Goal: Information Seeking & Learning: Learn about a topic

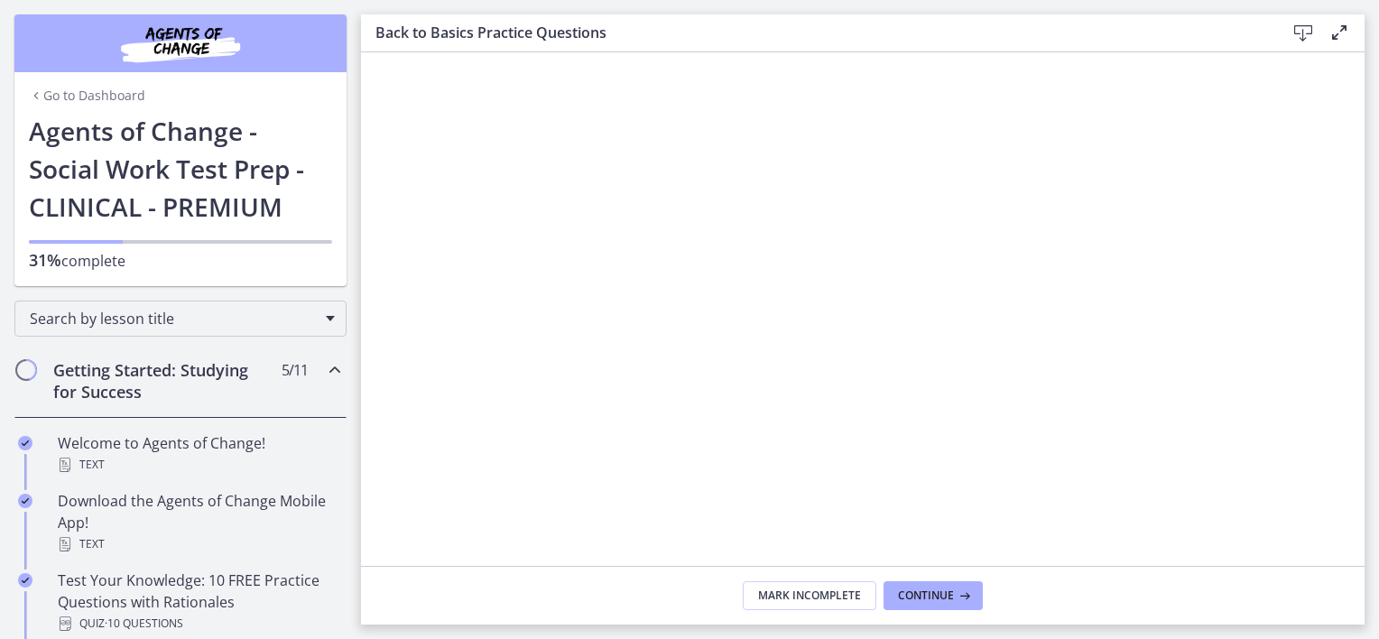
scroll to position [90, 0]
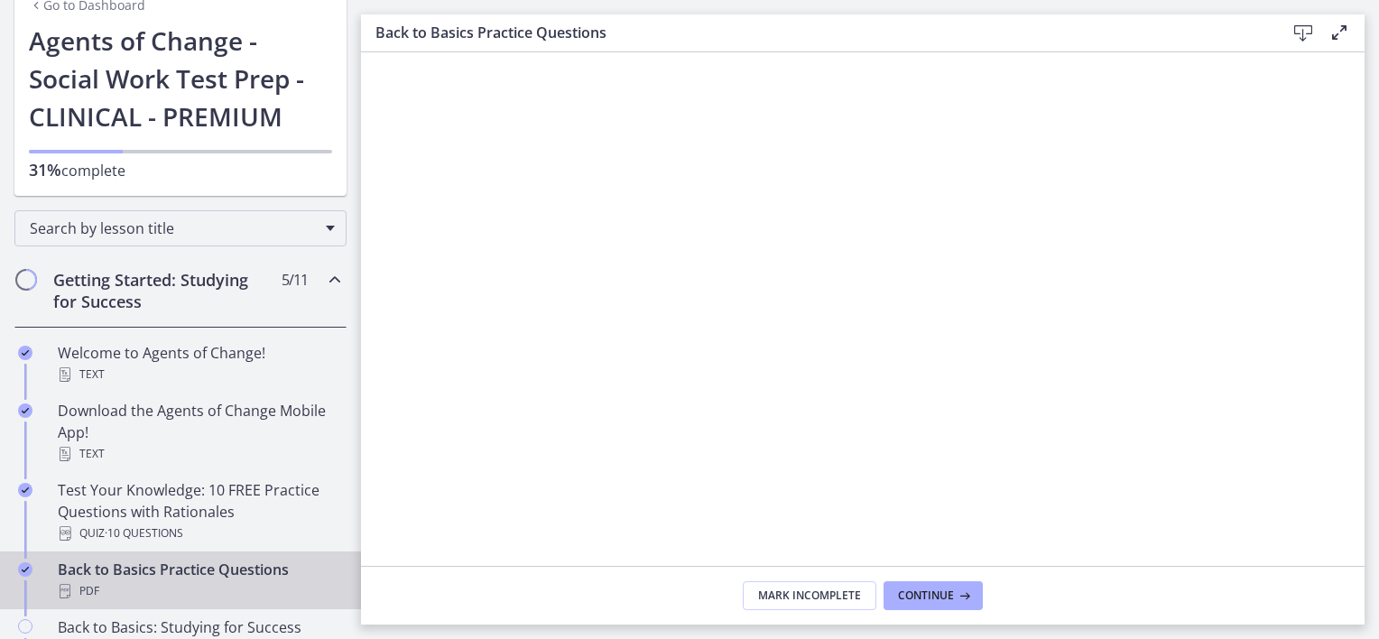
click at [324, 274] on icon "Chapters" at bounding box center [335, 280] width 22 height 22
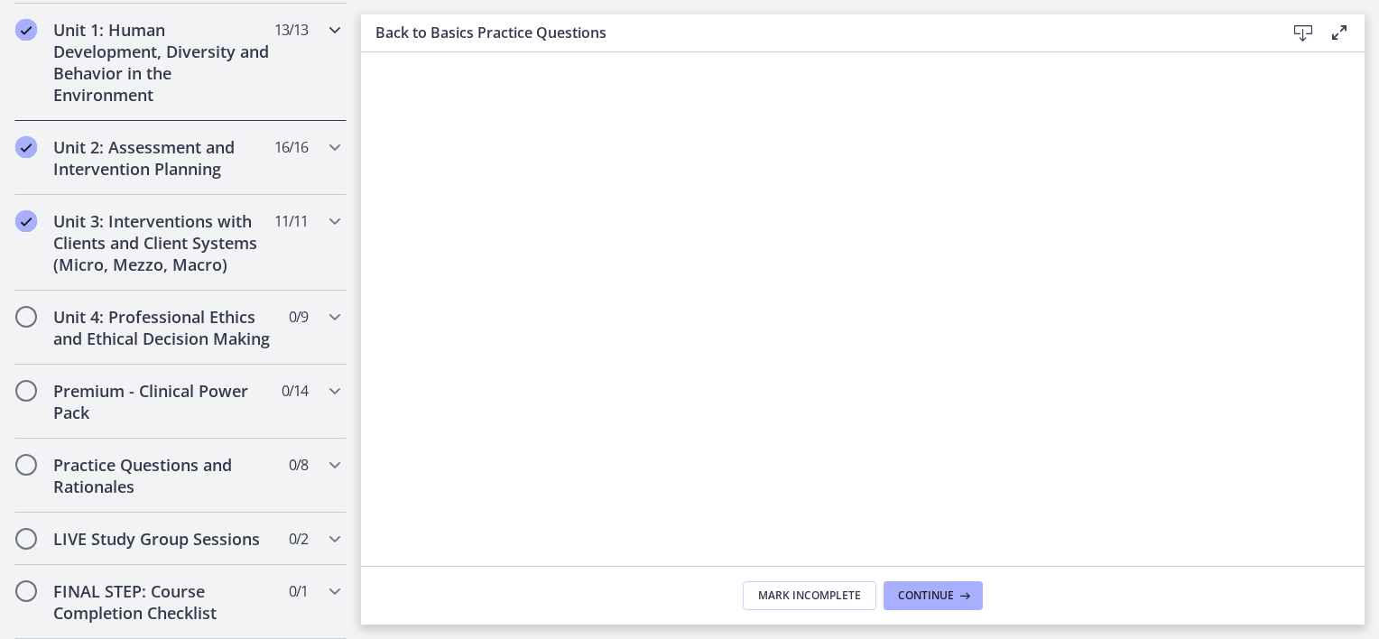
scroll to position [542, 0]
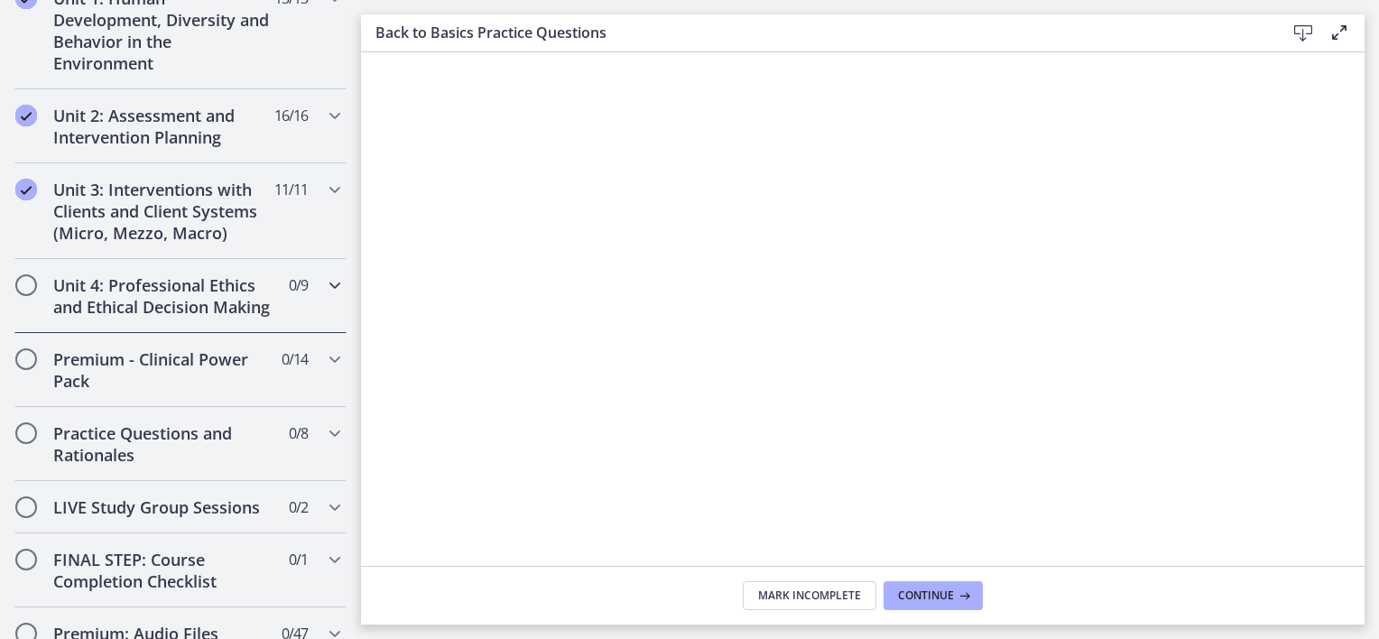
click at [177, 307] on h2 "Unit 4: Professional Ethics and Ethical Decision Making" at bounding box center [163, 295] width 220 height 43
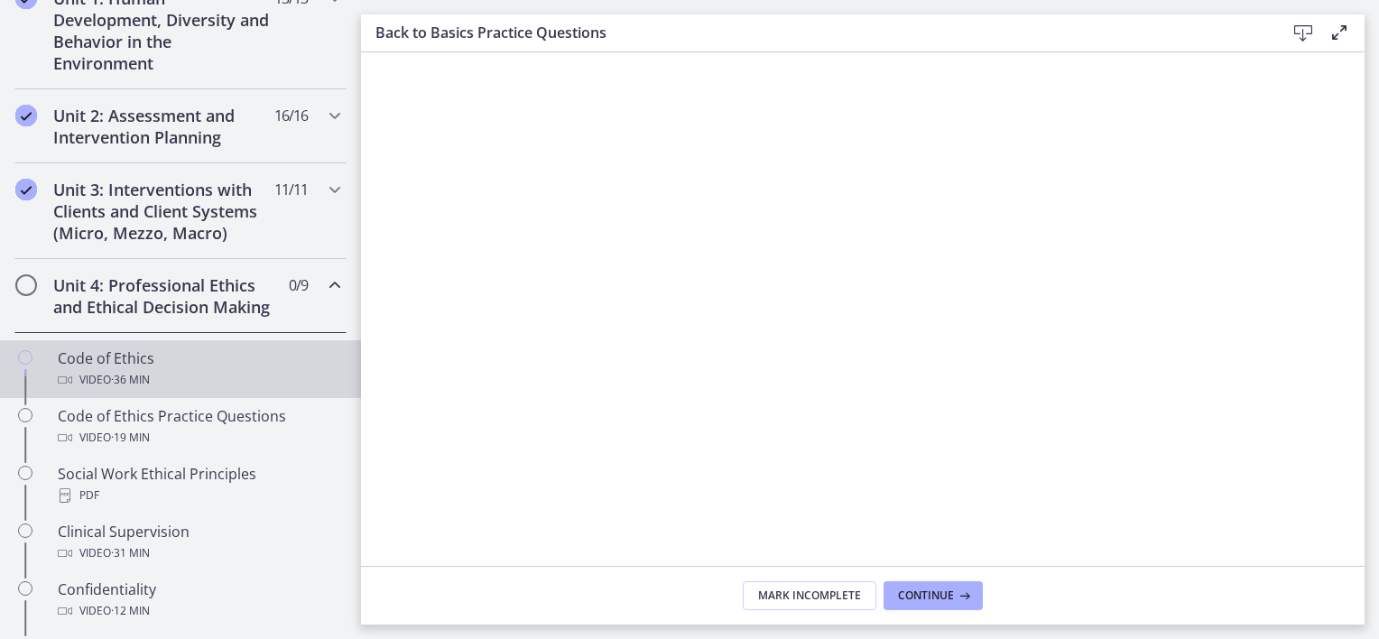
click at [138, 379] on div "Code of Ethics Video · 36 min" at bounding box center [199, 369] width 282 height 43
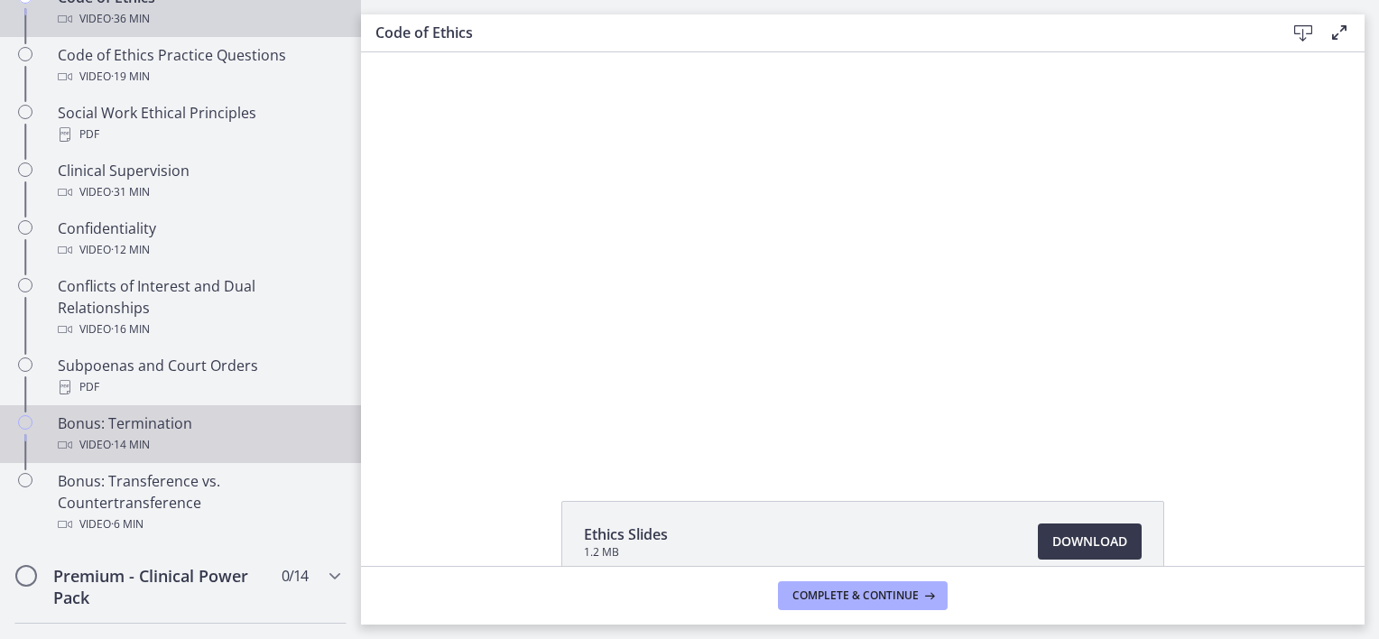
scroll to position [812, 0]
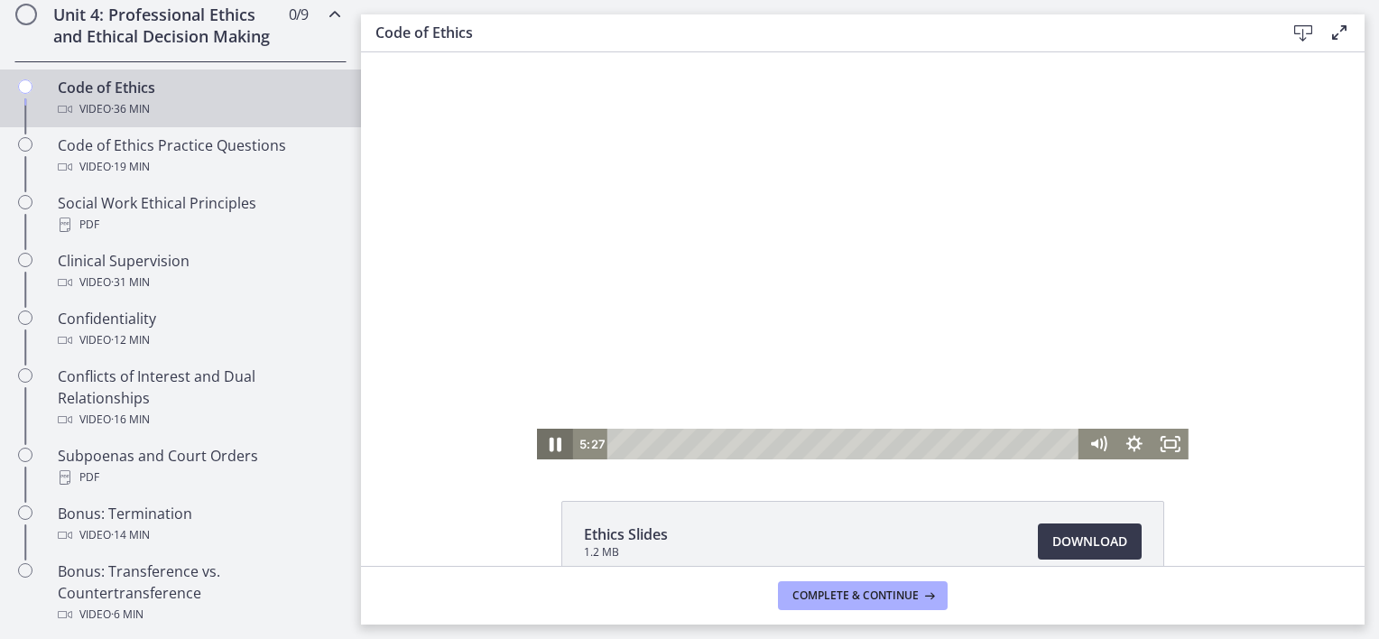
click at [548, 446] on icon "Pause" at bounding box center [554, 444] width 43 height 37
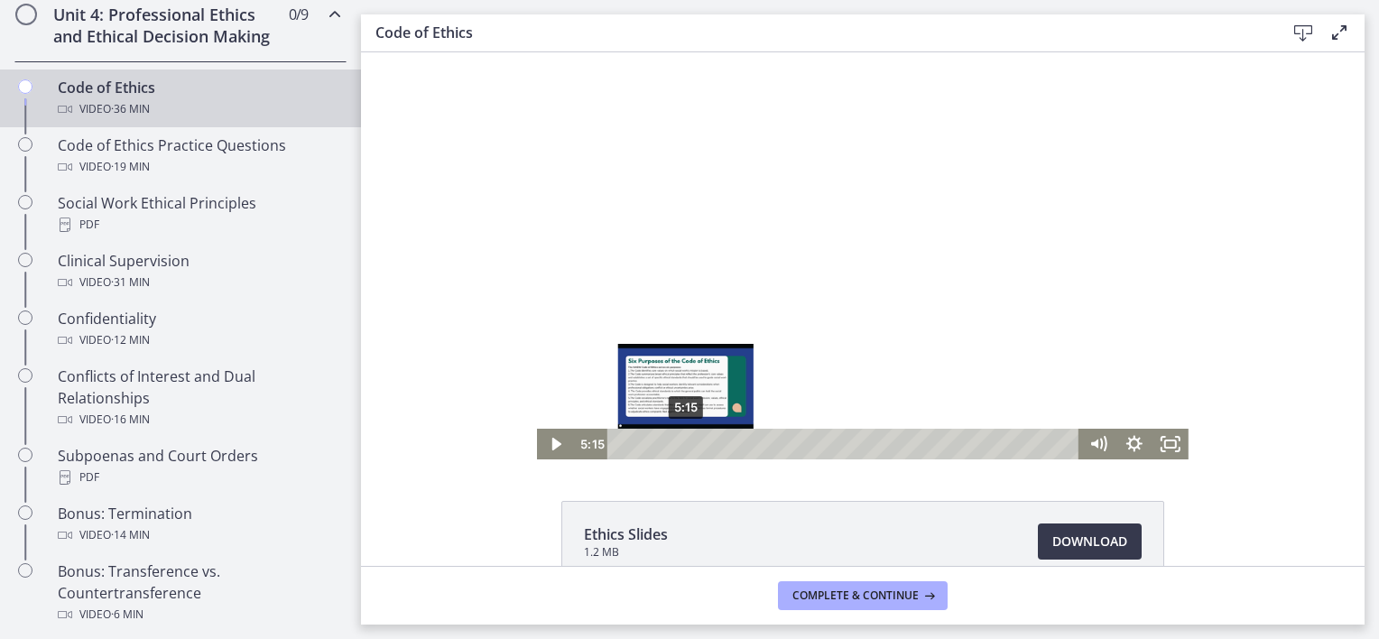
click at [681, 444] on div "Playbar" at bounding box center [686, 444] width 10 height 10
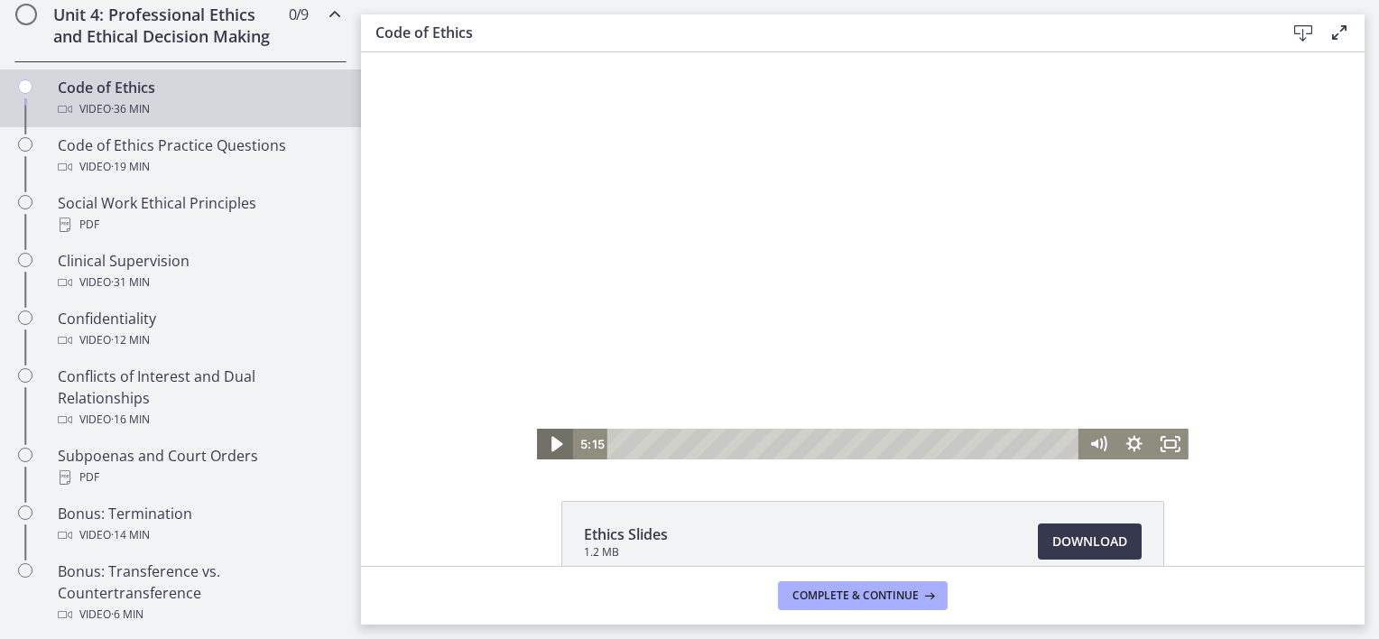
click at [552, 444] on icon "Play Video" at bounding box center [557, 444] width 11 height 15
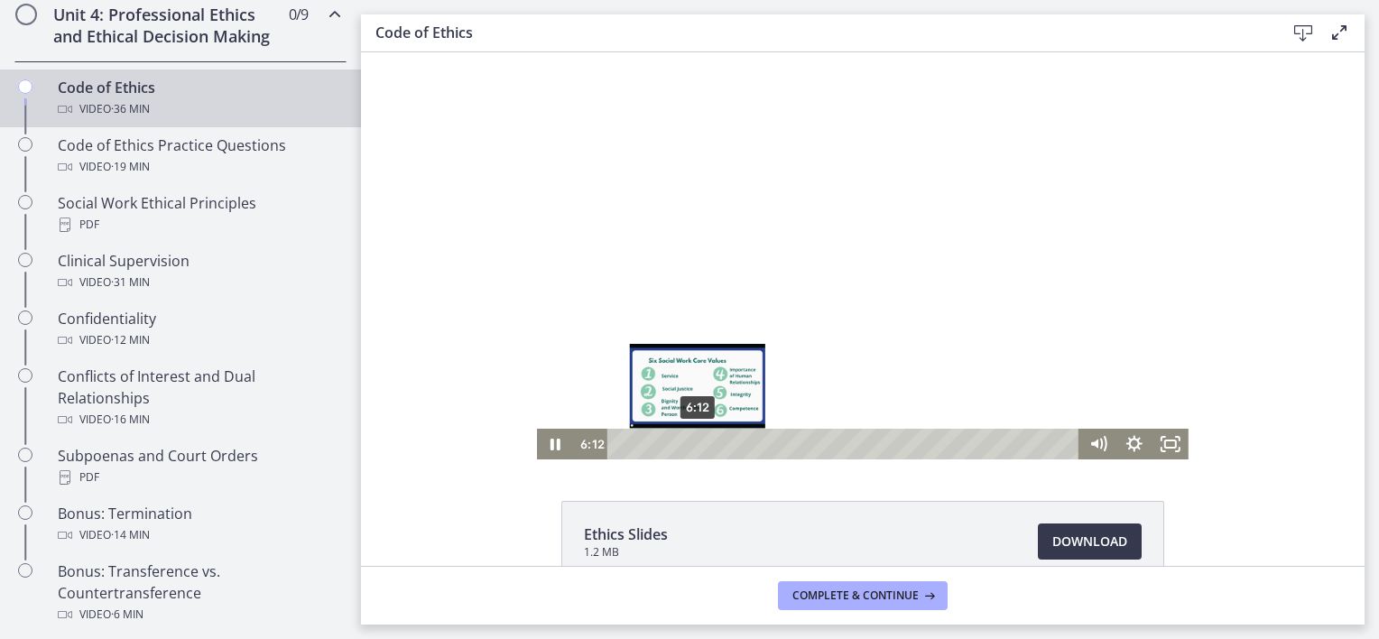
click at [692, 444] on div "Playbar" at bounding box center [697, 444] width 10 height 10
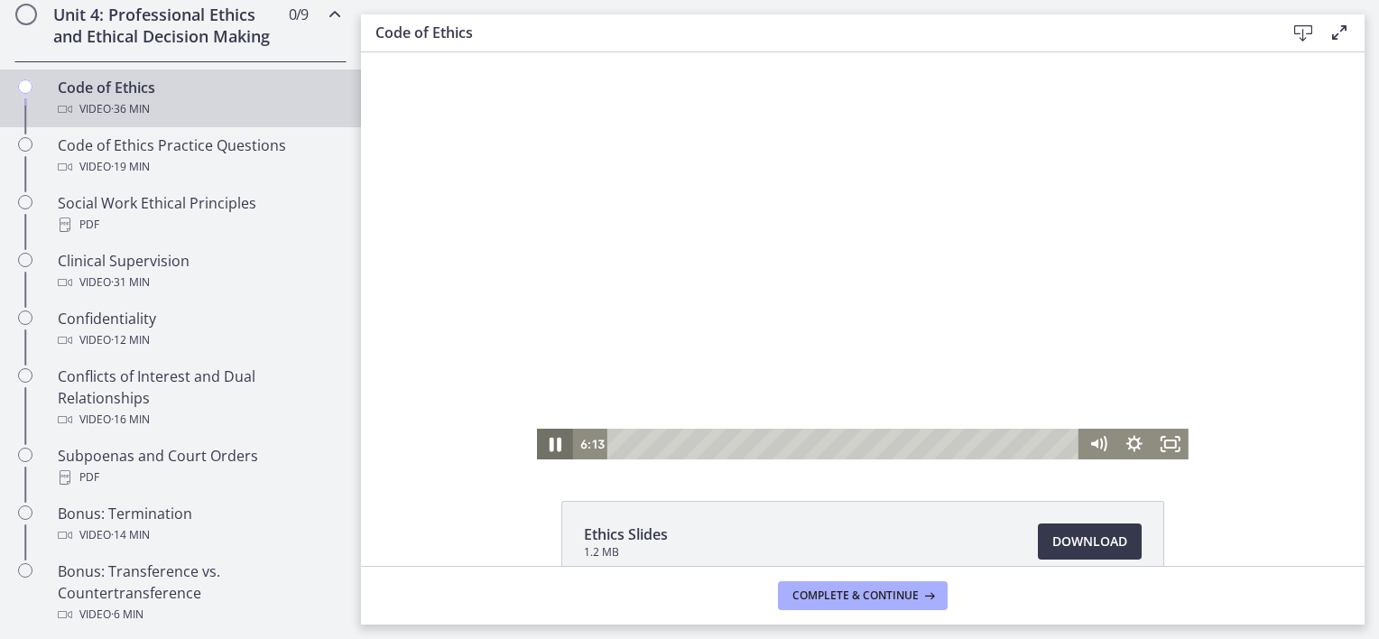
click at [555, 445] on icon "Pause" at bounding box center [554, 444] width 43 height 37
click at [555, 445] on icon "Play Video" at bounding box center [556, 444] width 43 height 37
drag, startPoint x: 553, startPoint y: 453, endPoint x: 1054, endPoint y: 569, distance: 514.2
click at [553, 453] on icon "Pause" at bounding box center [554, 444] width 43 height 37
click at [549, 451] on icon "Play Video" at bounding box center [557, 444] width 36 height 31
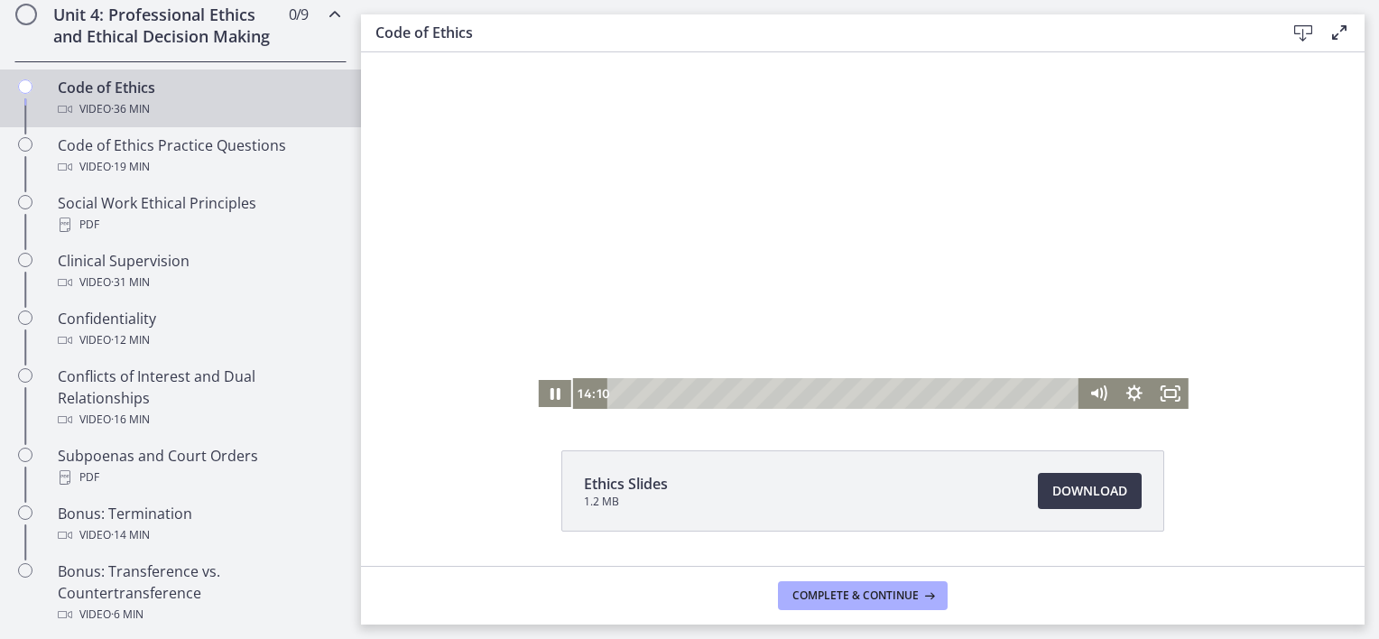
scroll to position [102, 0]
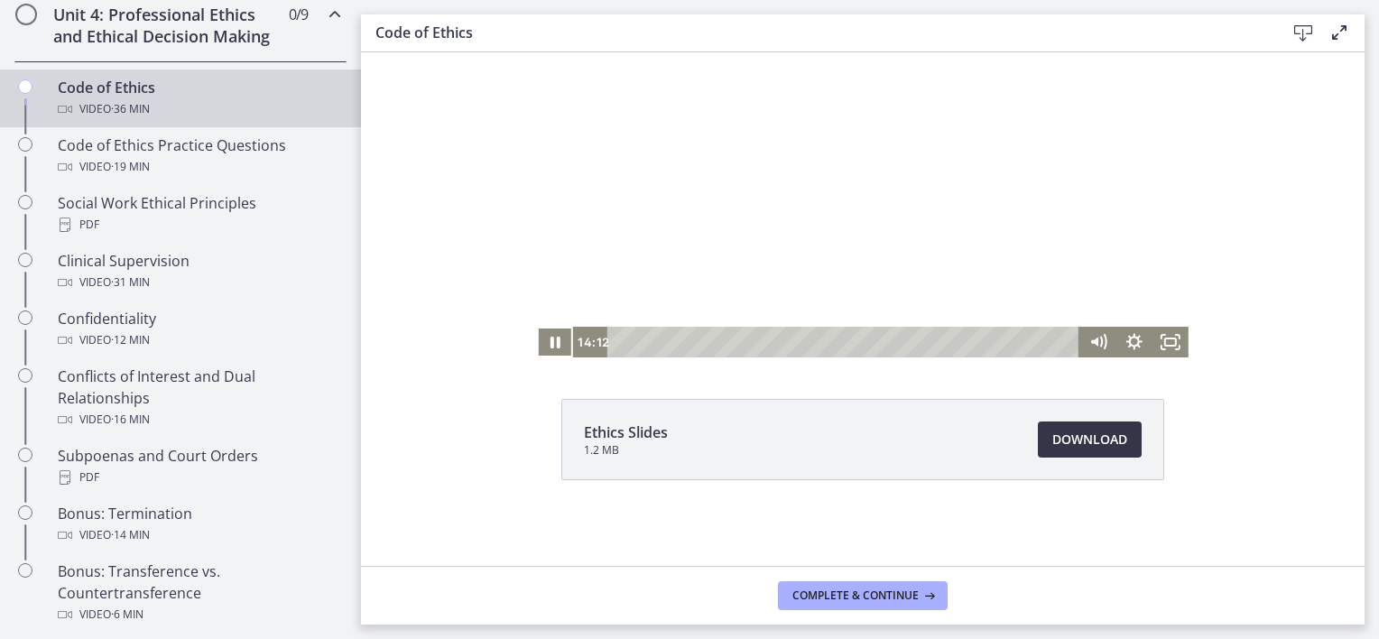
click at [1053, 441] on span "Download Opens in a new window" at bounding box center [1090, 440] width 75 height 22
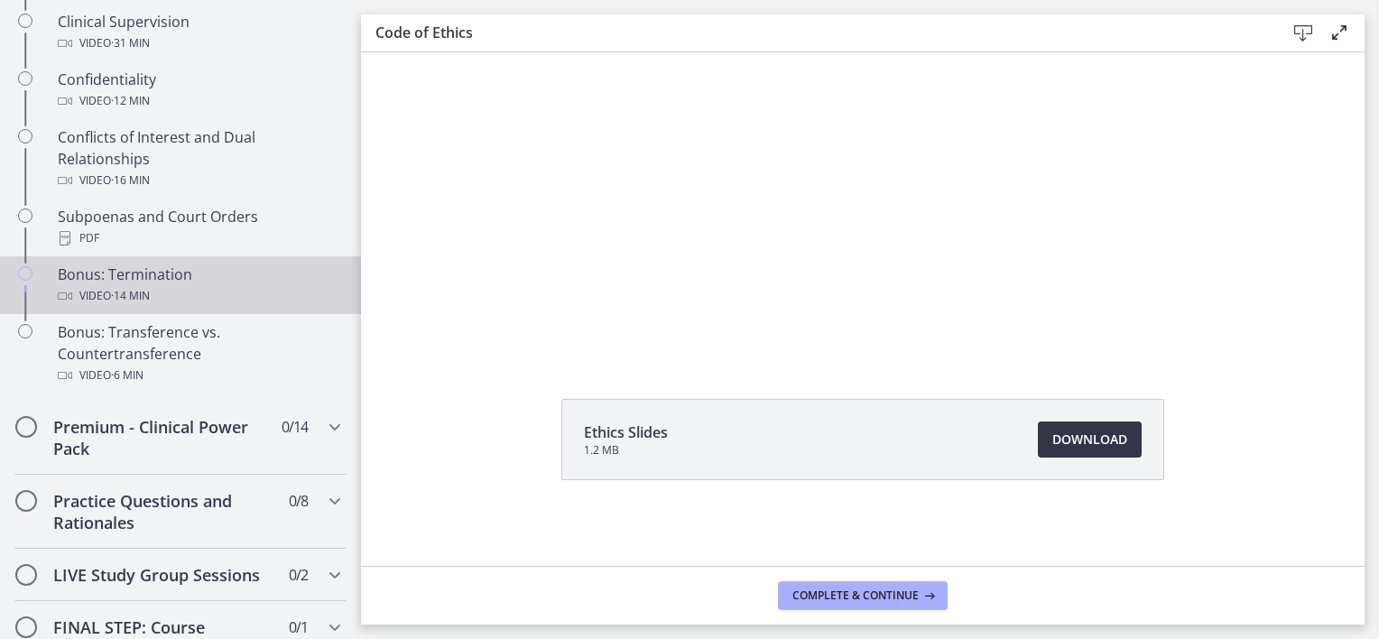
scroll to position [1083, 0]
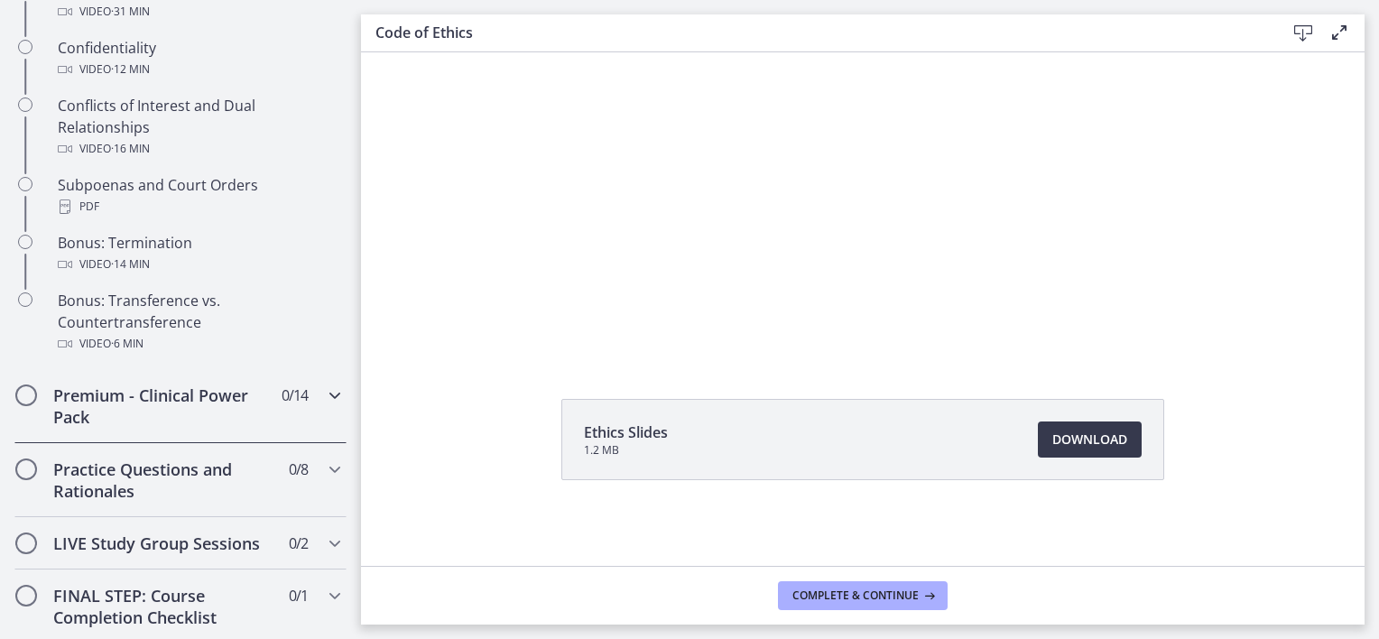
click at [324, 406] on icon "Chapters" at bounding box center [335, 396] width 22 height 22
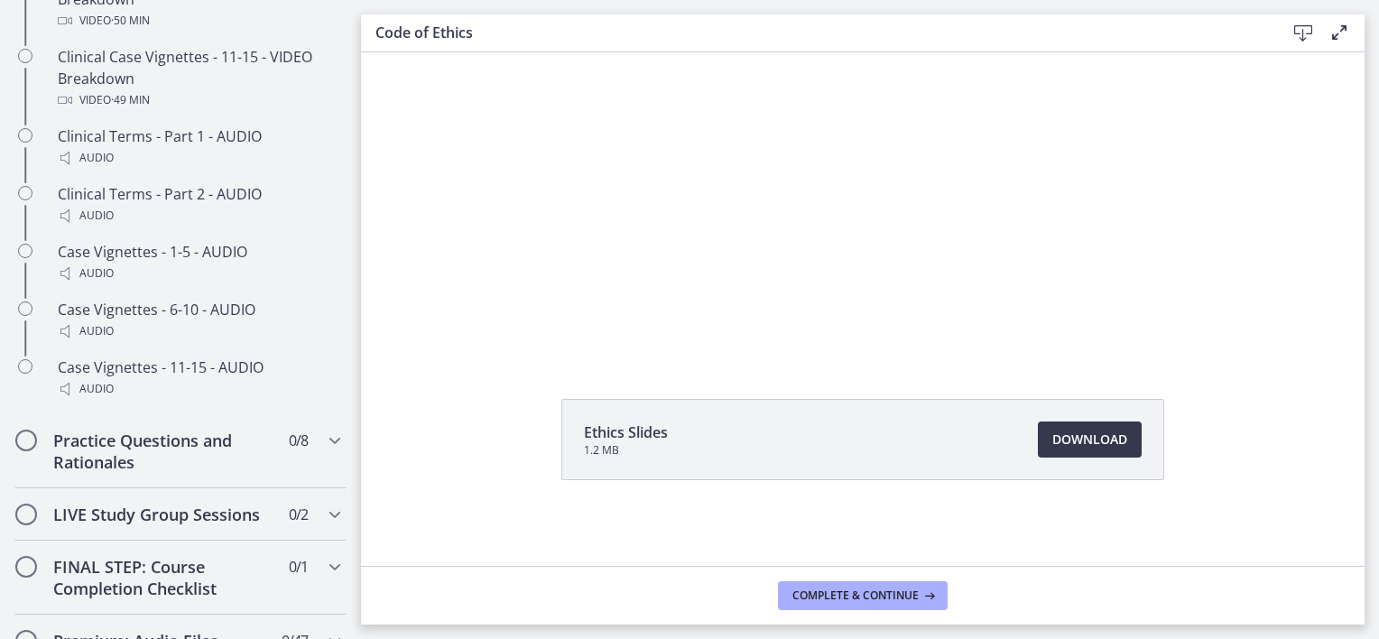
scroll to position [1535, 0]
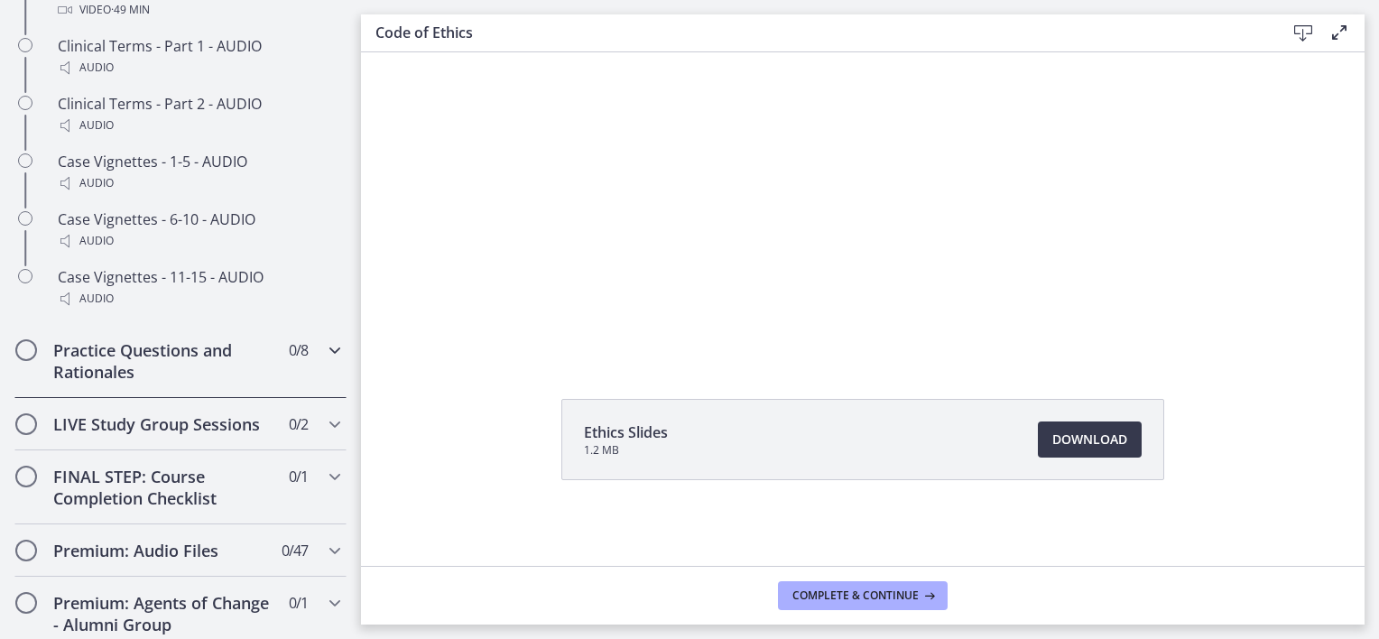
click at [324, 361] on icon "Chapters" at bounding box center [335, 350] width 22 height 22
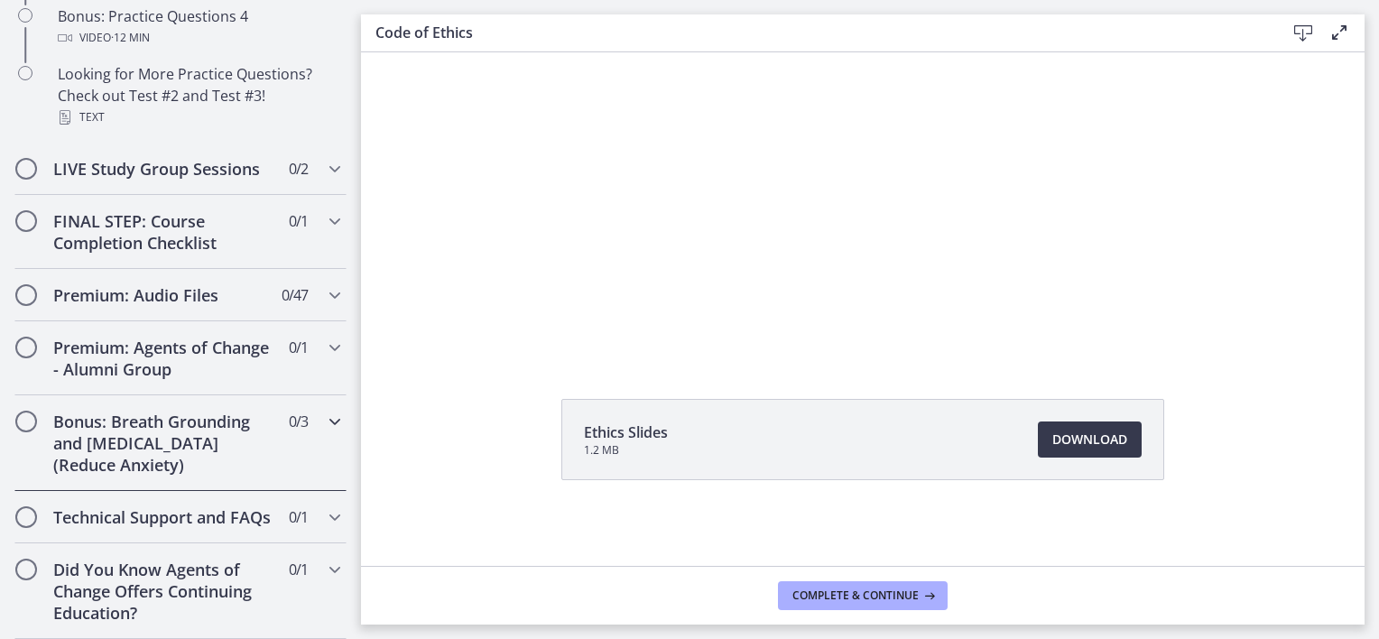
scroll to position [1459, 0]
click at [324, 569] on icon "Chapters" at bounding box center [335, 570] width 22 height 22
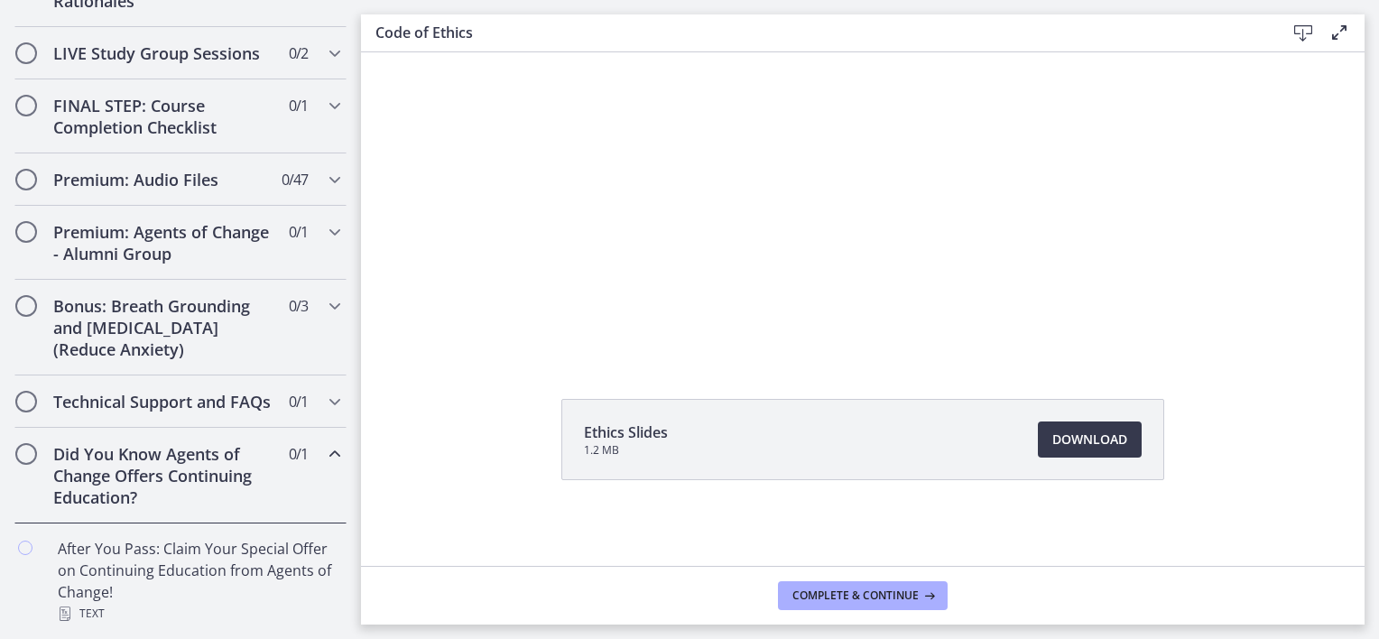
scroll to position [1033, 0]
click at [324, 452] on icon "Chapters" at bounding box center [335, 454] width 22 height 22
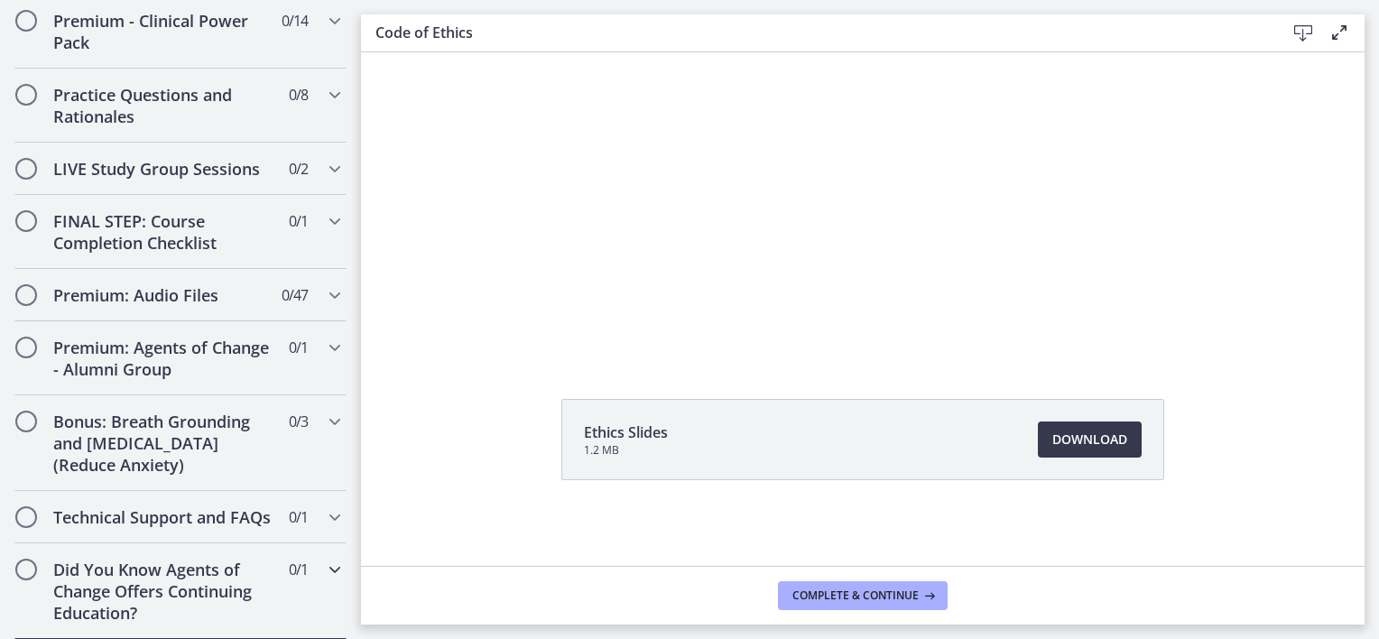
scroll to position [917, 0]
click at [324, 506] on icon "Chapters" at bounding box center [335, 517] width 22 height 22
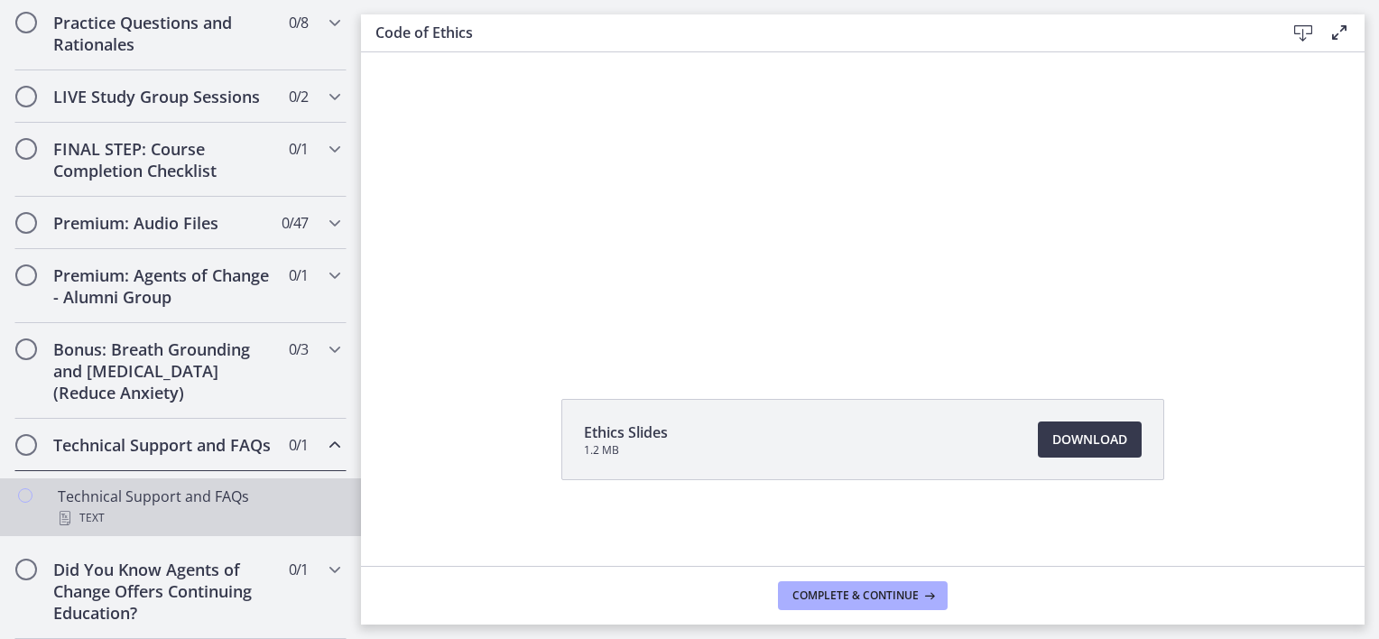
scroll to position [989, 0]
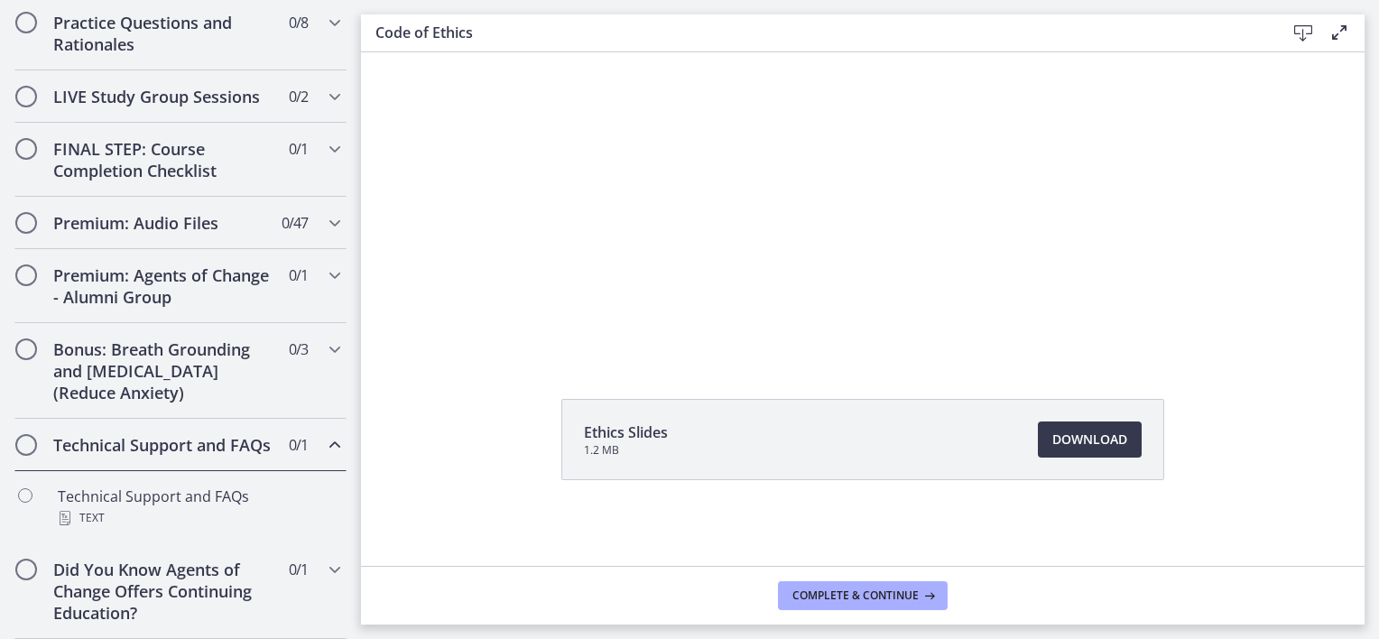
click at [324, 434] on icon "Chapters" at bounding box center [335, 445] width 22 height 22
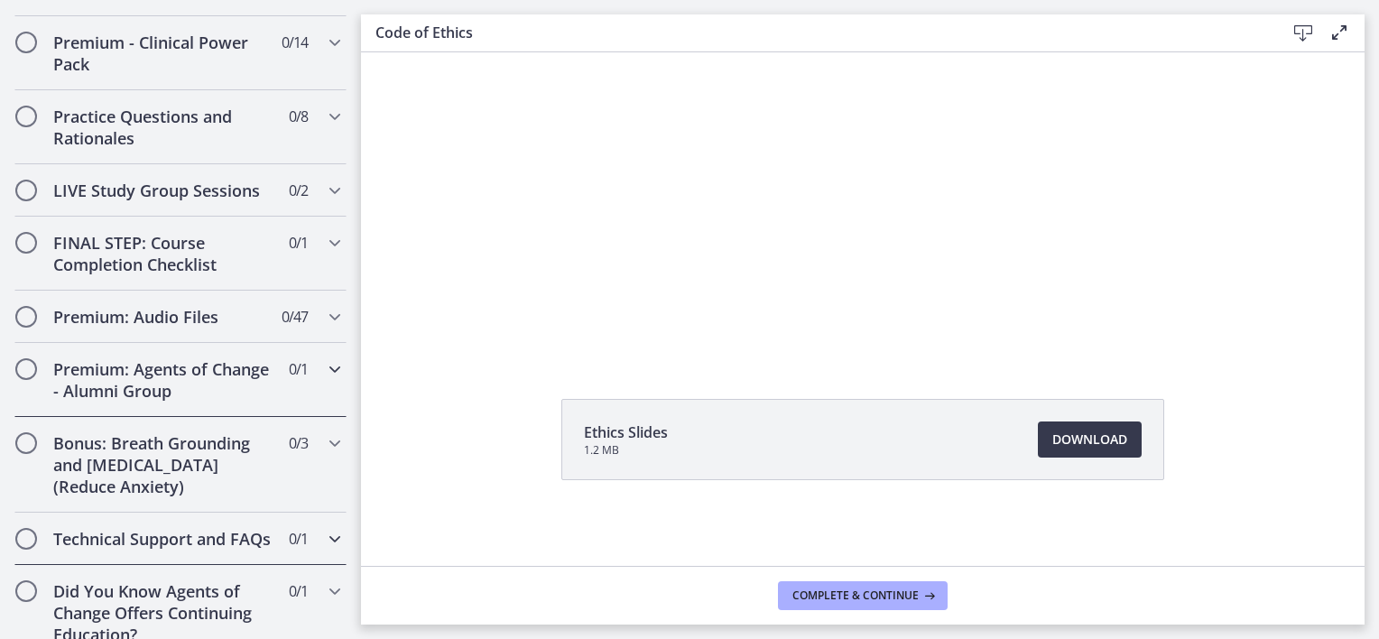
scroll to position [827, 0]
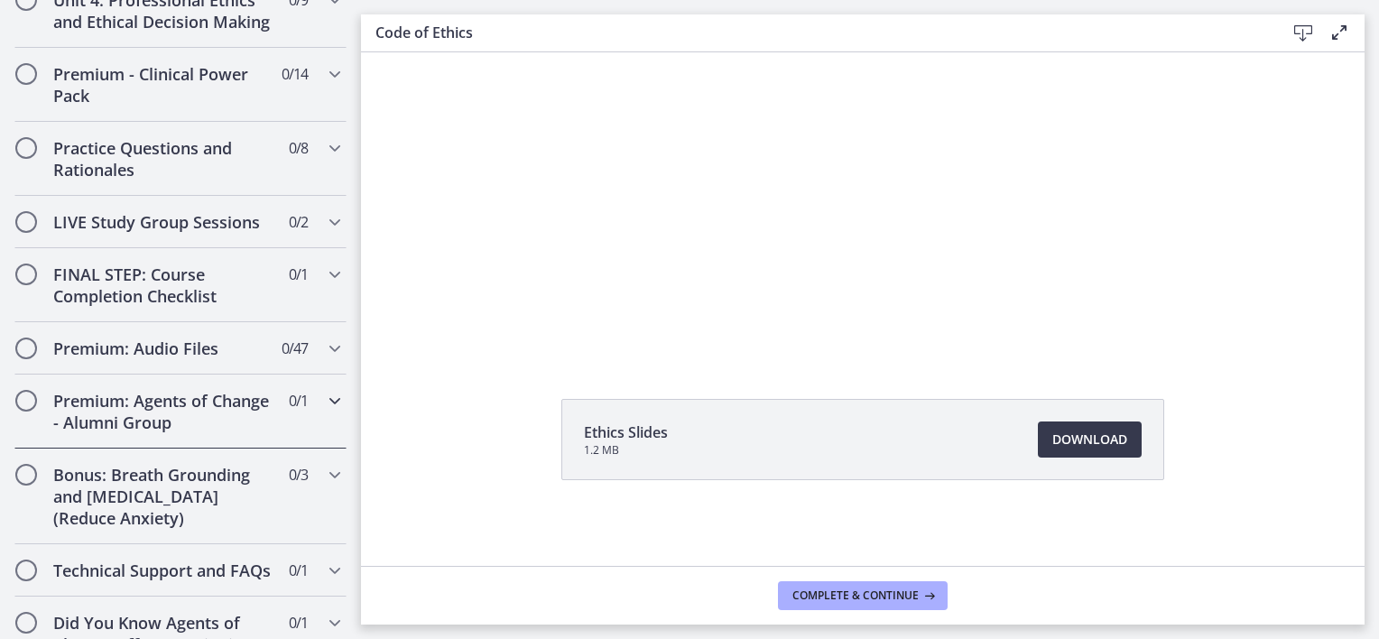
click at [324, 412] on icon "Chapters" at bounding box center [335, 401] width 22 height 22
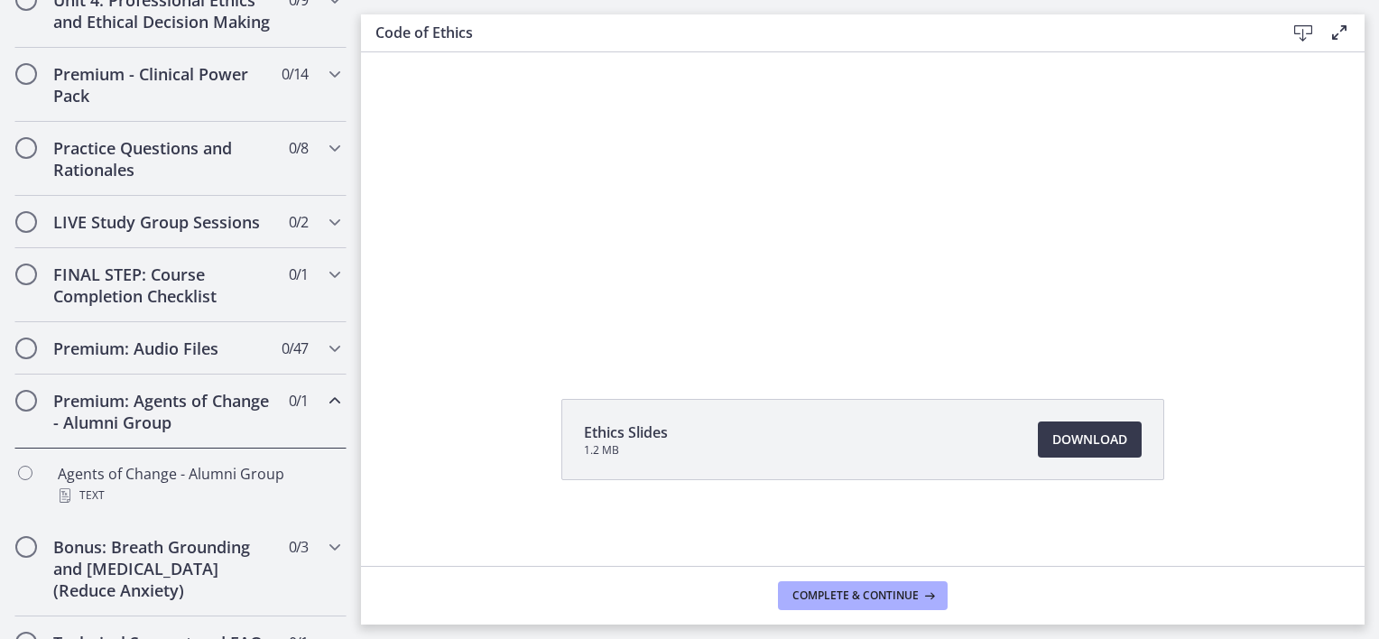
click at [324, 412] on icon "Chapters" at bounding box center [335, 401] width 22 height 22
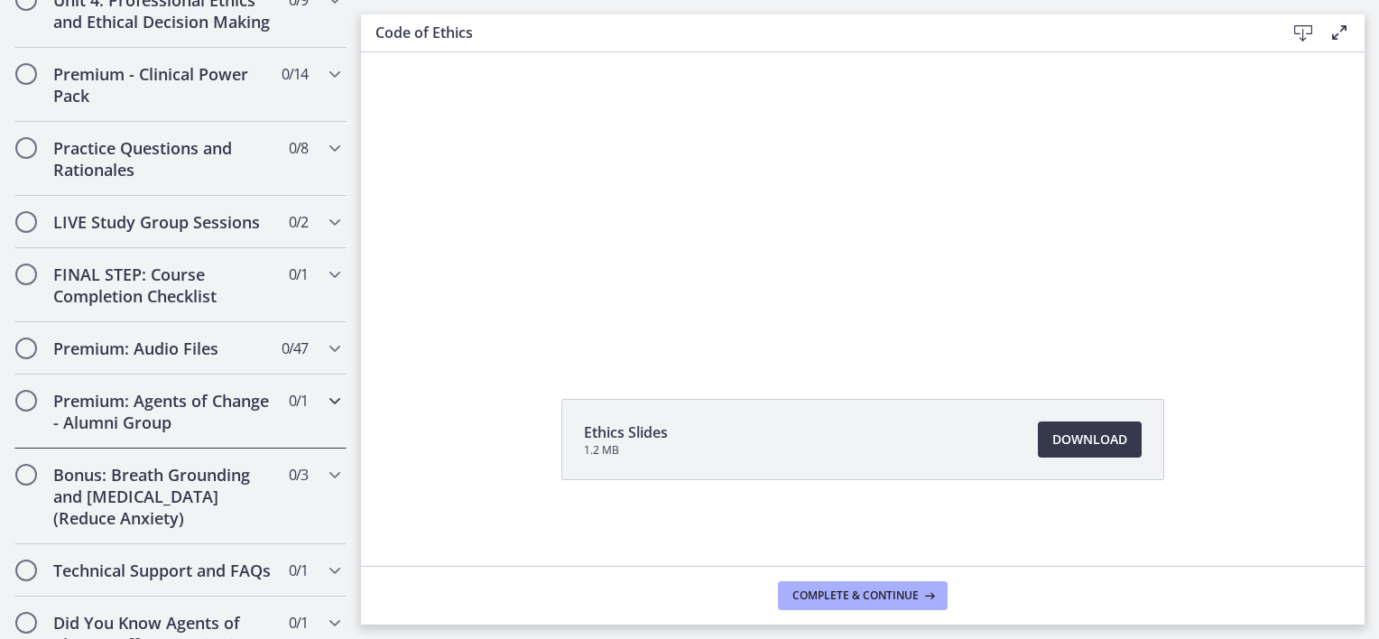
scroll to position [737, 0]
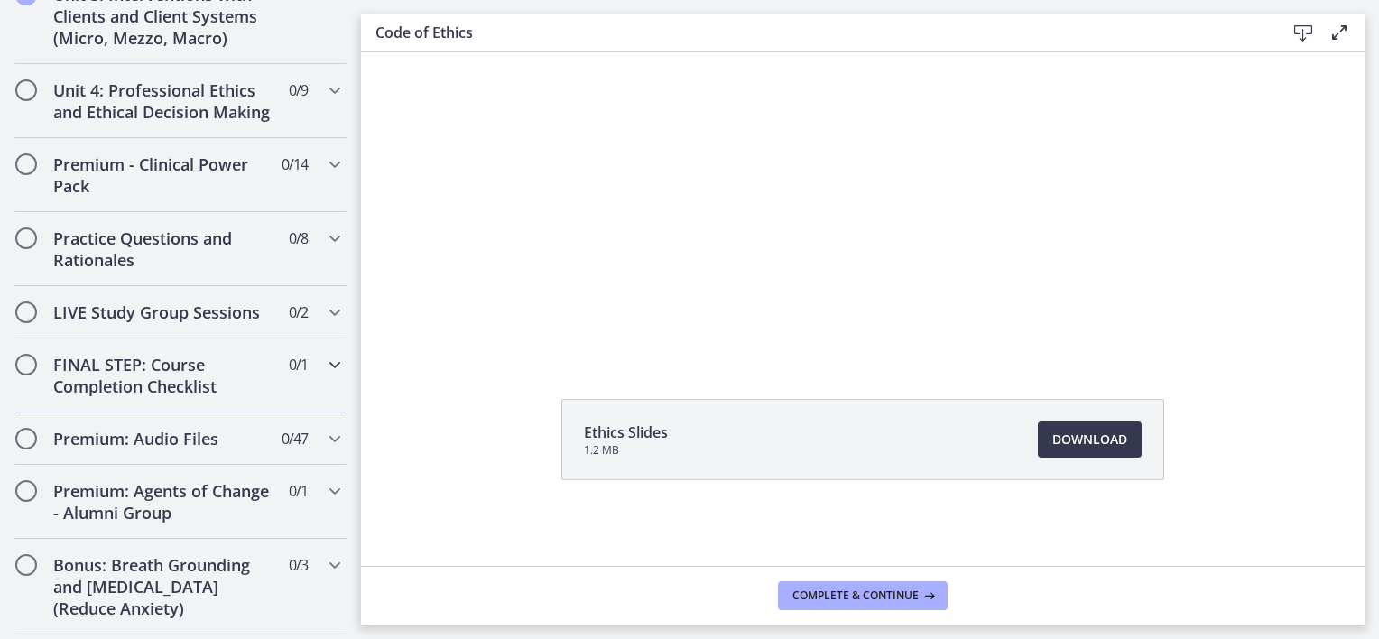
click at [324, 376] on icon "Chapters" at bounding box center [335, 365] width 22 height 22
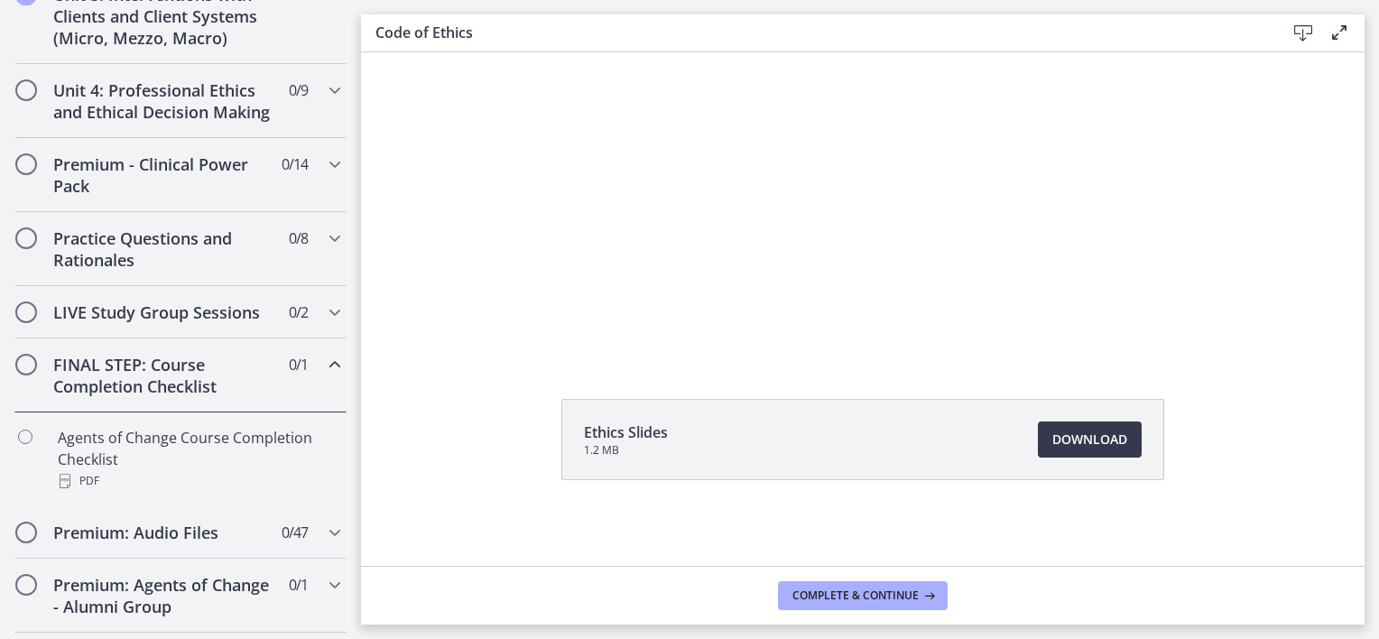
click at [324, 376] on icon "Chapters" at bounding box center [335, 365] width 22 height 22
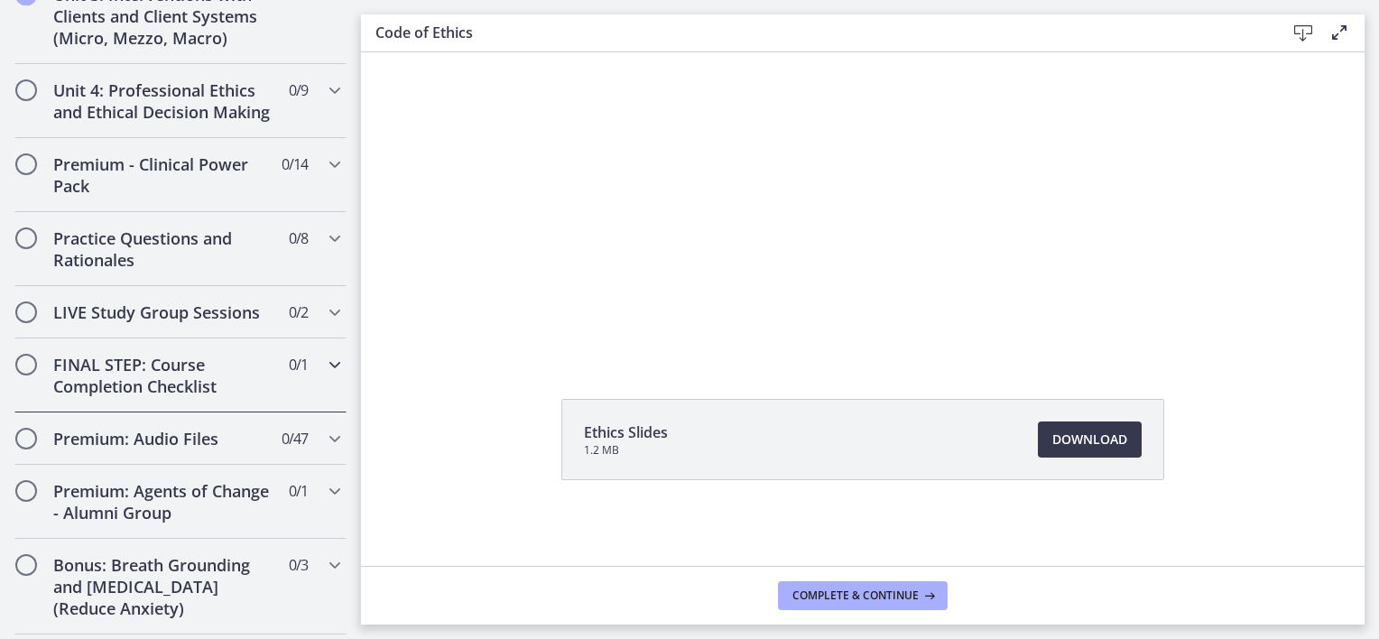
scroll to position [646, 0]
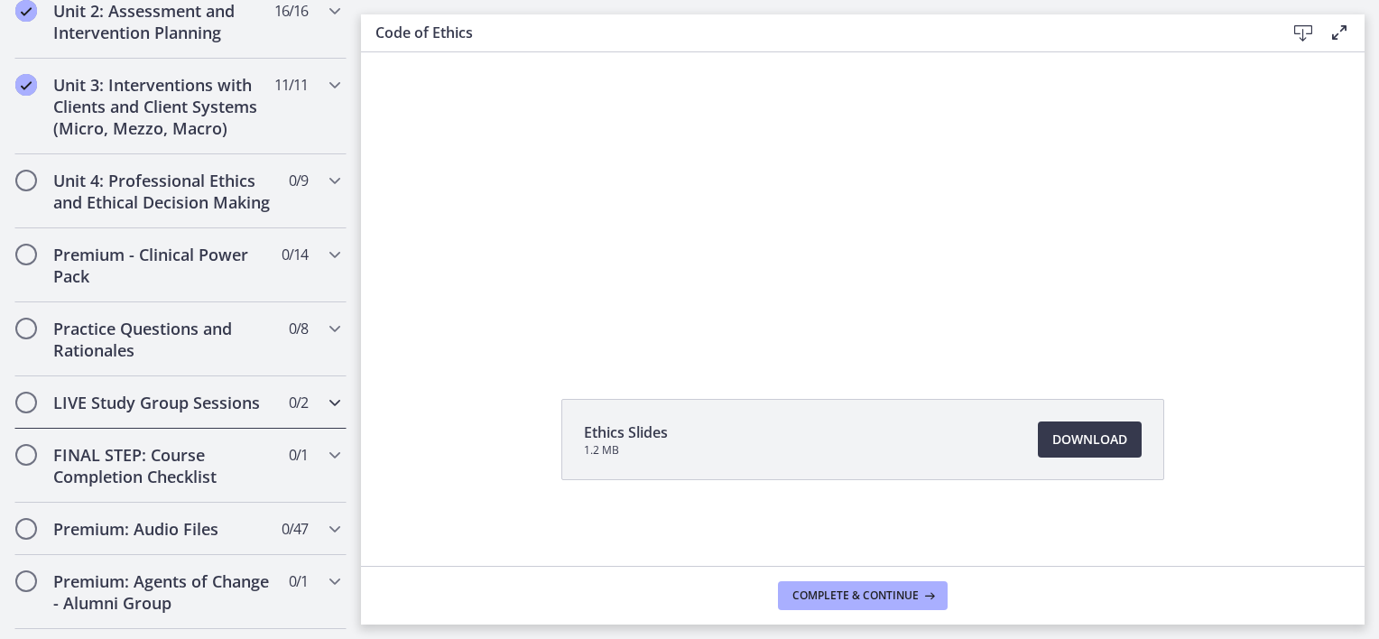
click at [310, 411] on div "LIVE Study Group Sessions 0 / 2 Completed" at bounding box center [180, 402] width 332 height 52
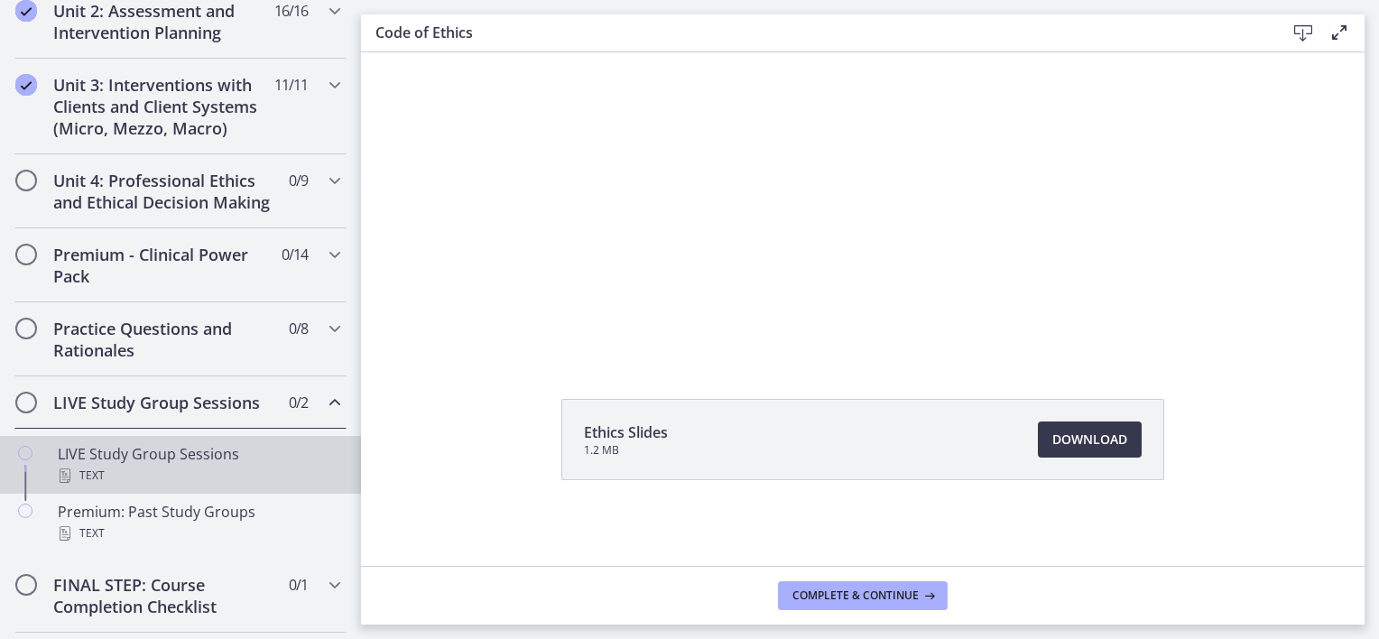
scroll to position [556, 0]
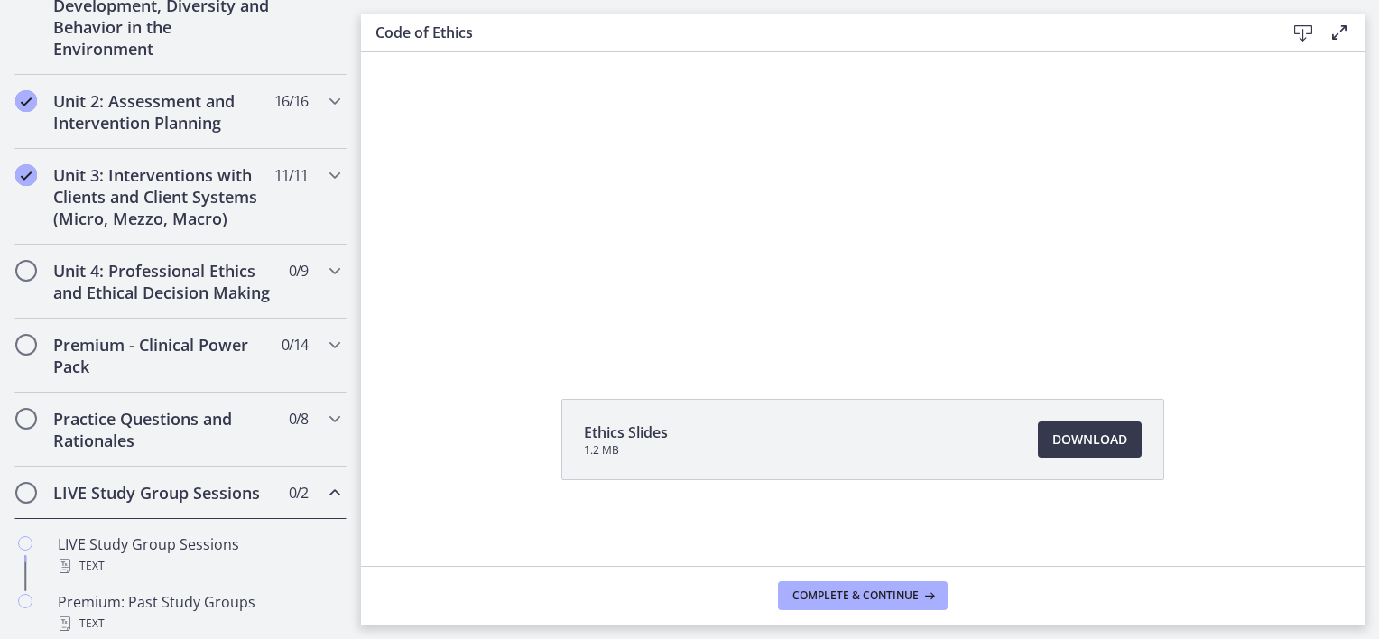
click at [324, 504] on icon "Chapters" at bounding box center [335, 493] width 22 height 22
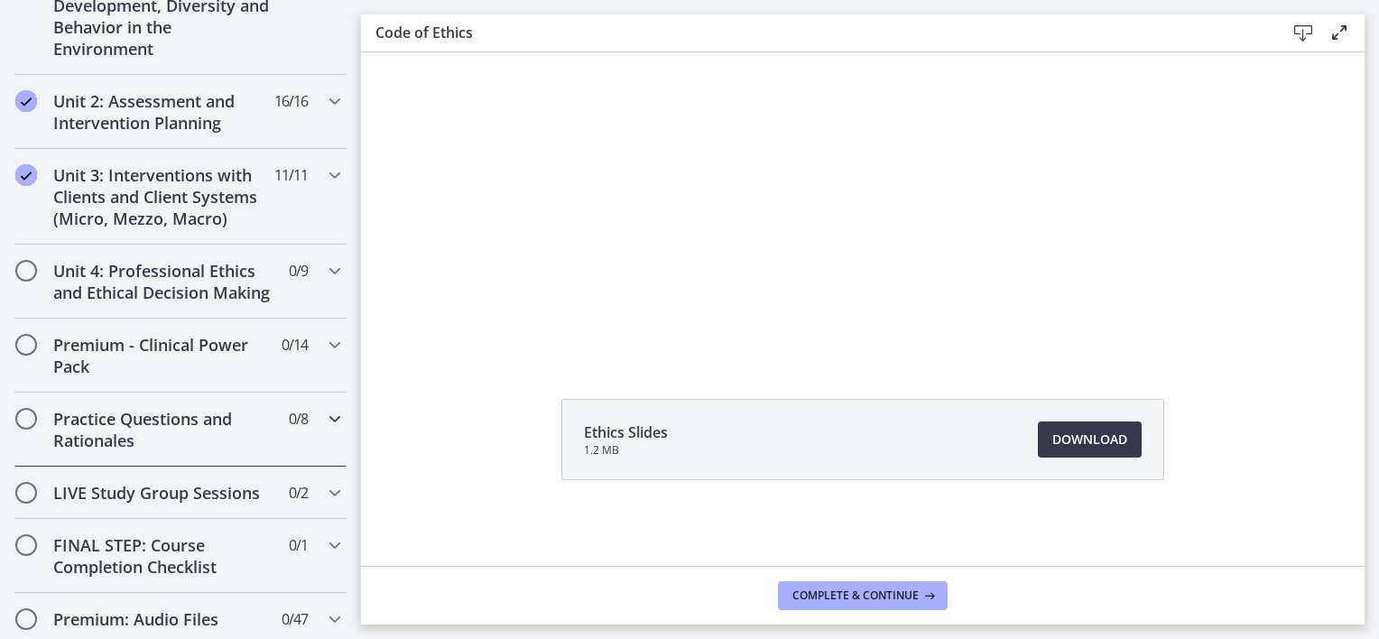
click at [324, 430] on icon "Chapters" at bounding box center [335, 419] width 22 height 22
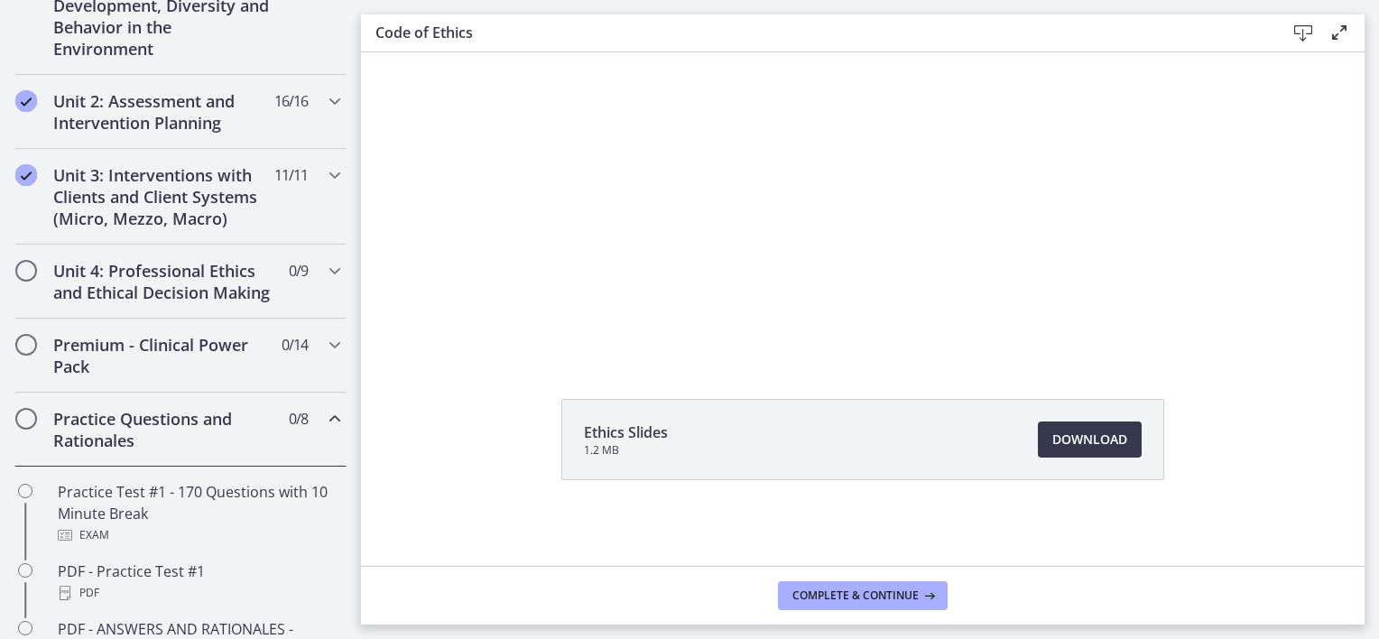
click at [324, 430] on icon "Chapters" at bounding box center [335, 419] width 22 height 22
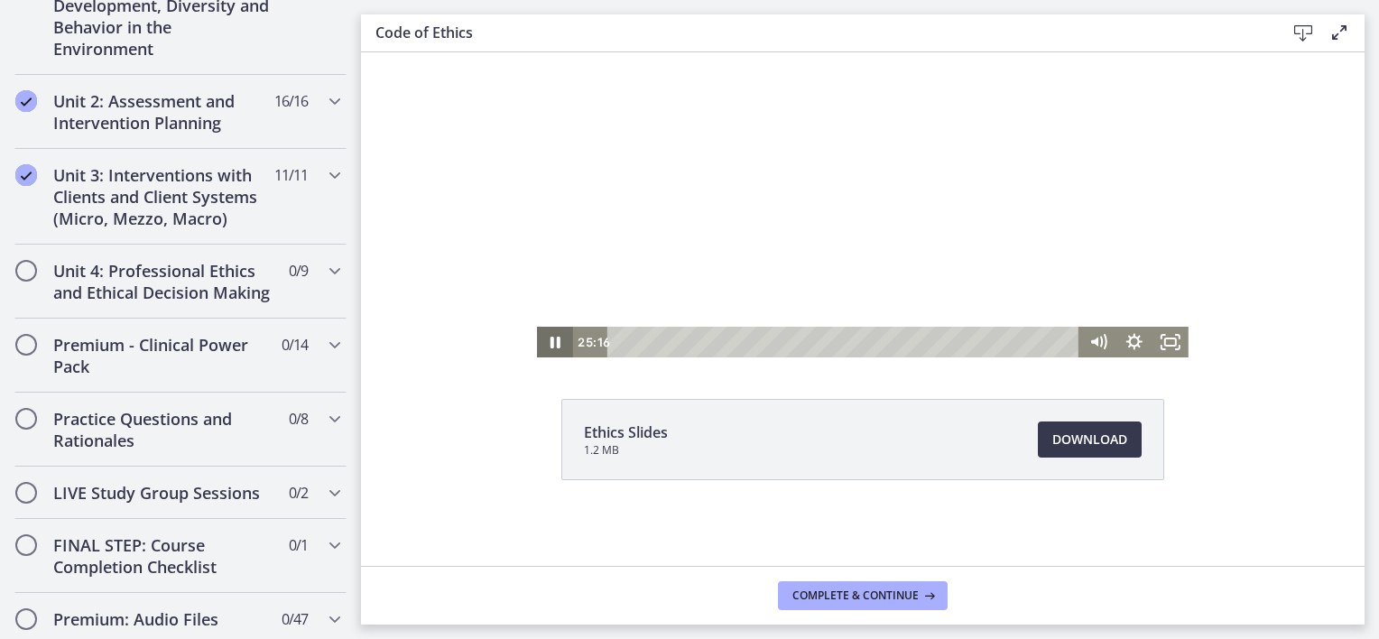
click at [552, 348] on icon "Pause" at bounding box center [555, 342] width 36 height 31
drag, startPoint x: 923, startPoint y: 339, endPoint x: 1062, endPoint y: 309, distance: 142.2
click at [700, 357] on html "Click for sound @keyframes VOLUME_SMALL_WAVE_FLASH { 0% { opacity: 0; } 33% { o…" at bounding box center [863, 153] width 1004 height 407
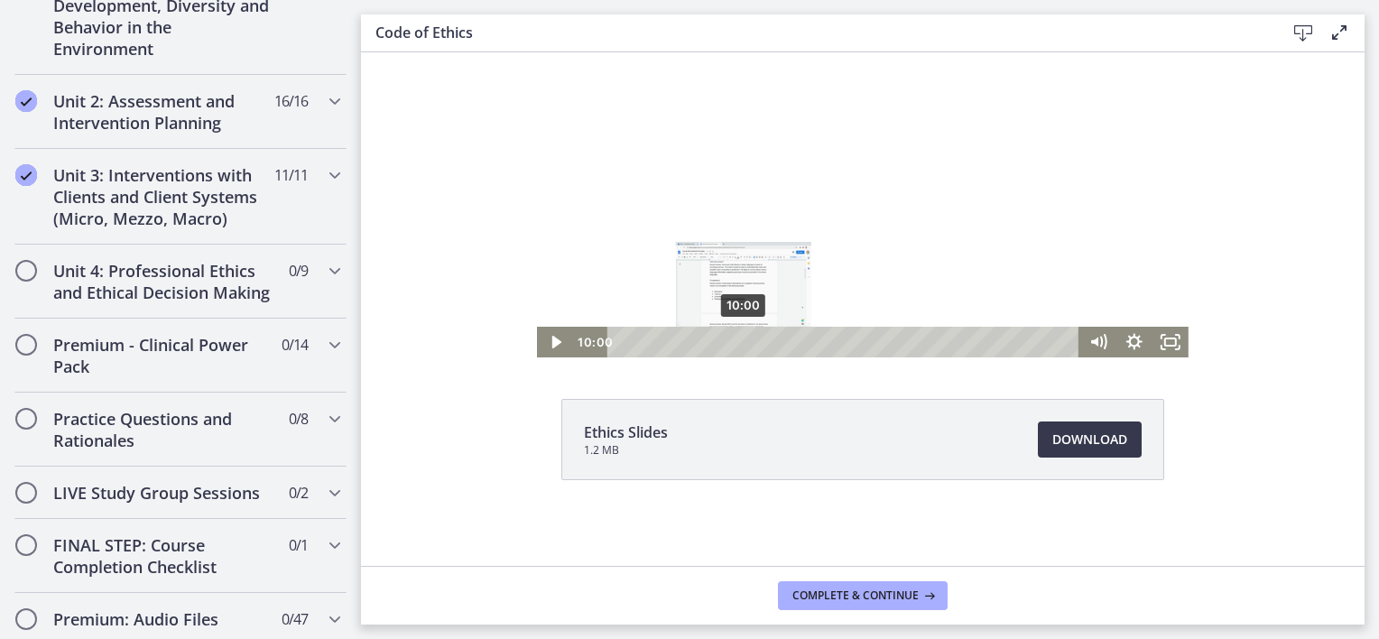
drag, startPoint x: 700, startPoint y: 342, endPoint x: 727, endPoint y: 345, distance: 26.3
click at [738, 346] on div "Playbar" at bounding box center [743, 342] width 10 height 10
drag, startPoint x: 736, startPoint y: 340, endPoint x: 771, endPoint y: 345, distance: 35.5
click at [772, 345] on div "Playbar" at bounding box center [777, 342] width 10 height 10
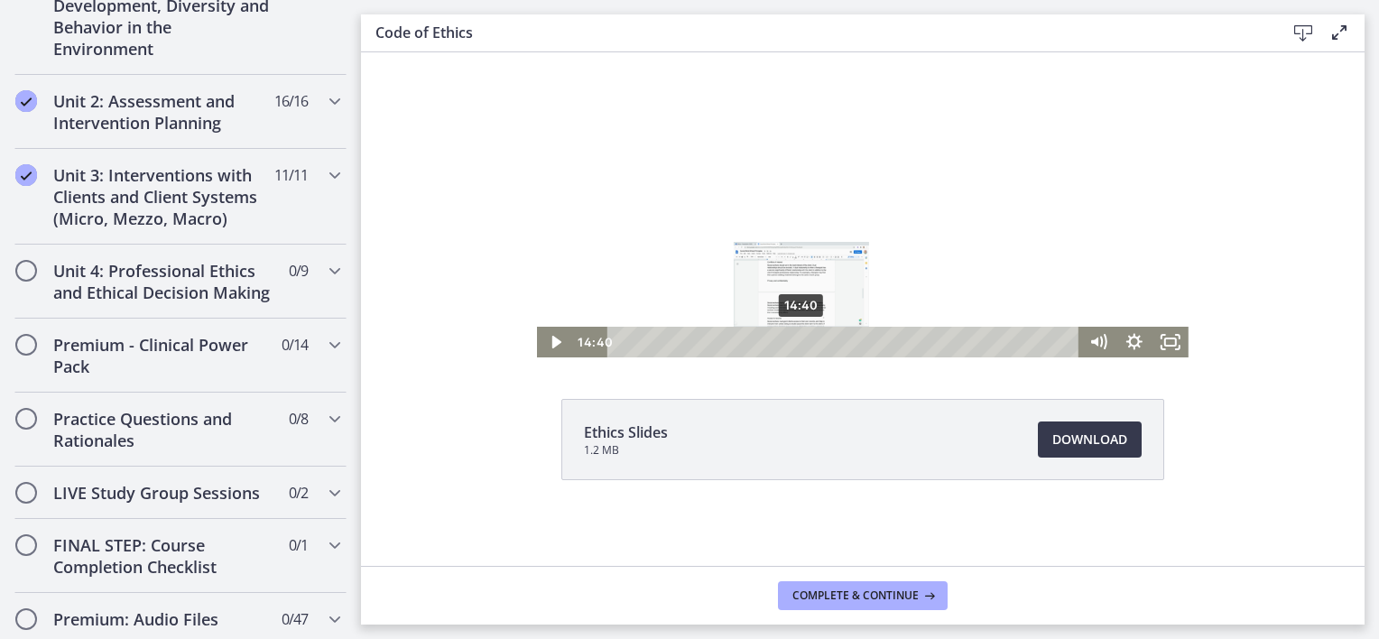
drag, startPoint x: 767, startPoint y: 339, endPoint x: 795, endPoint y: 341, distance: 28.1
click at [796, 341] on div "Playbar" at bounding box center [801, 342] width 10 height 10
drag, startPoint x: 793, startPoint y: 342, endPoint x: 811, endPoint y: 345, distance: 17.4
click at [812, 345] on div "Playbar" at bounding box center [817, 342] width 10 height 10
click at [821, 342] on div "Playbar" at bounding box center [826, 342] width 10 height 10
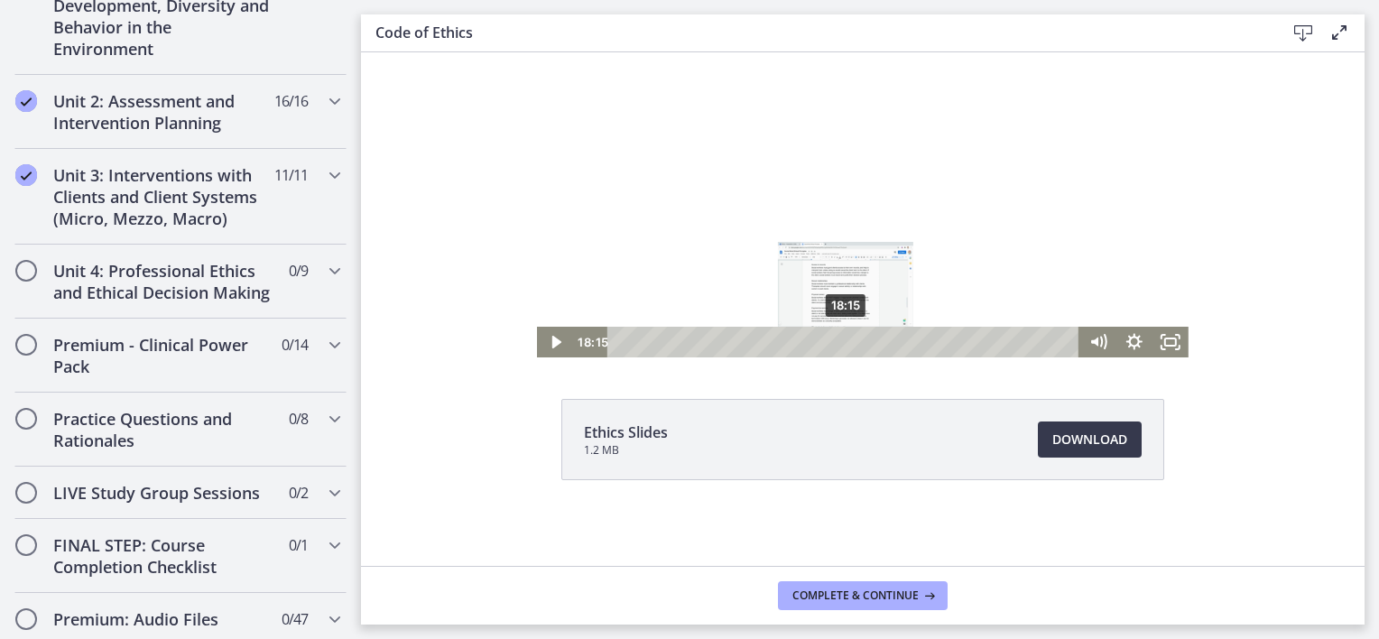
drag, startPoint x: 820, startPoint y: 342, endPoint x: 840, endPoint y: 342, distance: 19.9
click at [840, 342] on div "Playbar" at bounding box center [845, 342] width 10 height 10
drag, startPoint x: 841, startPoint y: 342, endPoint x: 867, endPoint y: 342, distance: 26.2
click at [868, 342] on div "Playbar" at bounding box center [873, 342] width 10 height 10
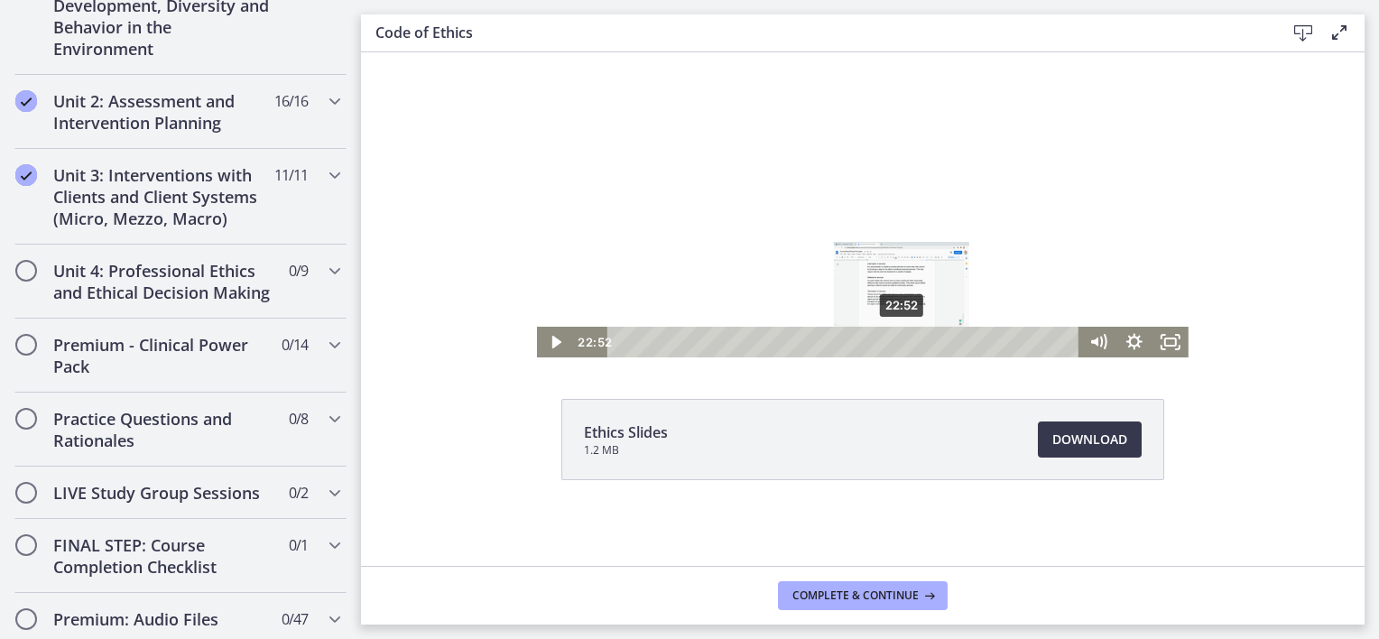
drag, startPoint x: 867, startPoint y: 345, endPoint x: 895, endPoint y: 346, distance: 27.1
click at [897, 346] on div "Playbar" at bounding box center [902, 342] width 10 height 10
drag, startPoint x: 897, startPoint y: 338, endPoint x: 907, endPoint y: 337, distance: 10.0
click at [907, 337] on div "Playbar" at bounding box center [912, 342] width 10 height 10
drag, startPoint x: 907, startPoint y: 337, endPoint x: 923, endPoint y: 342, distance: 16.3
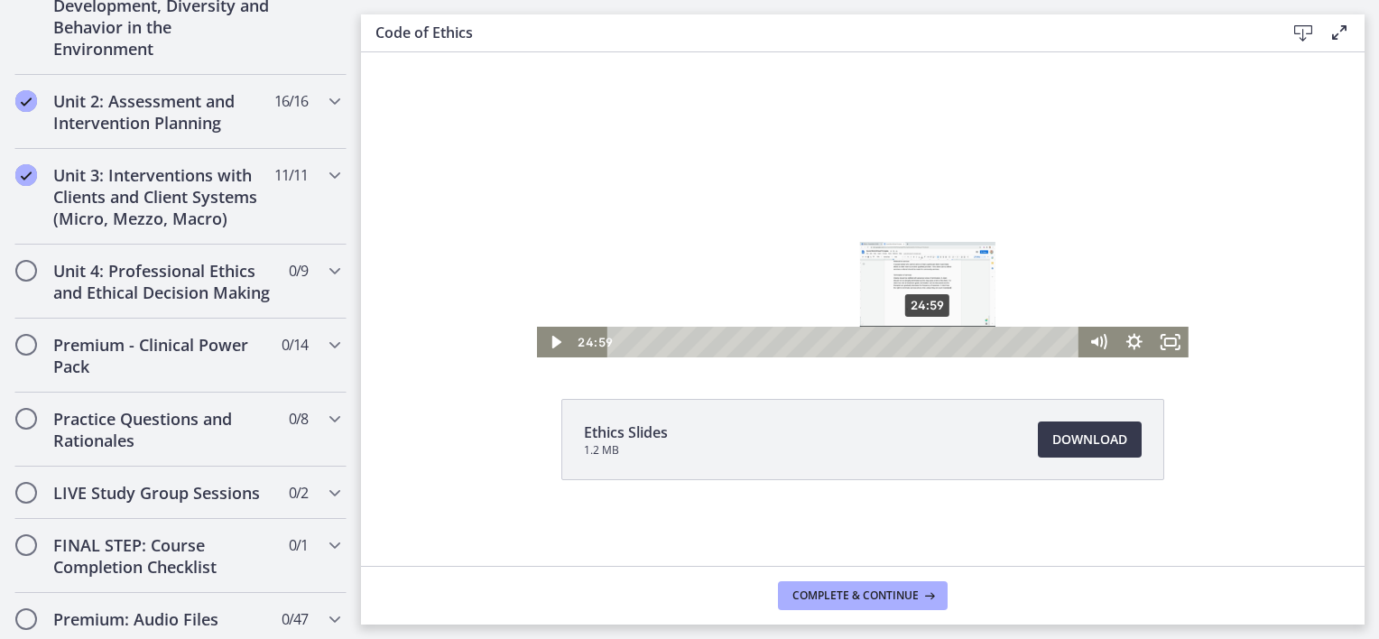
click at [923, 342] on div "Playbar" at bounding box center [928, 342] width 10 height 10
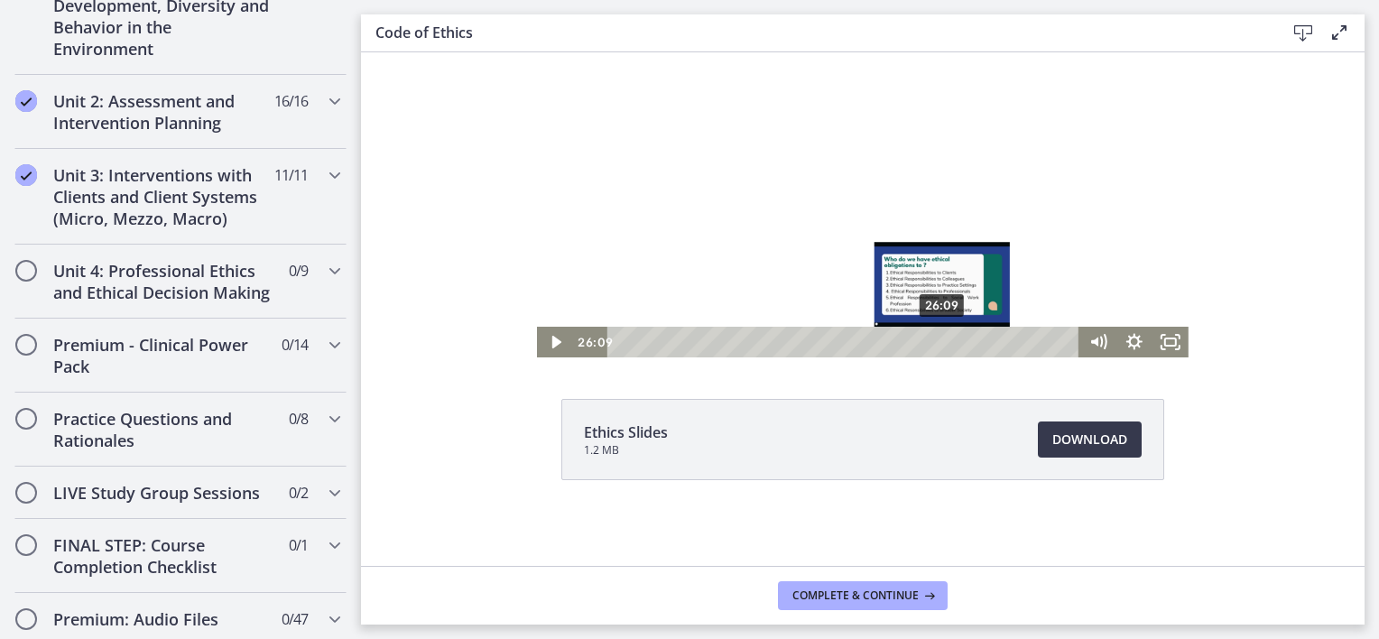
drag, startPoint x: 923, startPoint y: 342, endPoint x: 937, endPoint y: 346, distance: 14.0
click at [937, 346] on div "Playbar" at bounding box center [942, 342] width 10 height 10
click at [930, 343] on div "Playbar" at bounding box center [935, 342] width 10 height 10
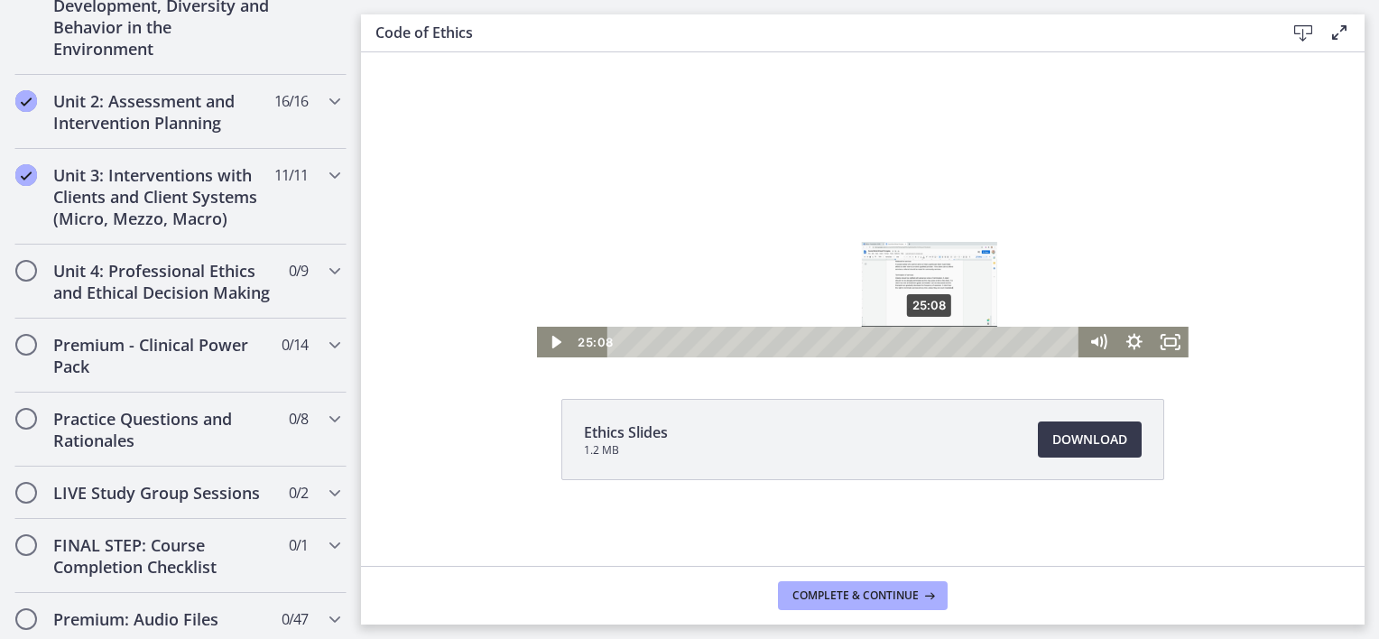
click at [924, 339] on div "Playbar" at bounding box center [929, 342] width 10 height 10
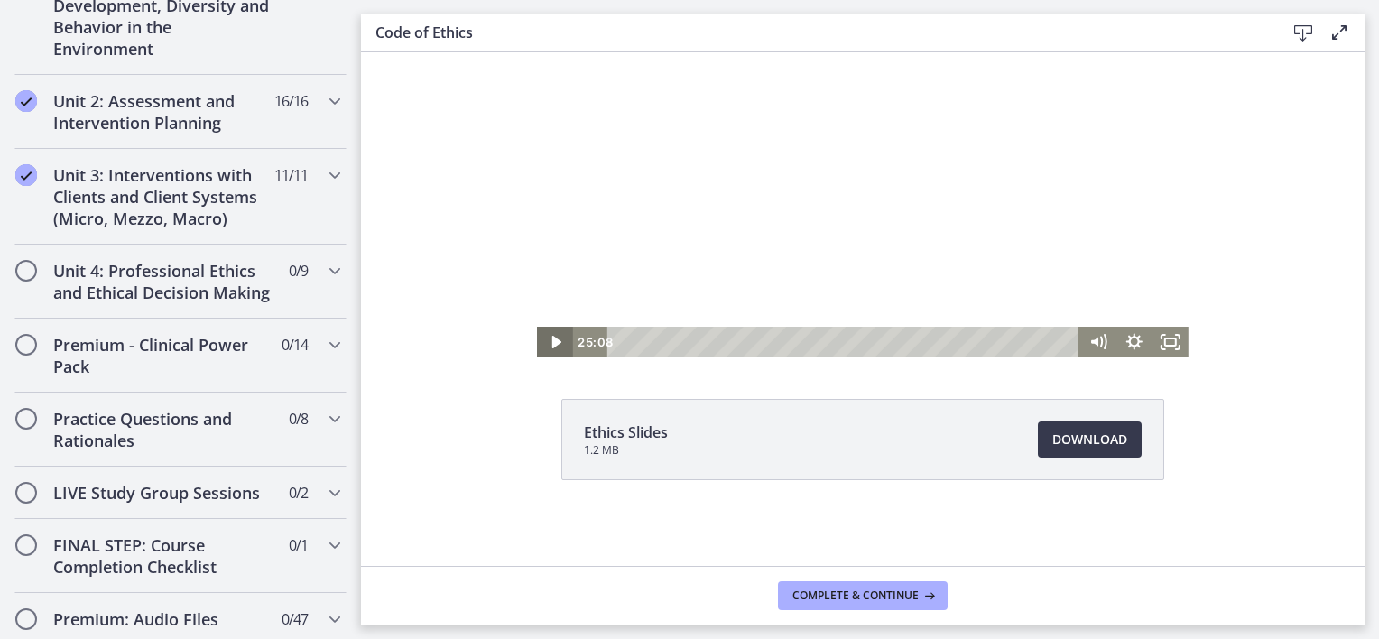
click at [552, 340] on icon "Play Video" at bounding box center [556, 342] width 9 height 13
click at [555, 339] on icon "Pause" at bounding box center [554, 342] width 43 height 37
click at [552, 339] on icon "Play Video" at bounding box center [556, 342] width 9 height 13
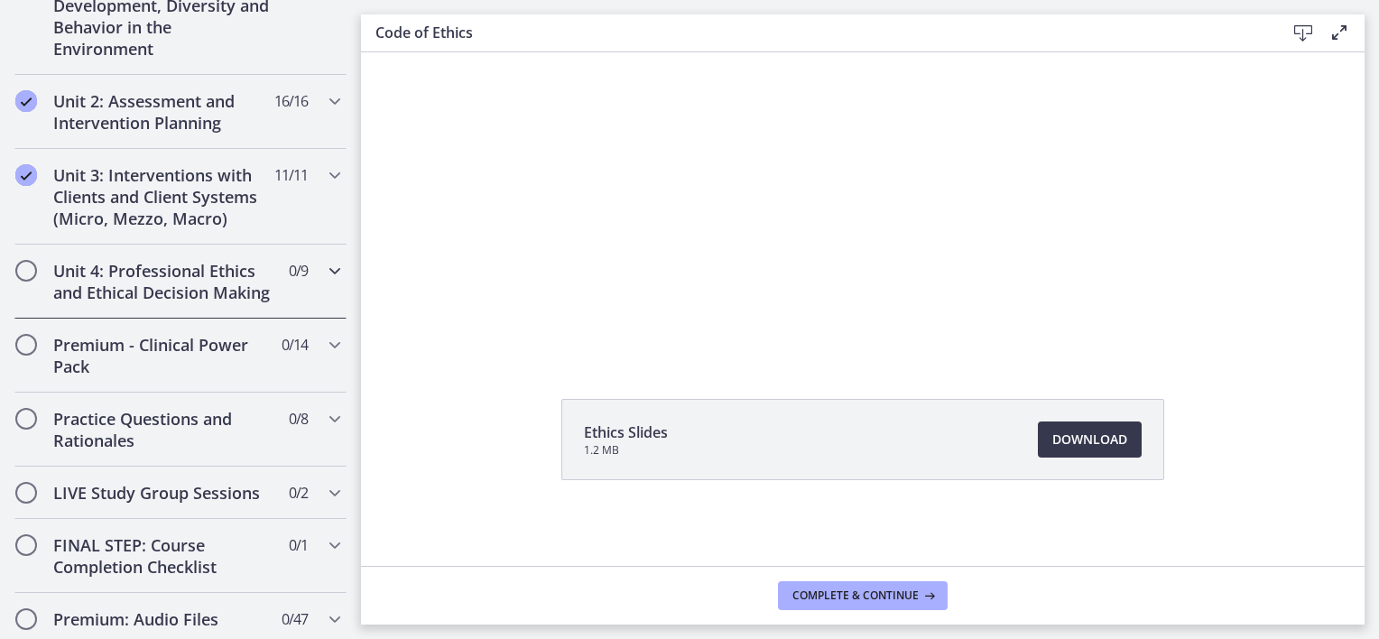
click at [310, 268] on div "Unit 4: Professional Ethics and Ethical Decision Making 0 / 9 Completed" at bounding box center [180, 282] width 332 height 74
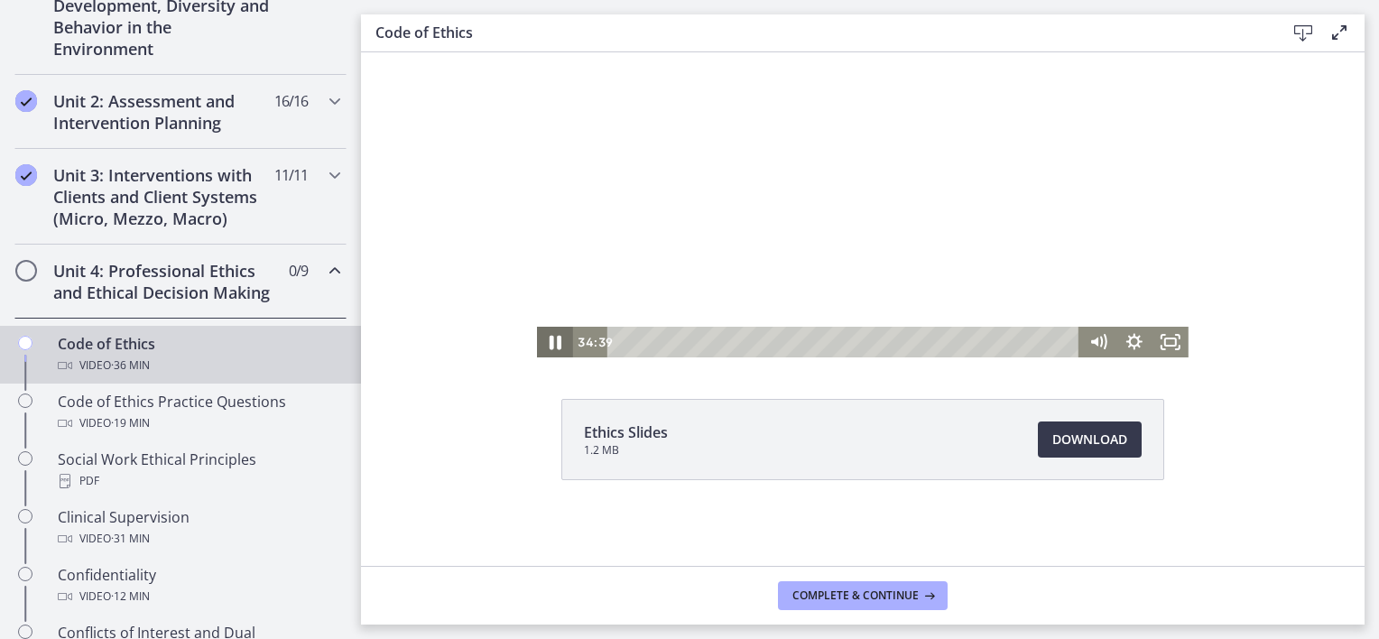
click at [545, 349] on icon "Pause" at bounding box center [554, 342] width 43 height 37
click at [552, 342] on icon "Play Video" at bounding box center [556, 342] width 9 height 13
click at [541, 341] on icon "Pause" at bounding box center [555, 342] width 36 height 31
click at [539, 346] on icon "Play Video" at bounding box center [557, 342] width 36 height 31
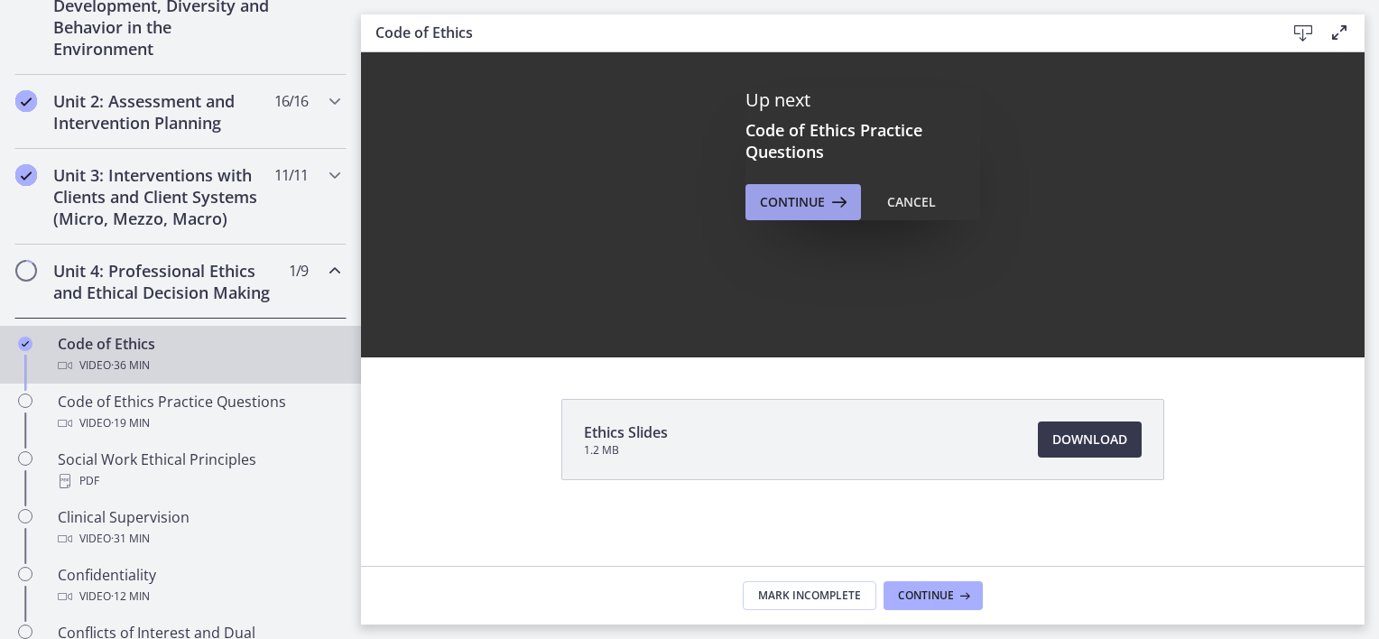
scroll to position [0, 0]
click at [807, 206] on span "Continue" at bounding box center [792, 202] width 65 height 22
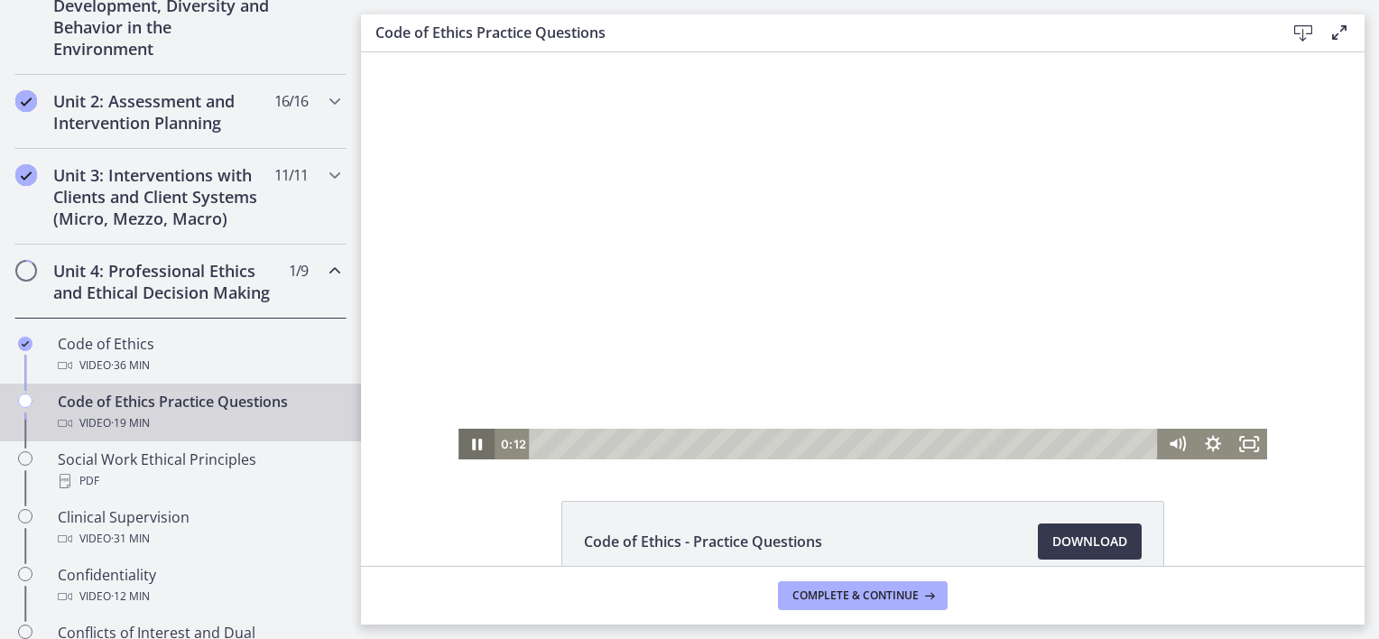
click at [469, 442] on icon "Pause" at bounding box center [477, 444] width 36 height 31
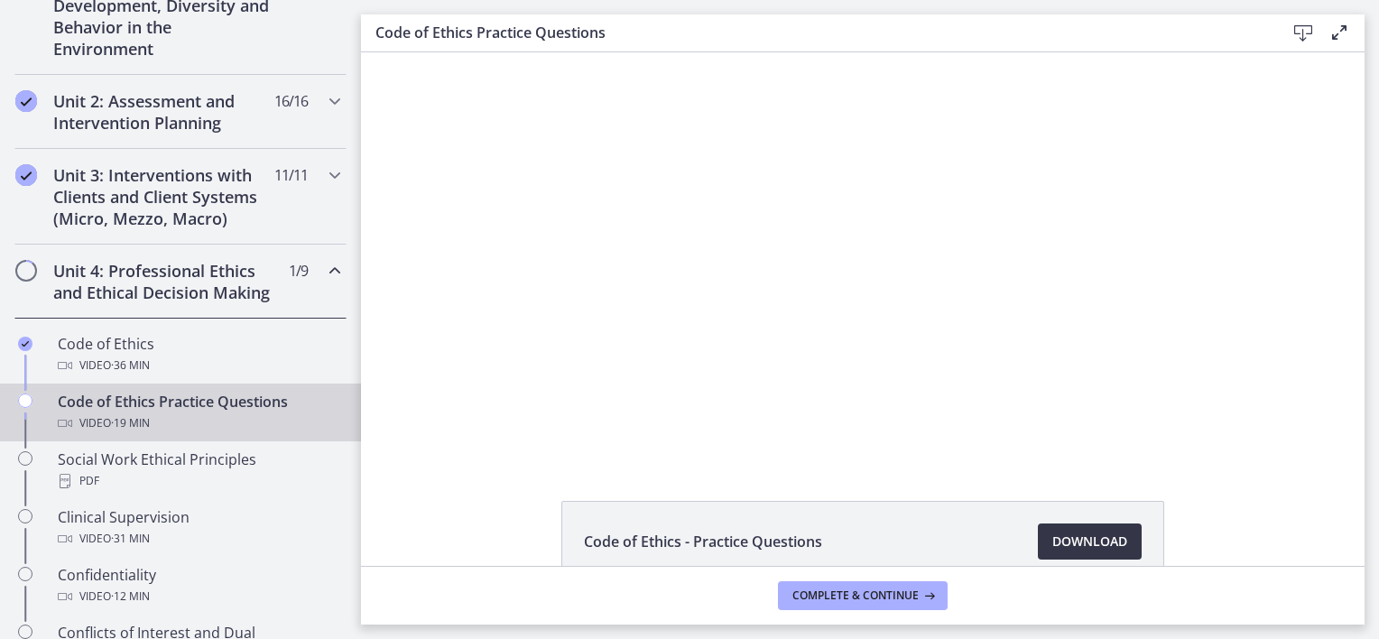
click at [1044, 543] on link "Download Opens in a new window" at bounding box center [1090, 542] width 104 height 36
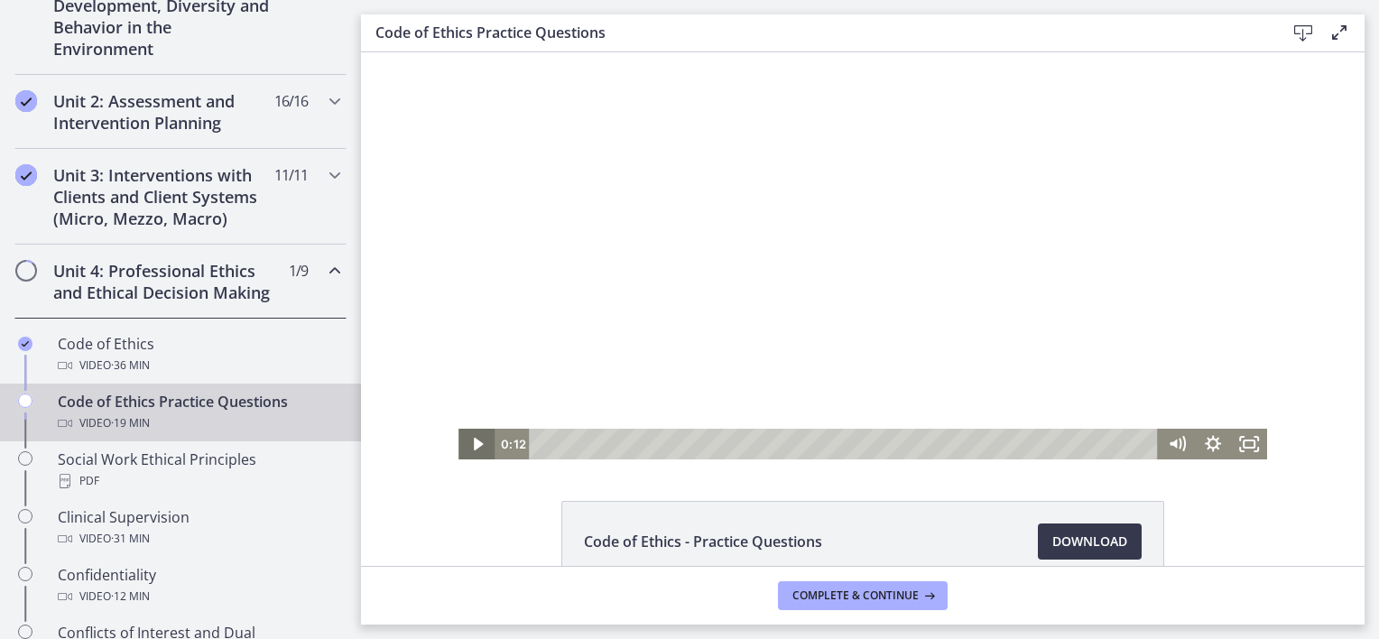
click at [473, 442] on icon "Play Video" at bounding box center [477, 444] width 9 height 13
drag, startPoint x: 541, startPoint y: 446, endPoint x: 576, endPoint y: 448, distance: 35.3
click at [578, 448] on div "Playbar" at bounding box center [583, 444] width 10 height 10
drag, startPoint x: 576, startPoint y: 448, endPoint x: 619, endPoint y: 448, distance: 43.3
click at [621, 448] on div "Playbar" at bounding box center [626, 444] width 10 height 10
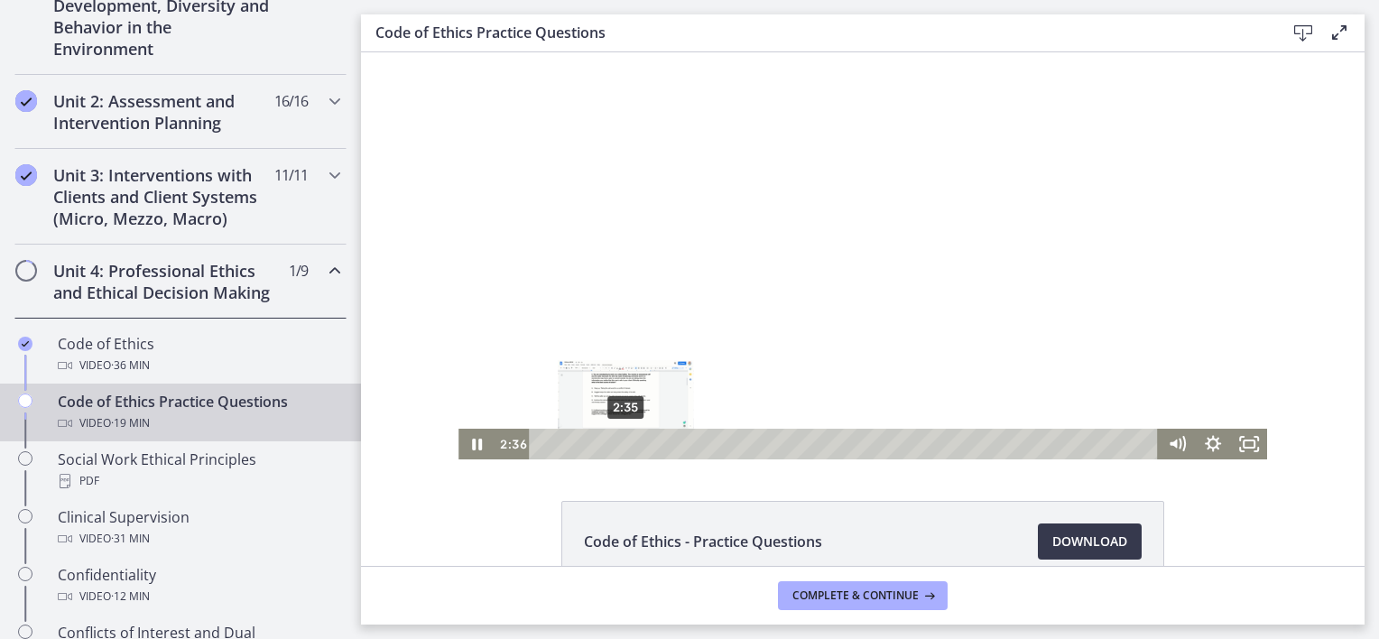
click at [621, 448] on div "Playbar" at bounding box center [626, 444] width 10 height 10
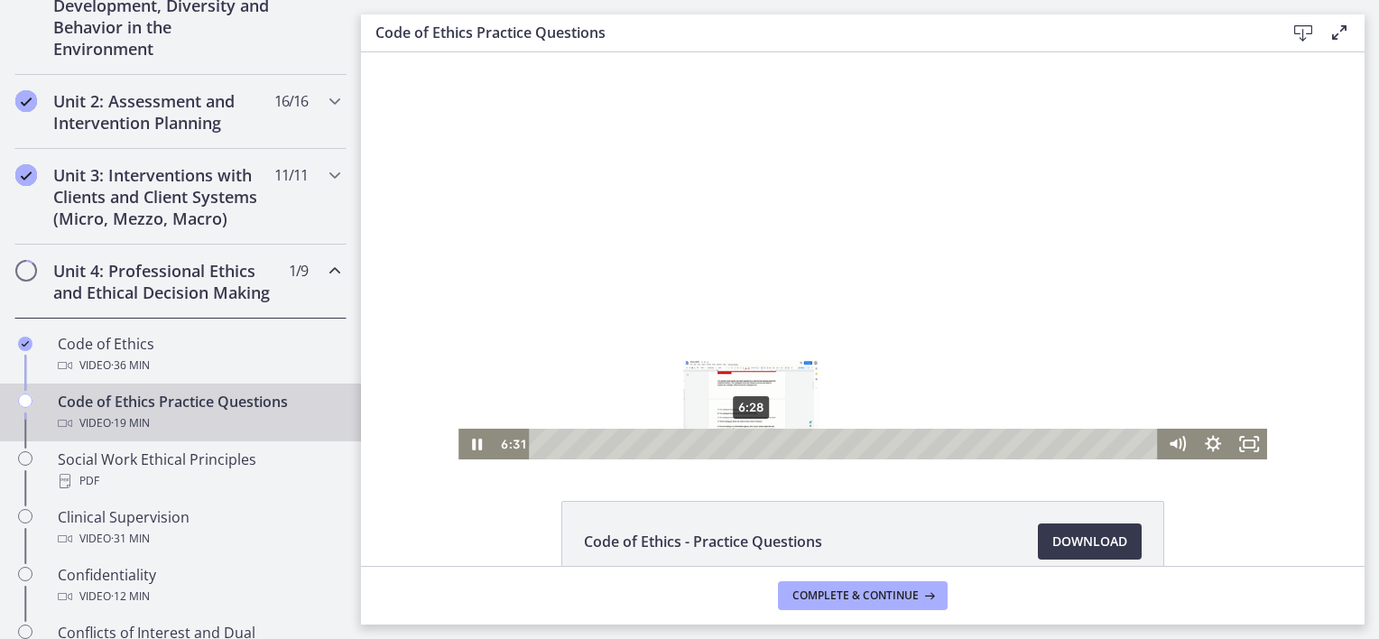
drag, startPoint x: 621, startPoint y: 446, endPoint x: 742, endPoint y: 446, distance: 121.0
click at [747, 447] on div "Playbar" at bounding box center [752, 444] width 10 height 10
click at [466, 441] on icon "Pause" at bounding box center [477, 444] width 36 height 31
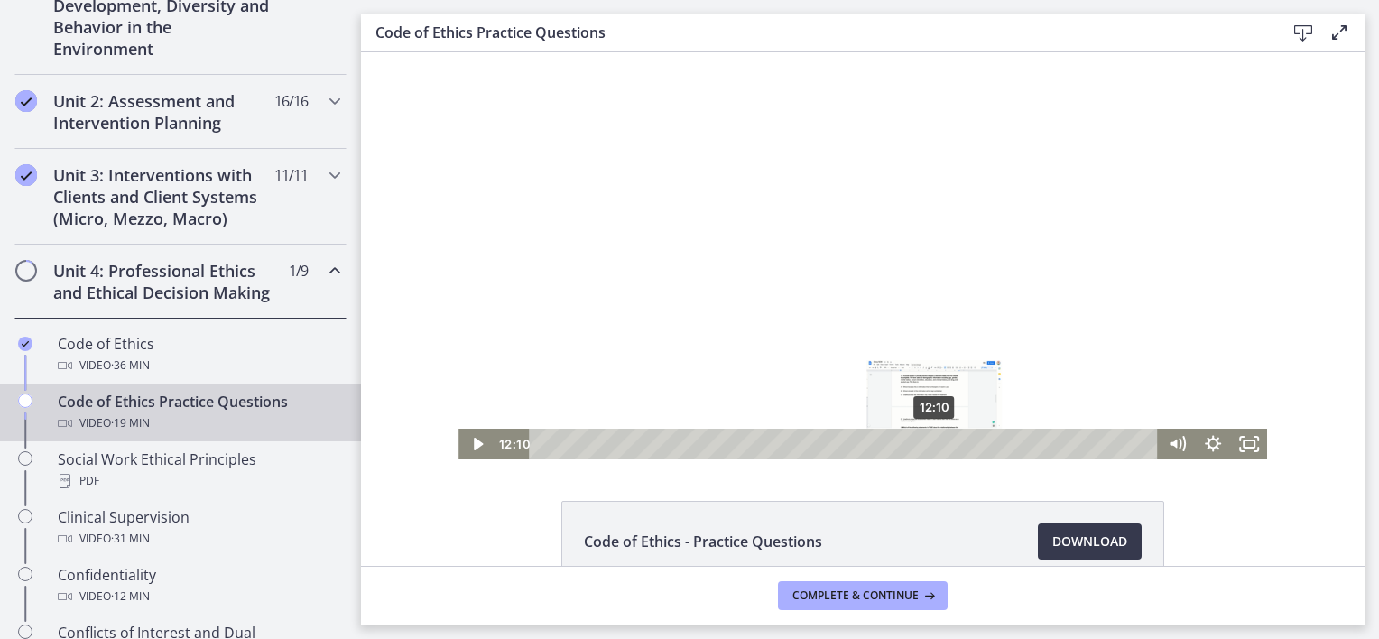
click at [930, 451] on div "12:10" at bounding box center [847, 444] width 608 height 31
drag, startPoint x: 931, startPoint y: 444, endPoint x: 951, endPoint y: 447, distance: 20.9
click at [952, 447] on div "Playbar" at bounding box center [957, 444] width 10 height 10
click at [473, 449] on icon "Play Video" at bounding box center [477, 444] width 9 height 13
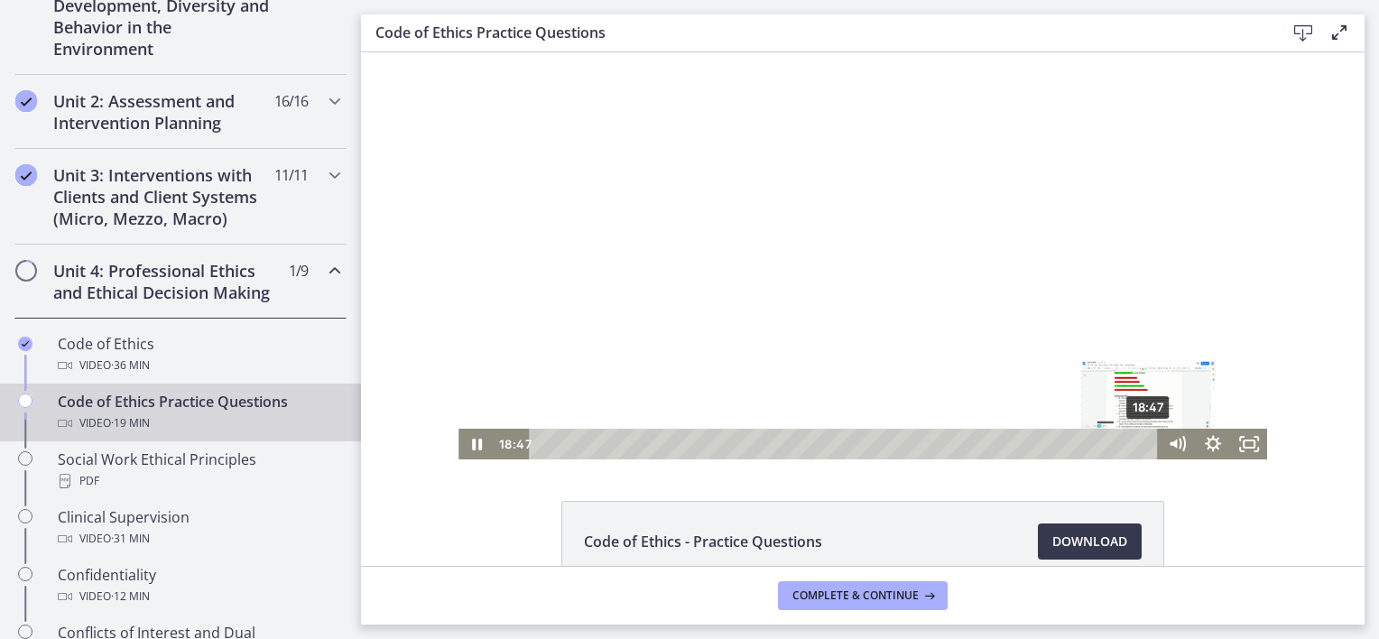
click at [1143, 452] on div "18:47" at bounding box center [847, 444] width 608 height 31
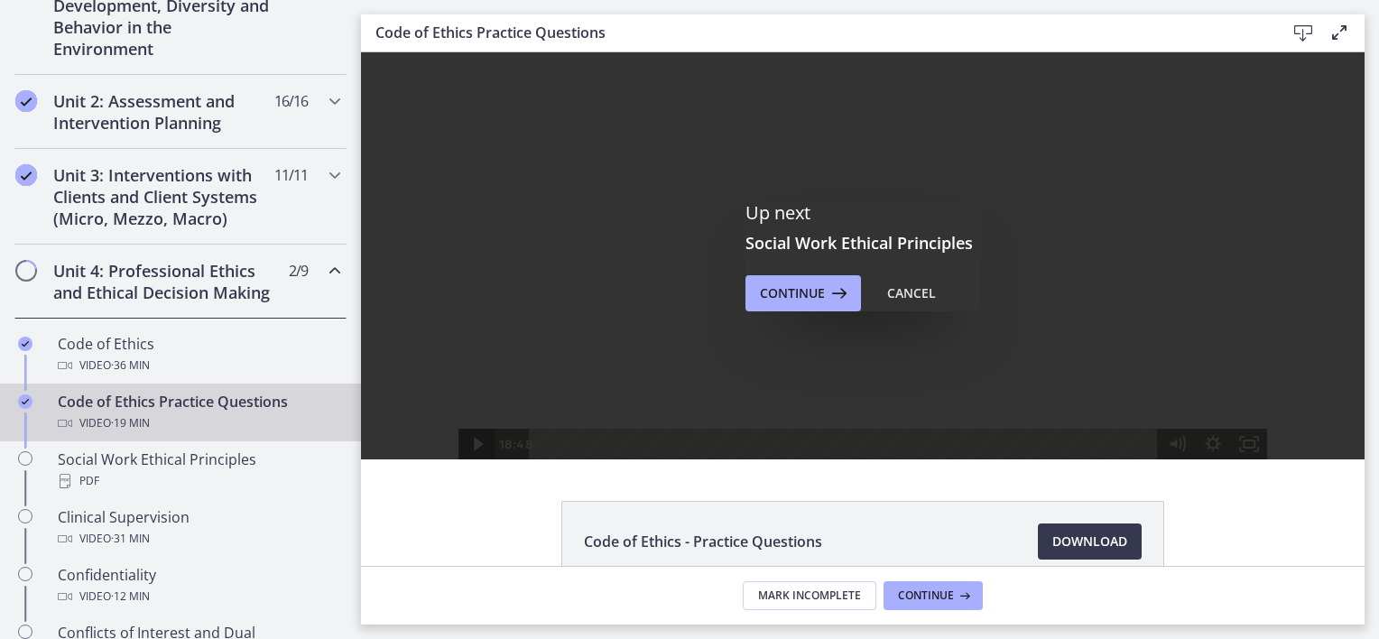
click at [473, 446] on icon "Play Video" at bounding box center [477, 444] width 9 height 13
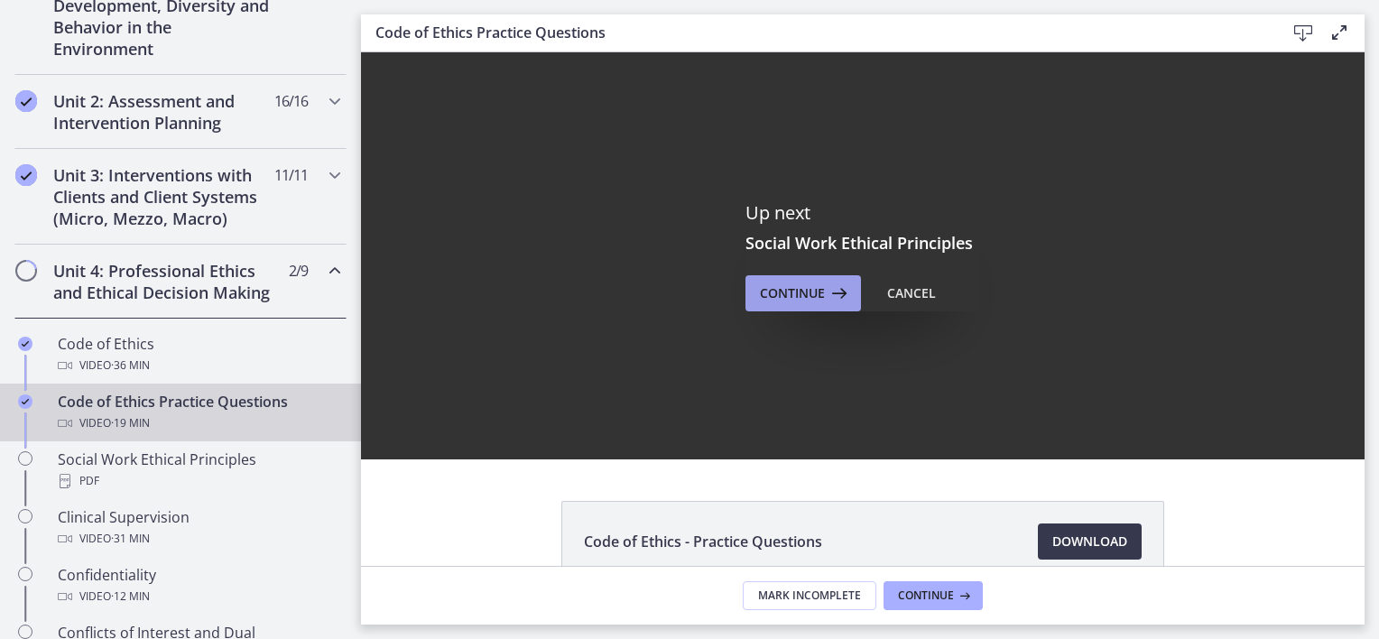
click at [811, 292] on span "Continue" at bounding box center [792, 294] width 65 height 22
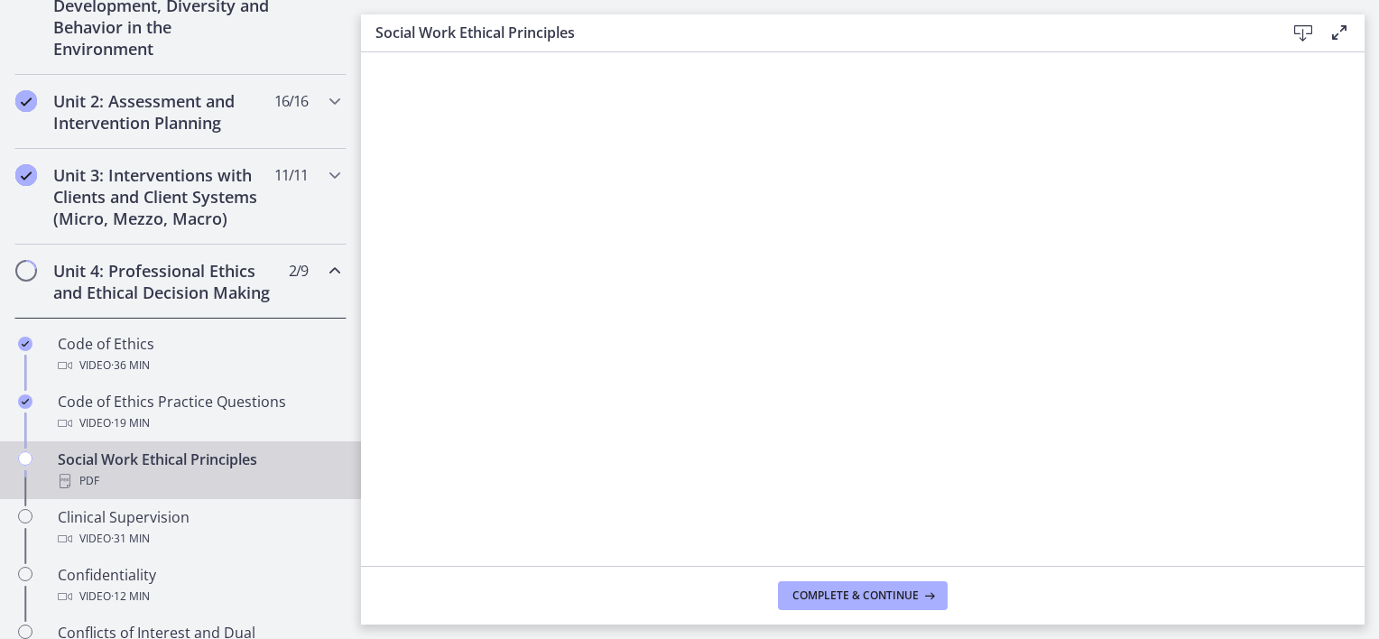
click at [1307, 29] on icon at bounding box center [1304, 34] width 22 height 22
click at [821, 599] on span "Complete & continue" at bounding box center [856, 596] width 126 height 14
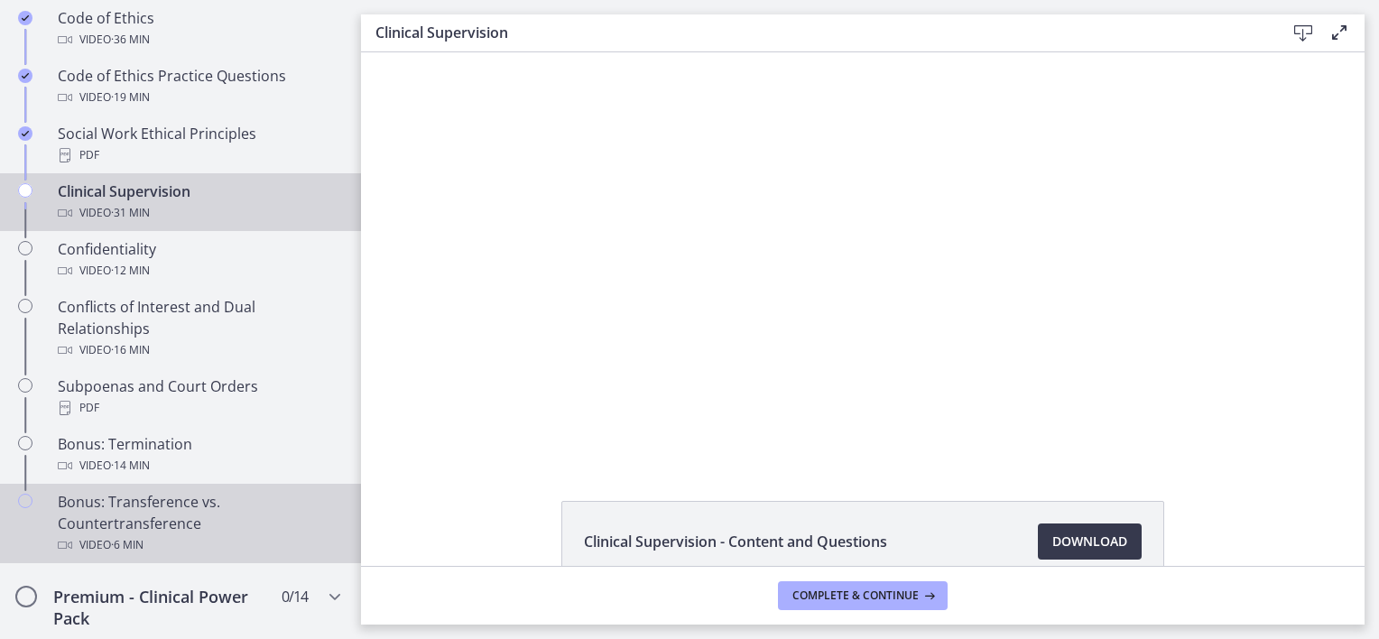
scroll to position [827, 0]
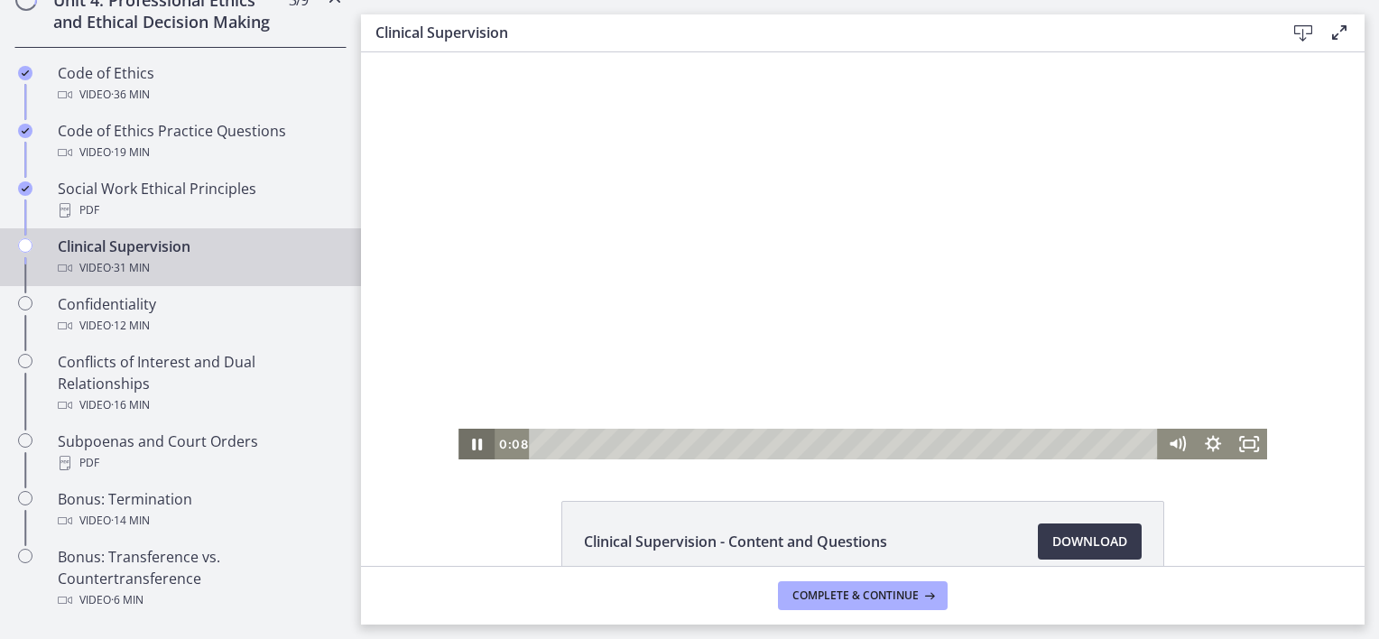
click at [459, 443] on icon "Pause" at bounding box center [477, 444] width 36 height 31
click at [465, 441] on icon "Play Video" at bounding box center [478, 444] width 43 height 37
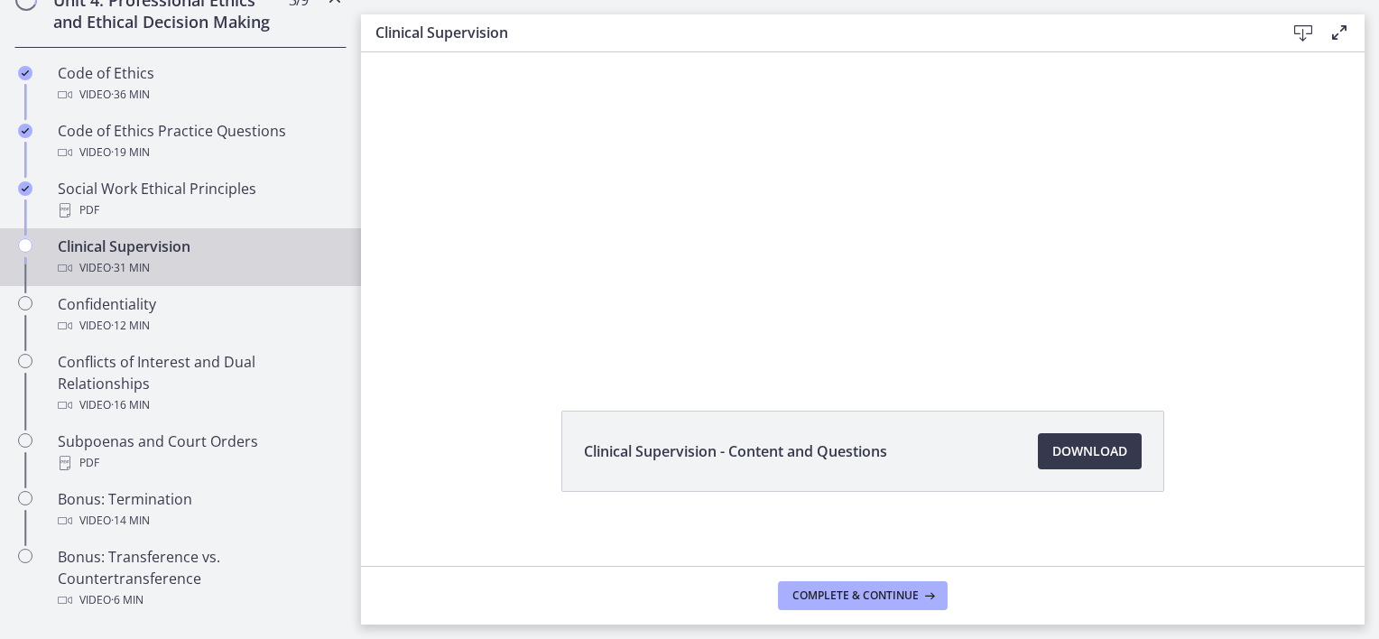
scroll to position [0, 0]
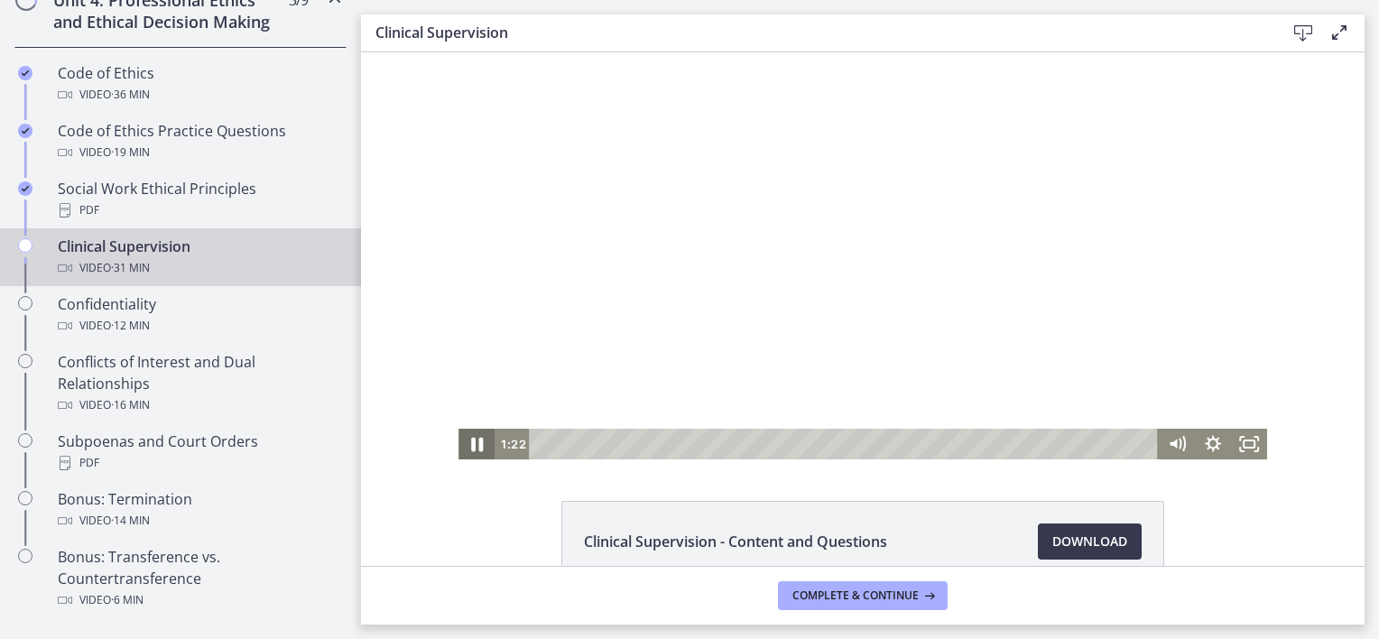
click at [464, 450] on icon "Pause" at bounding box center [476, 444] width 43 height 37
click at [469, 450] on icon "Play Video" at bounding box center [477, 444] width 36 height 31
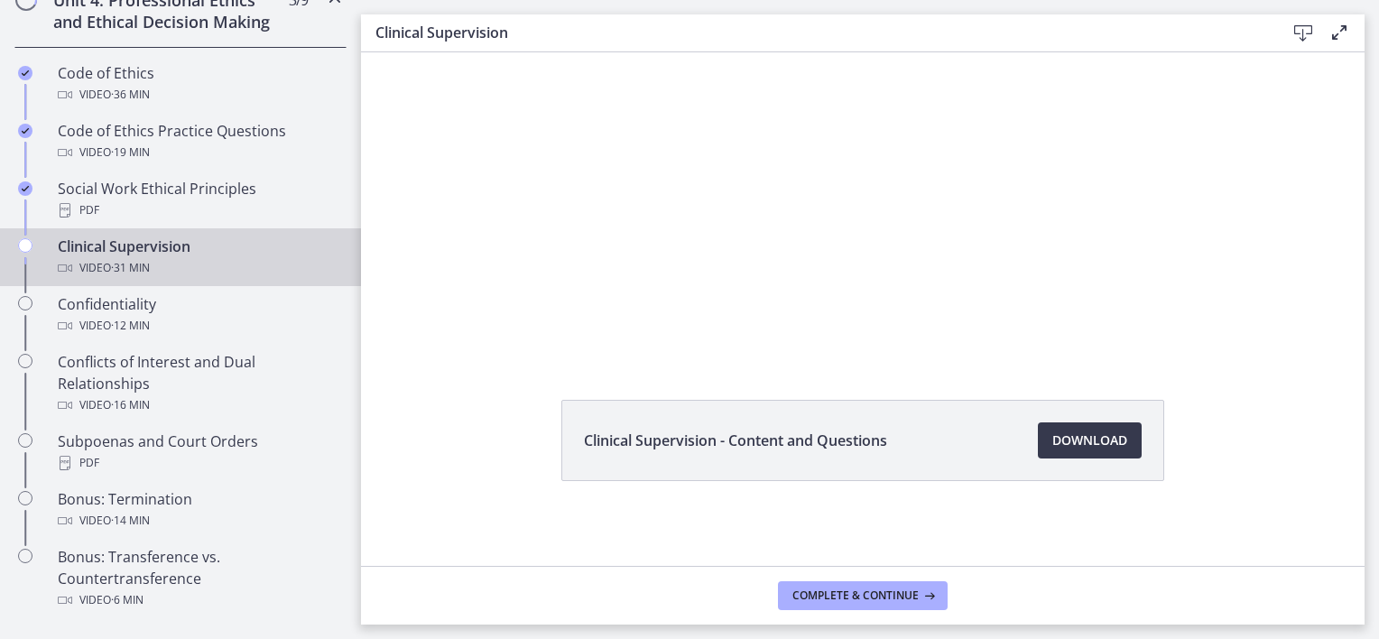
scroll to position [102, 0]
click at [1090, 441] on span "Download Opens in a new window" at bounding box center [1090, 440] width 75 height 22
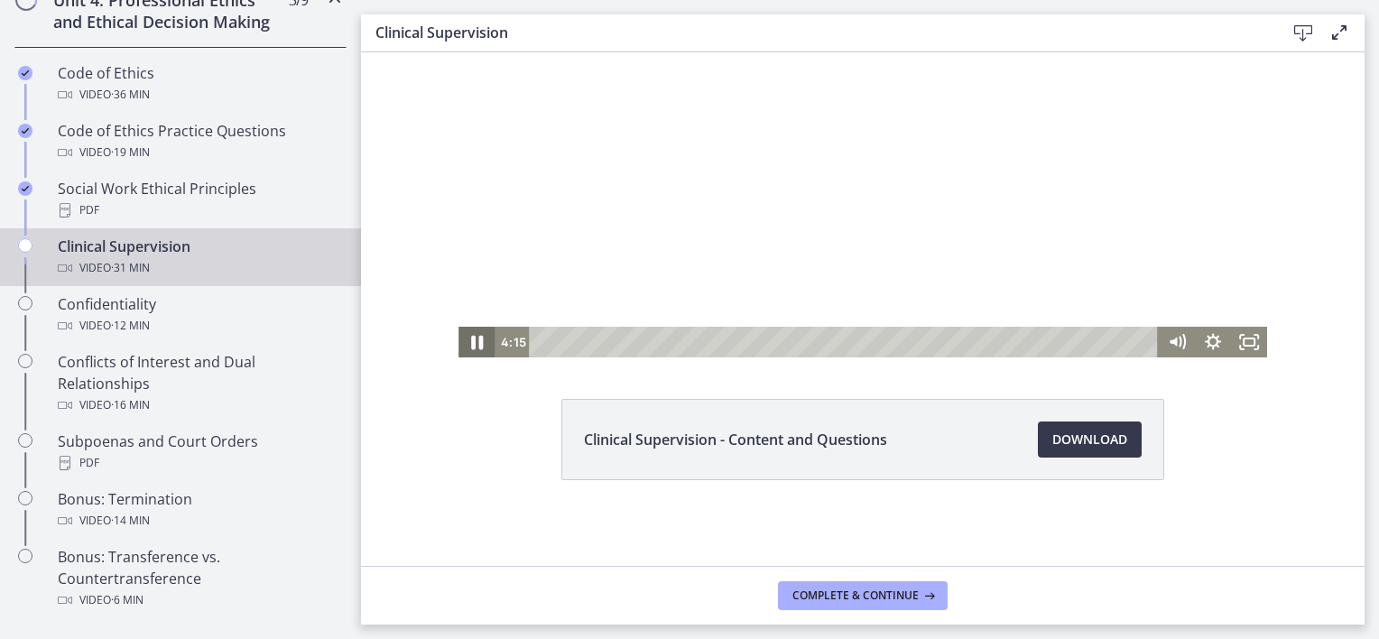
click at [471, 341] on icon "Pause" at bounding box center [477, 343] width 12 height 14
click at [473, 340] on icon "Play Video" at bounding box center [478, 342] width 11 height 15
click at [471, 338] on icon "Pause" at bounding box center [477, 343] width 12 height 14
click at [469, 349] on icon "Play Video" at bounding box center [478, 342] width 43 height 37
drag, startPoint x: 466, startPoint y: 339, endPoint x: 704, endPoint y: 154, distance: 301.7
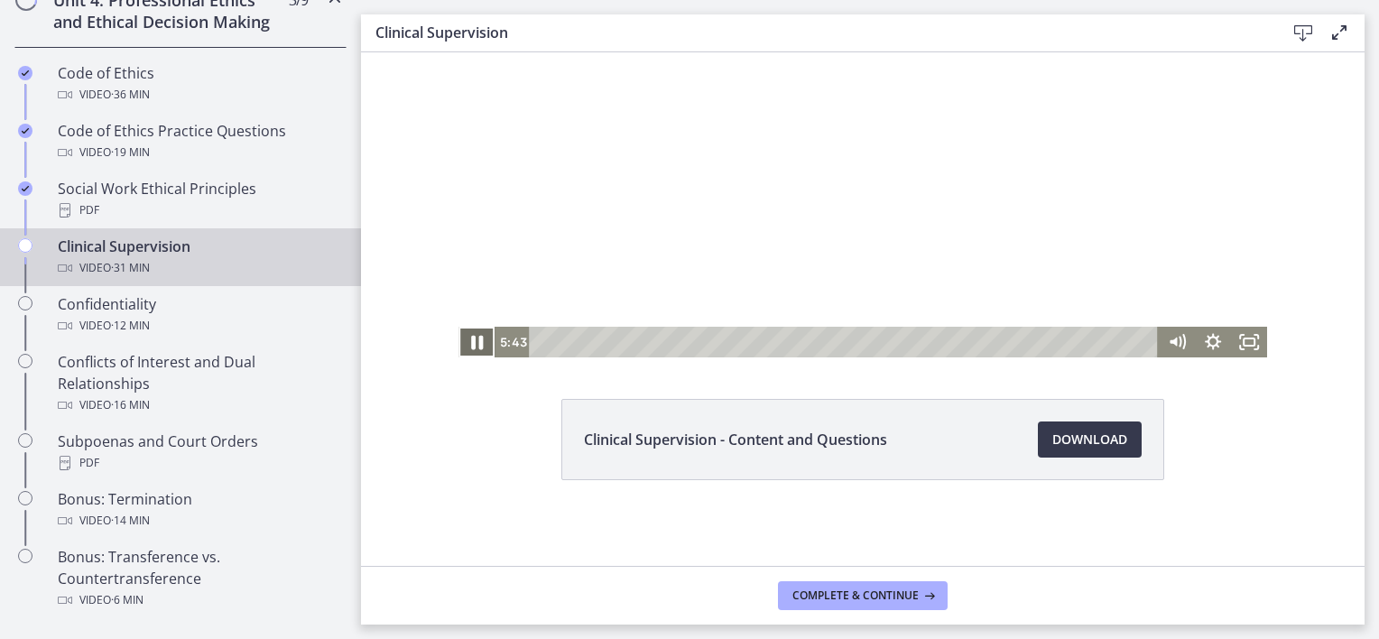
click at [471, 339] on icon "Pause" at bounding box center [477, 343] width 12 height 14
click at [475, 347] on icon "Play Video" at bounding box center [478, 342] width 43 height 37
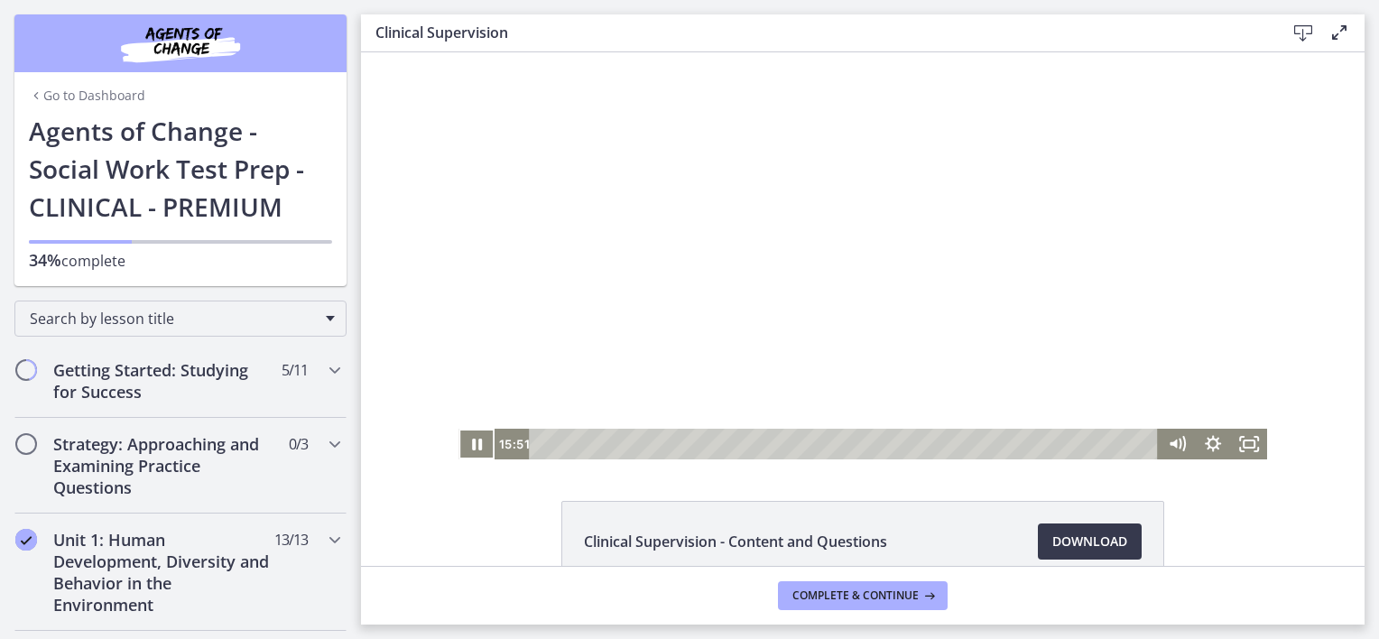
scroll to position [102, 0]
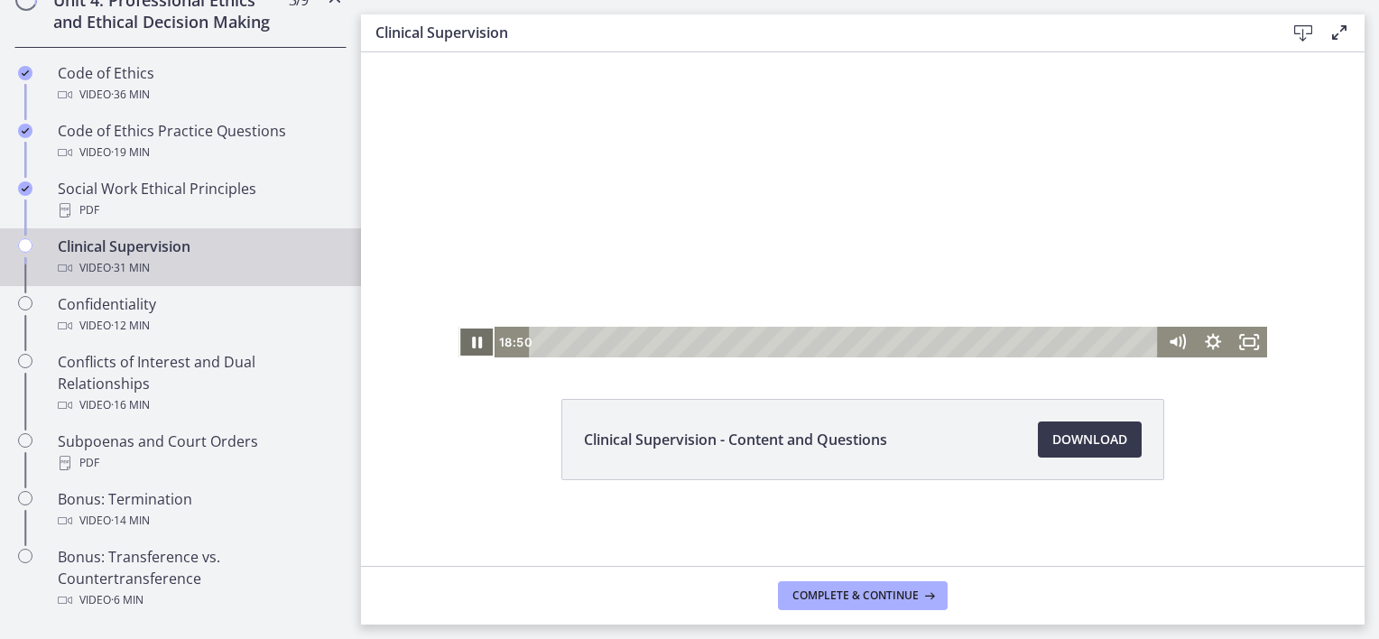
click at [473, 342] on icon "Pause" at bounding box center [477, 343] width 10 height 12
click at [470, 346] on icon "Play Video" at bounding box center [478, 342] width 43 height 37
drag, startPoint x: 905, startPoint y: 342, endPoint x: 1192, endPoint y: 535, distance: 346.8
click at [1145, 342] on div "Playbar" at bounding box center [1149, 342] width 10 height 10
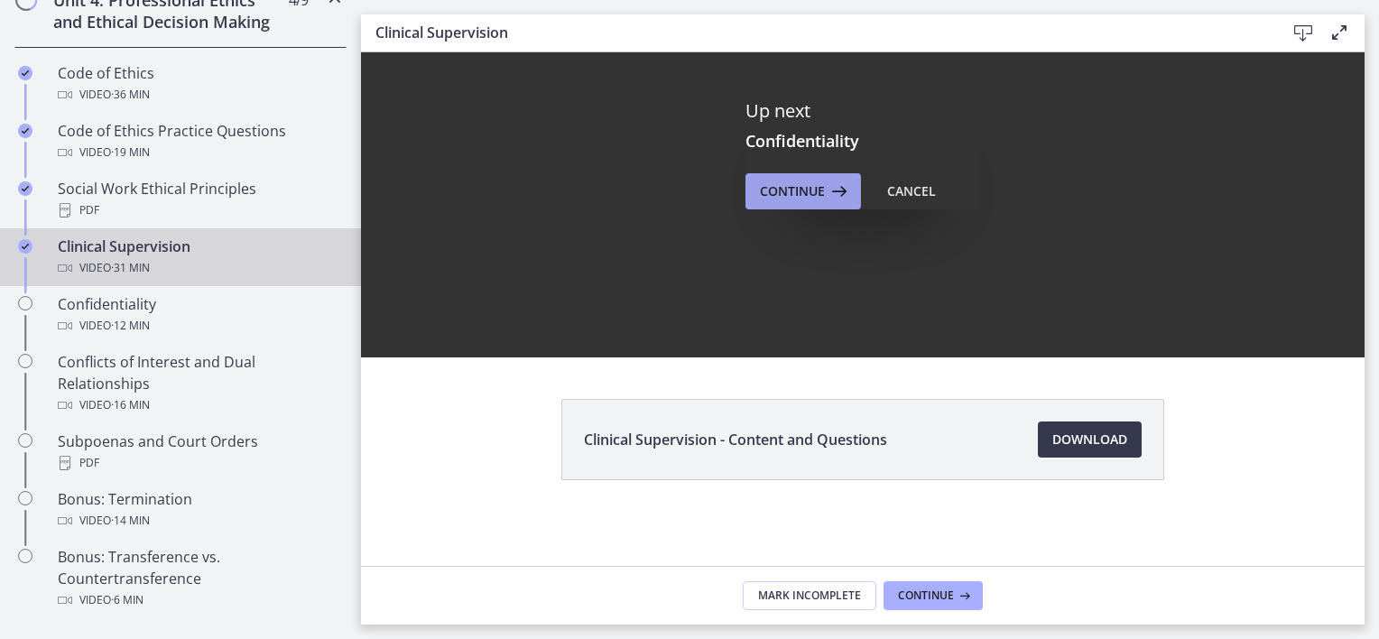
click at [792, 178] on button "Continue" at bounding box center [804, 191] width 116 height 36
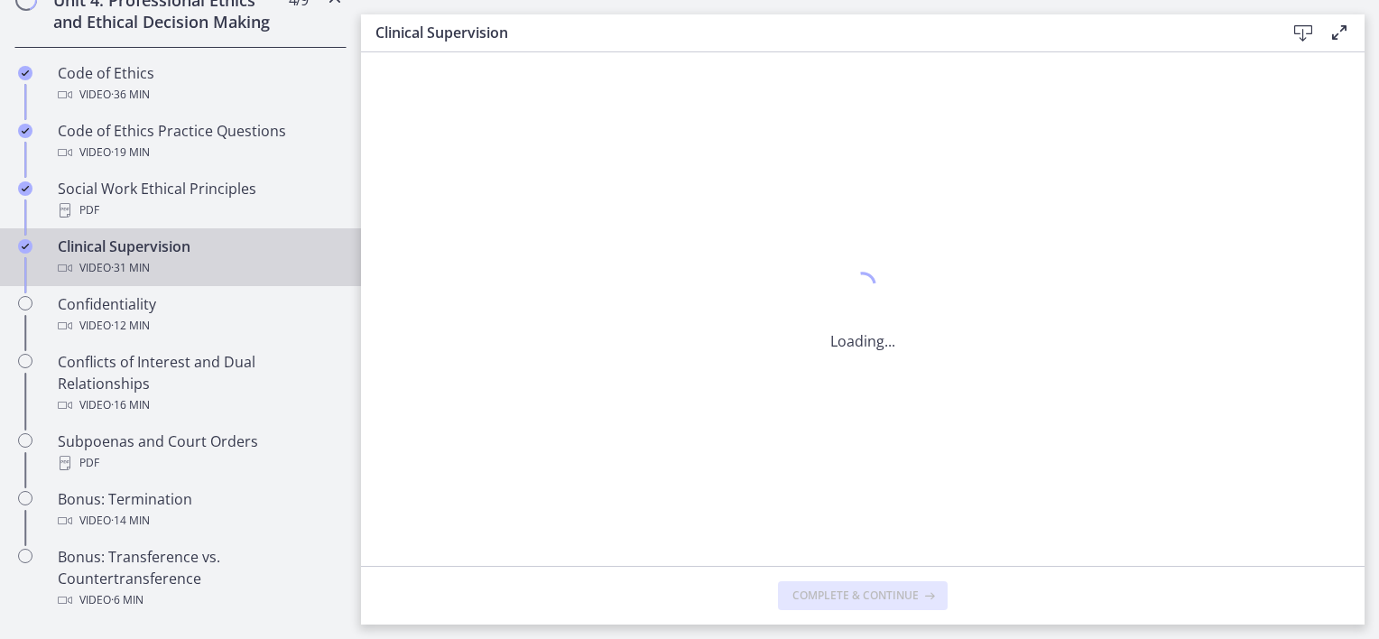
scroll to position [0, 0]
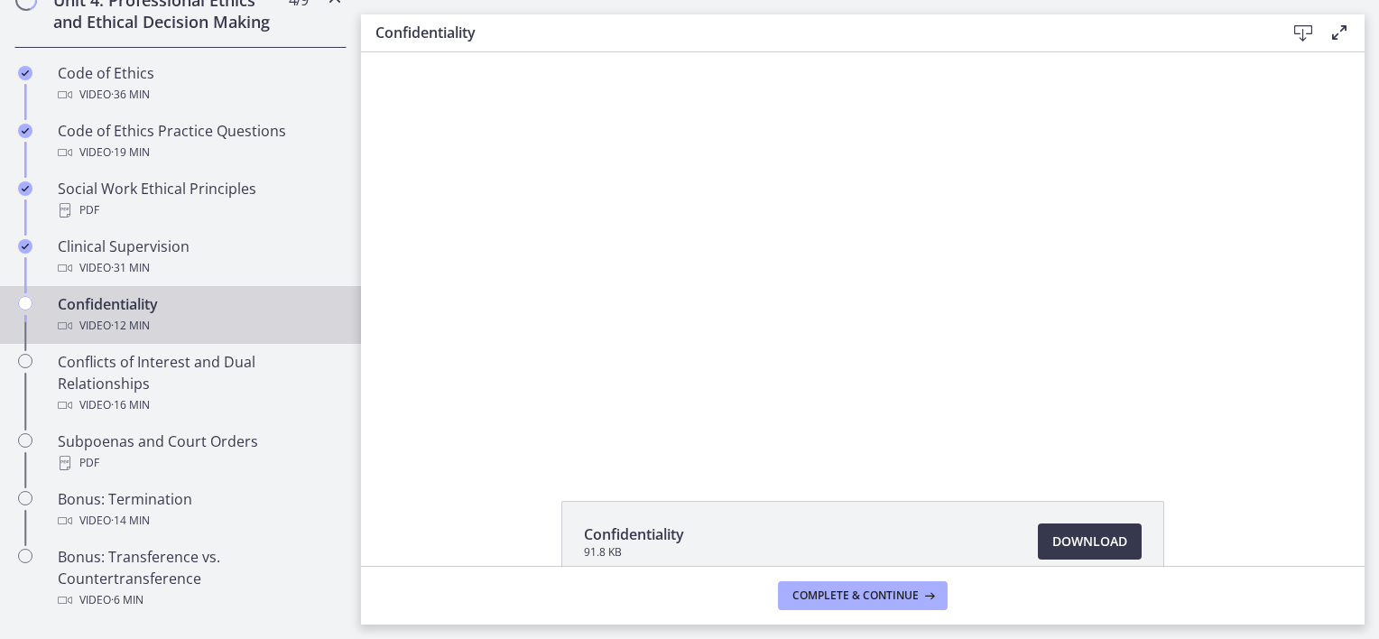
scroll to position [90, 0]
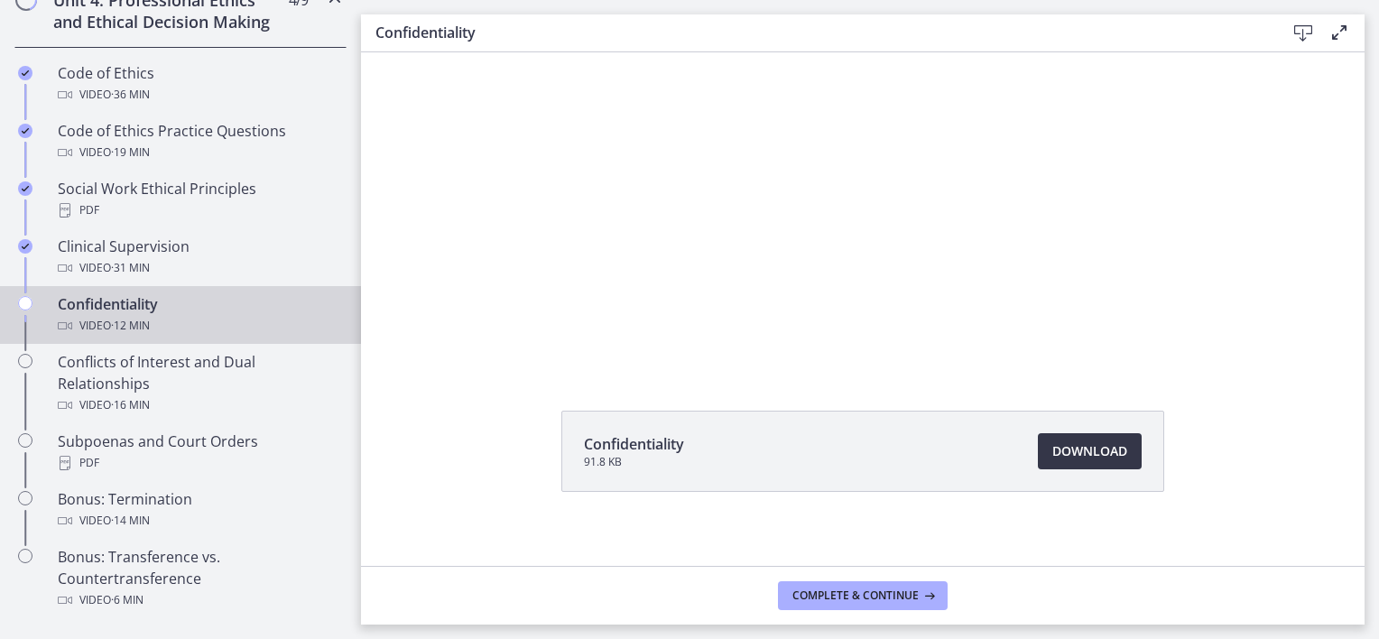
click at [1094, 455] on span "Download Opens in a new window" at bounding box center [1090, 452] width 75 height 22
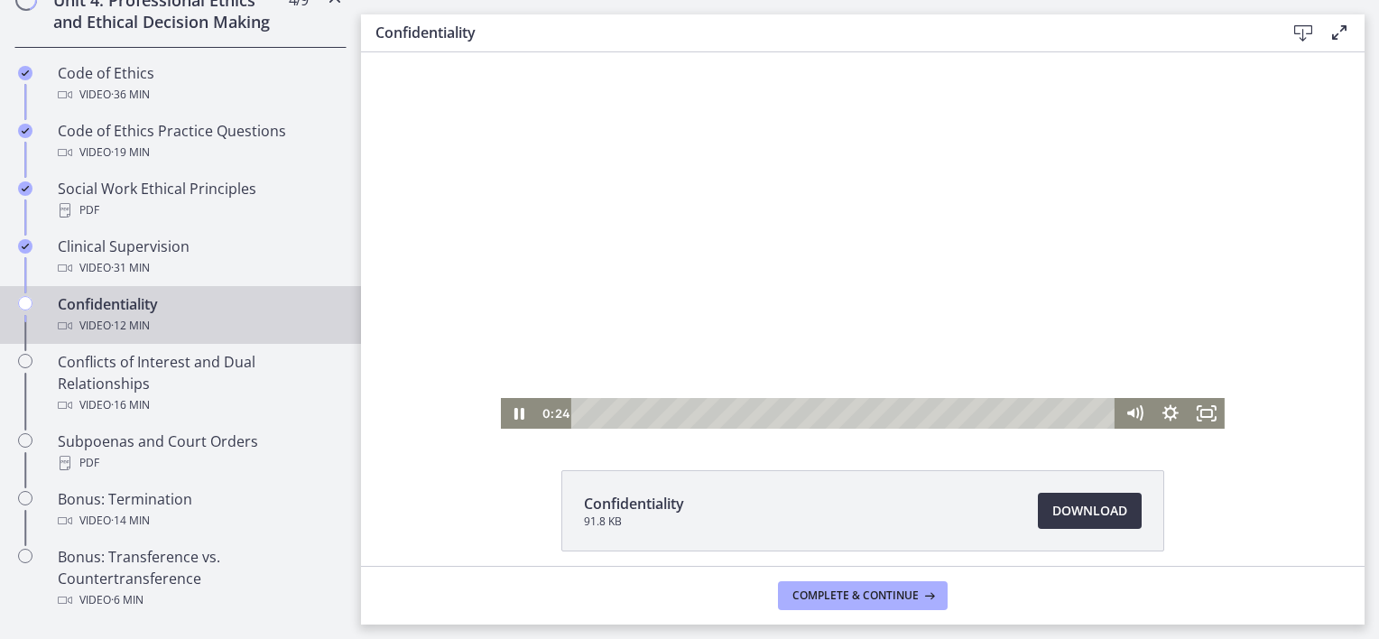
scroll to position [0, 0]
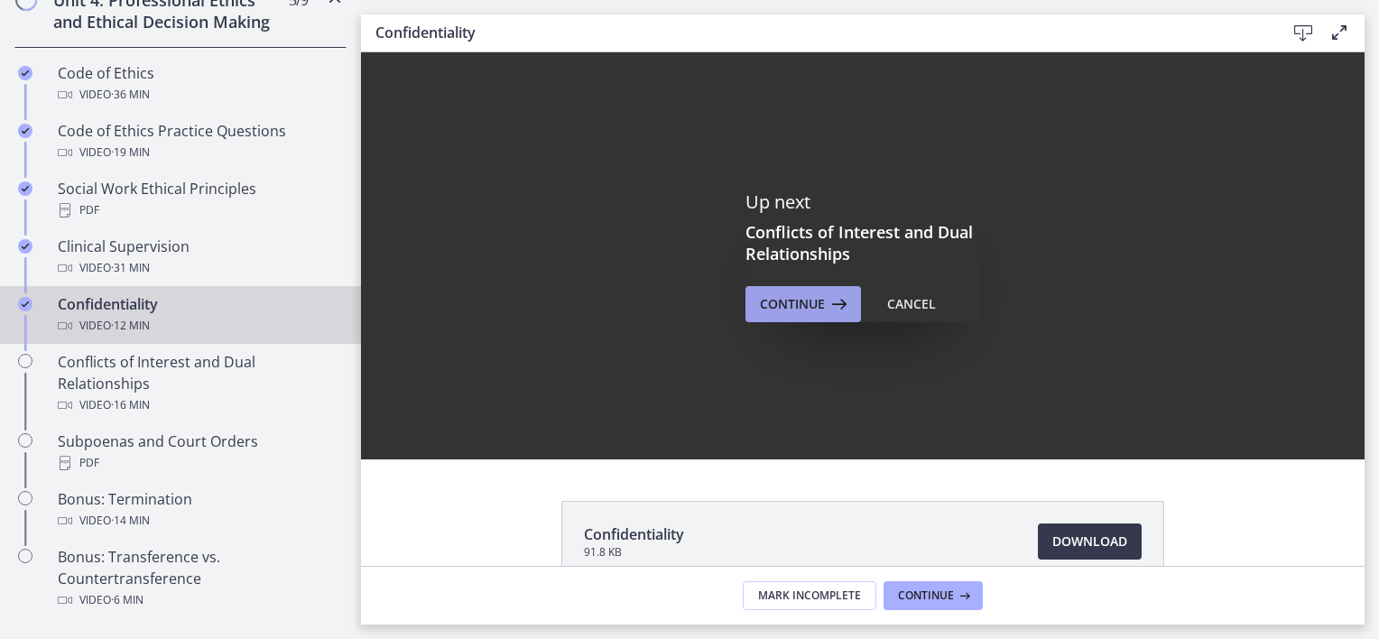
click at [780, 300] on span "Continue" at bounding box center [792, 304] width 65 height 22
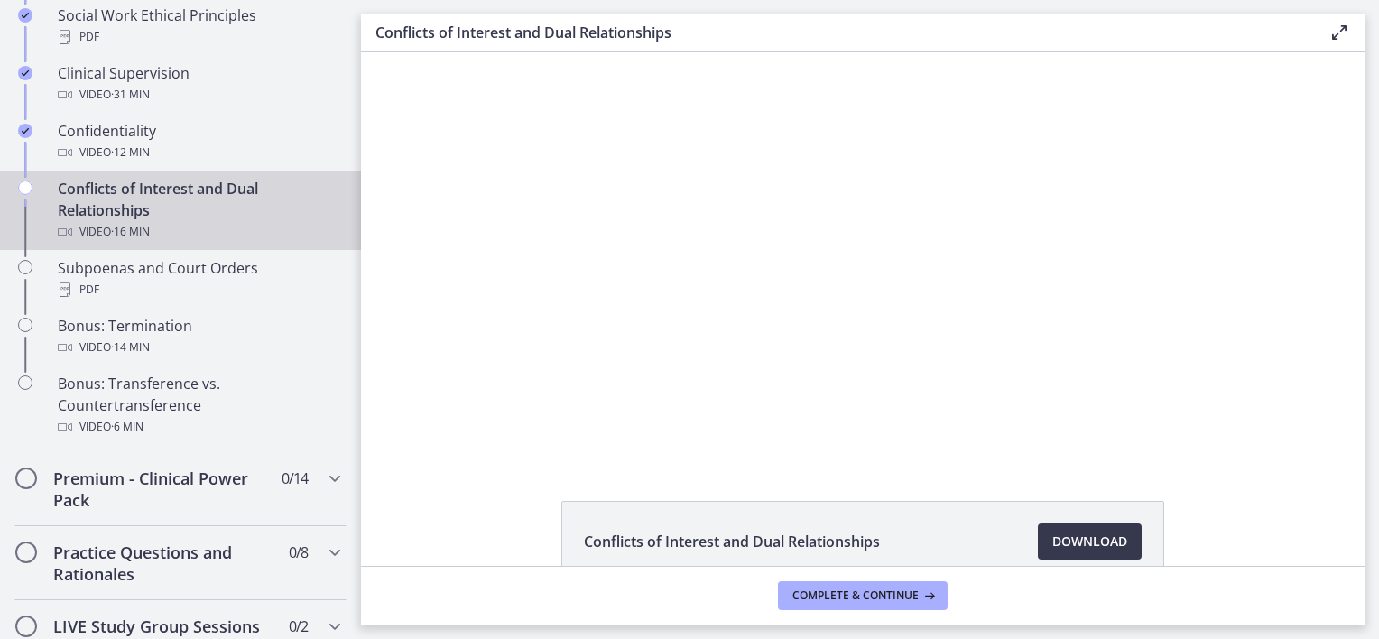
scroll to position [1007, 0]
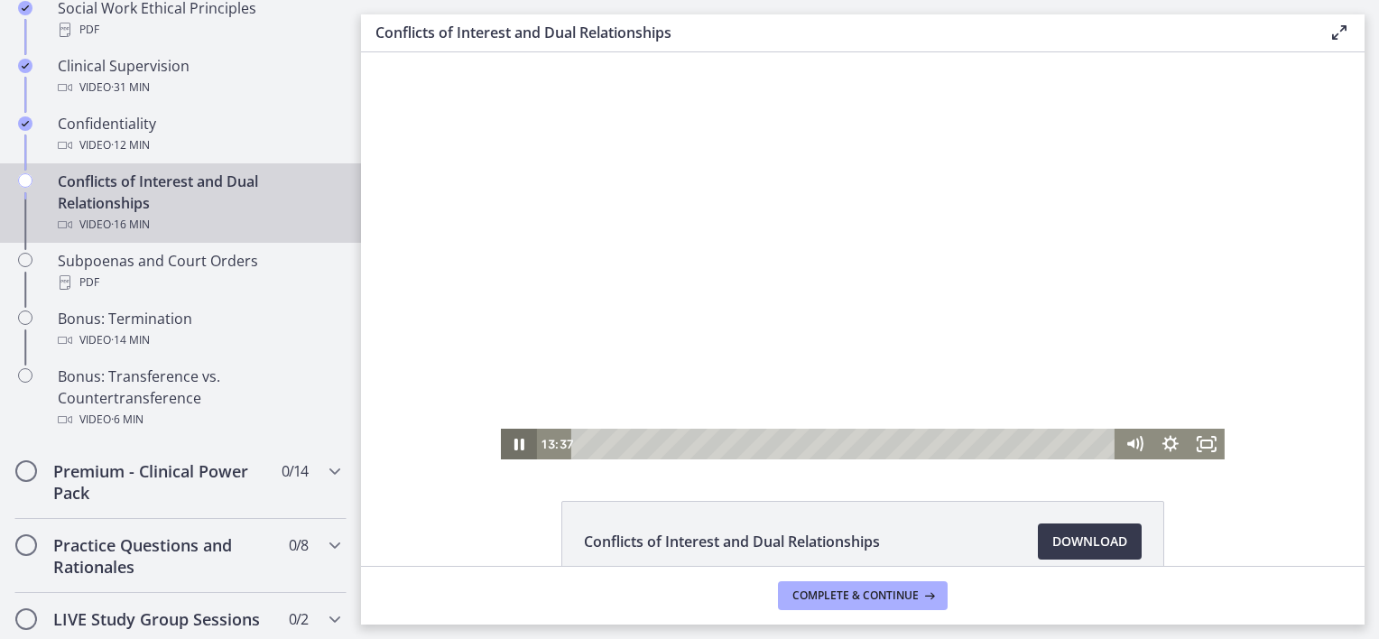
click at [515, 445] on icon "Pause" at bounding box center [520, 445] width 10 height 12
click at [503, 440] on icon "Play Video" at bounding box center [521, 444] width 36 height 31
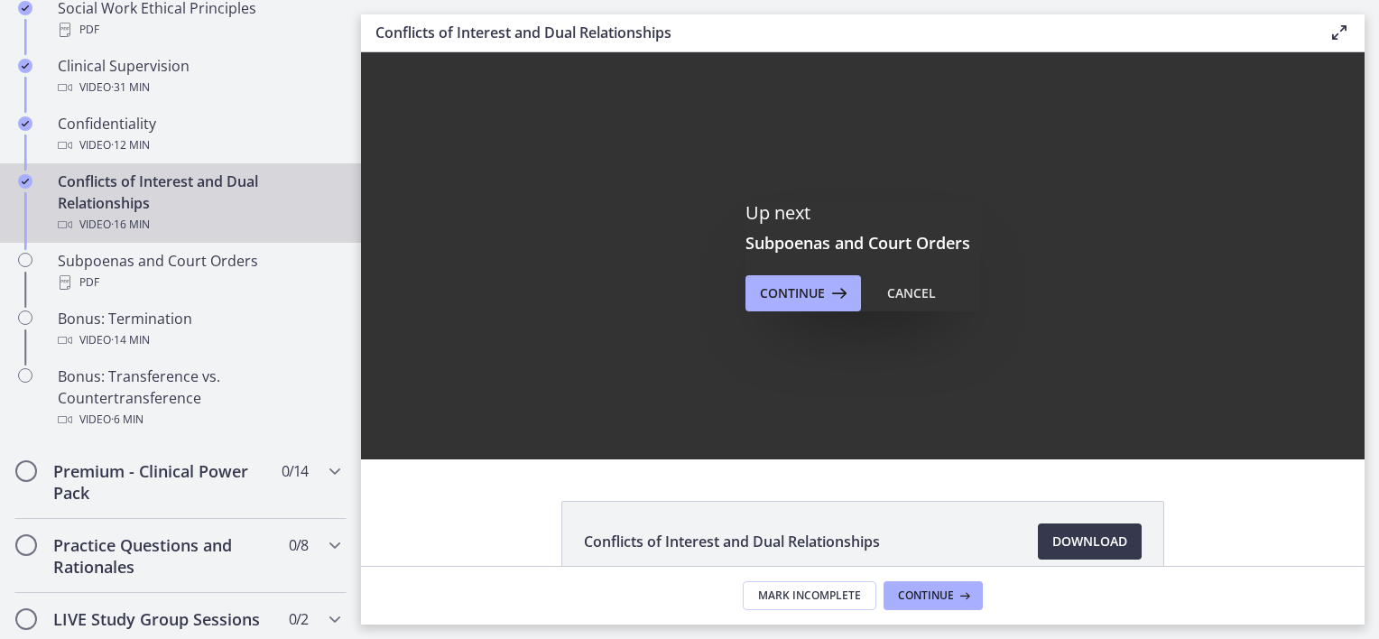
scroll to position [0, 0]
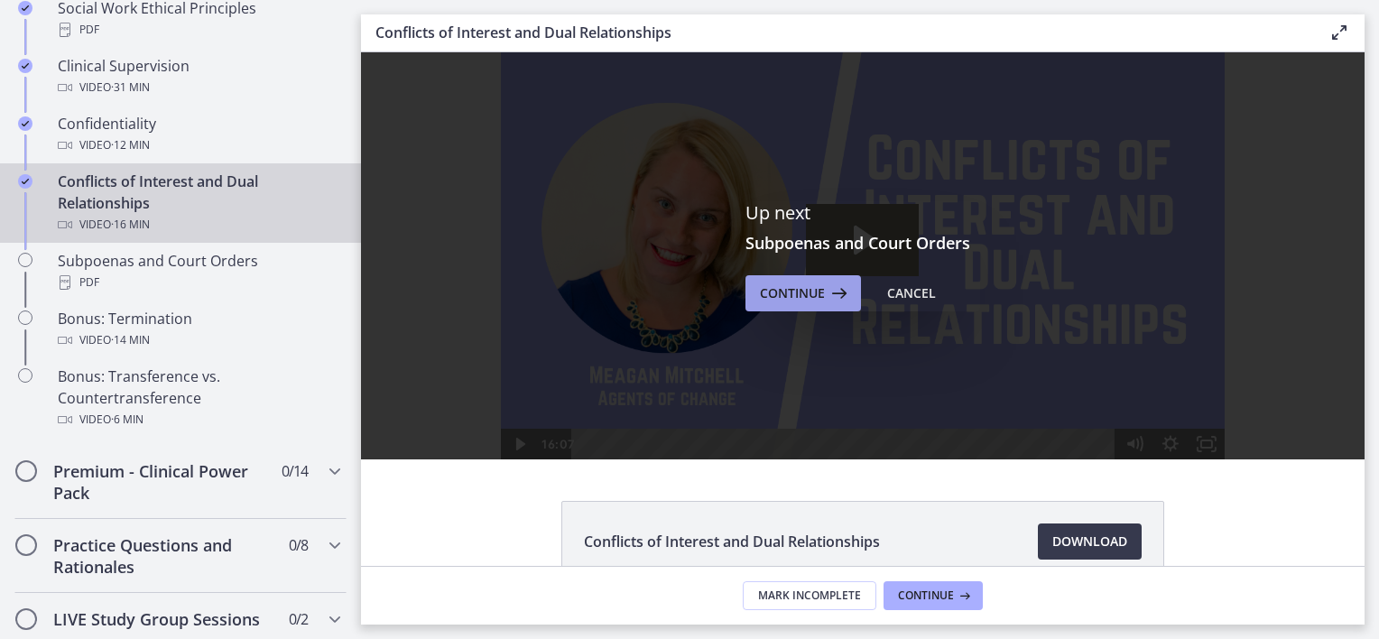
click at [786, 289] on span "Continue" at bounding box center [792, 294] width 65 height 22
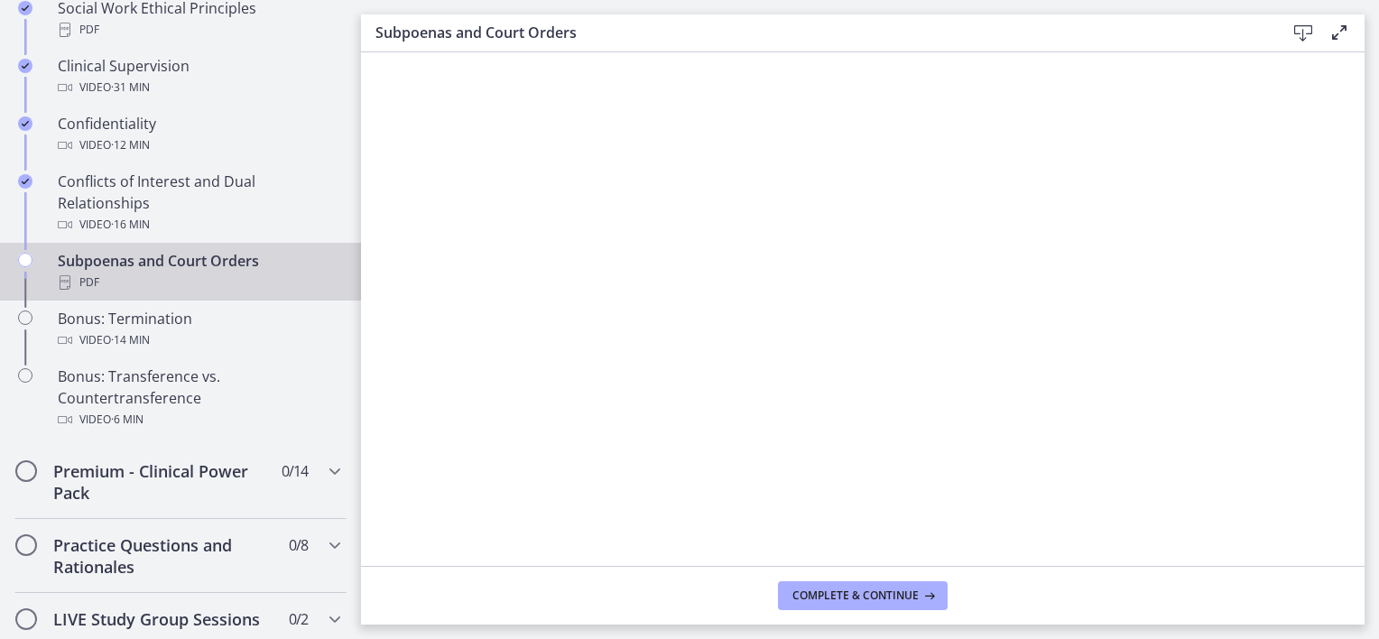
click at [1297, 29] on icon at bounding box center [1304, 34] width 22 height 22
click at [861, 596] on span "Complete & continue" at bounding box center [856, 596] width 126 height 14
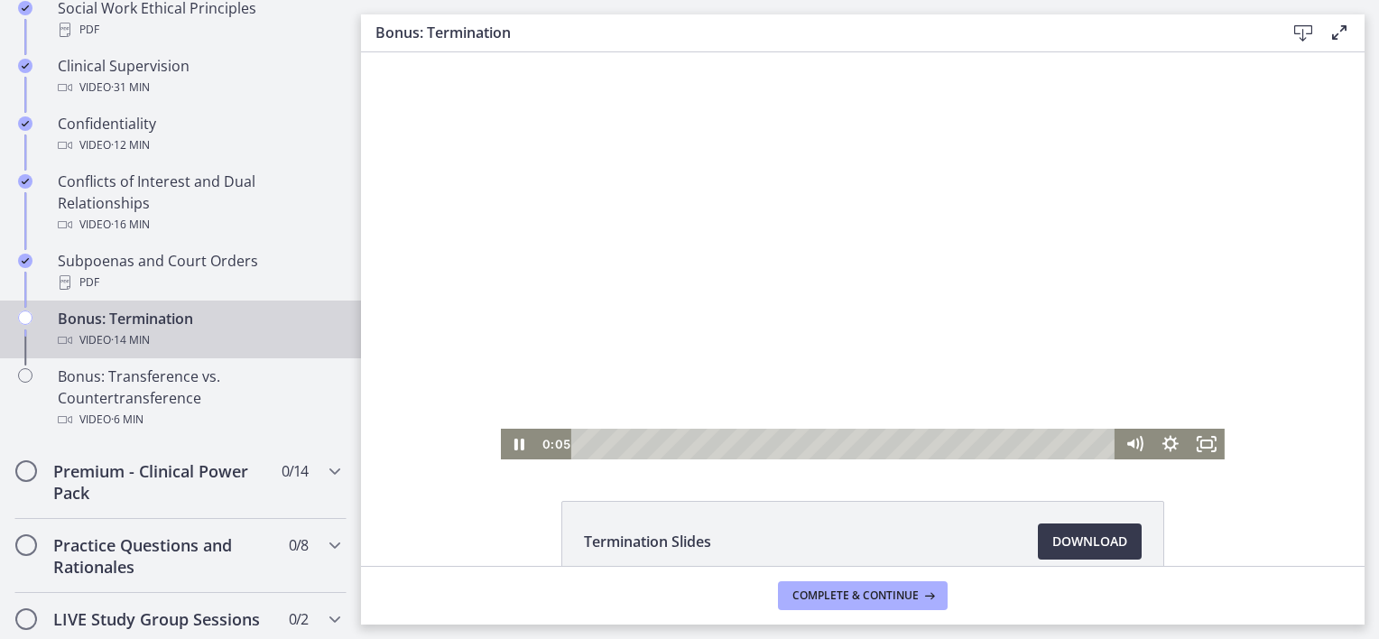
click at [641, 289] on div at bounding box center [863, 255] width 724 height 407
click at [516, 444] on icon "Play Video" at bounding box center [520, 444] width 9 height 13
click at [514, 439] on icon "Pause" at bounding box center [520, 445] width 12 height 14
click at [515, 442] on icon "Play Video" at bounding box center [520, 444] width 11 height 15
click at [513, 448] on icon "Pause" at bounding box center [519, 444] width 36 height 31
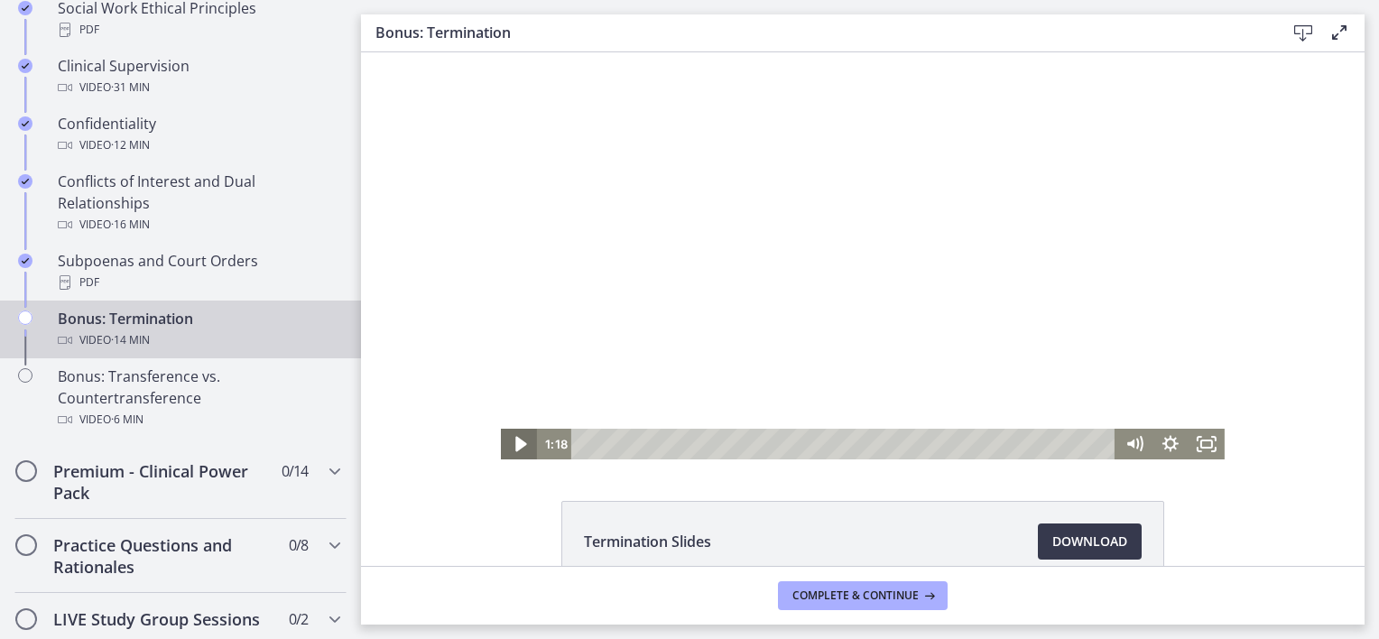
click at [515, 444] on icon "Play Video" at bounding box center [520, 444] width 11 height 15
click at [505, 444] on icon "Pause" at bounding box center [519, 444] width 36 height 31
click at [516, 444] on icon "Play Video" at bounding box center [520, 444] width 9 height 13
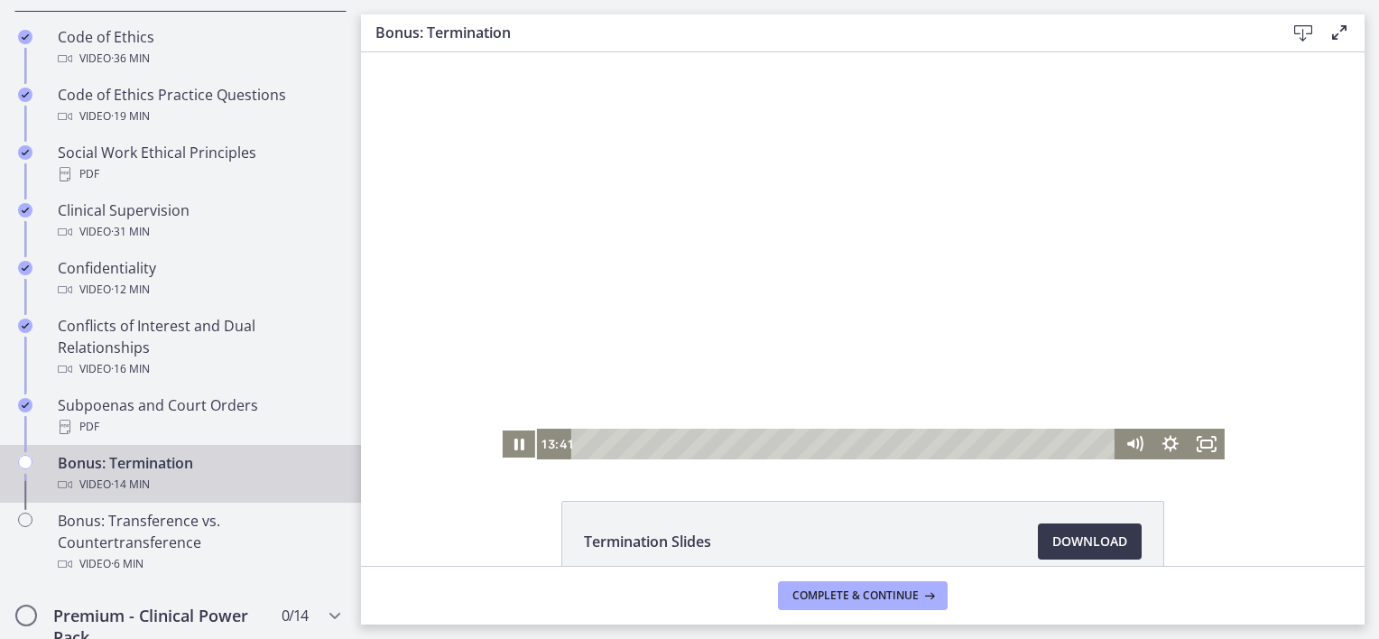
scroll to position [953, 0]
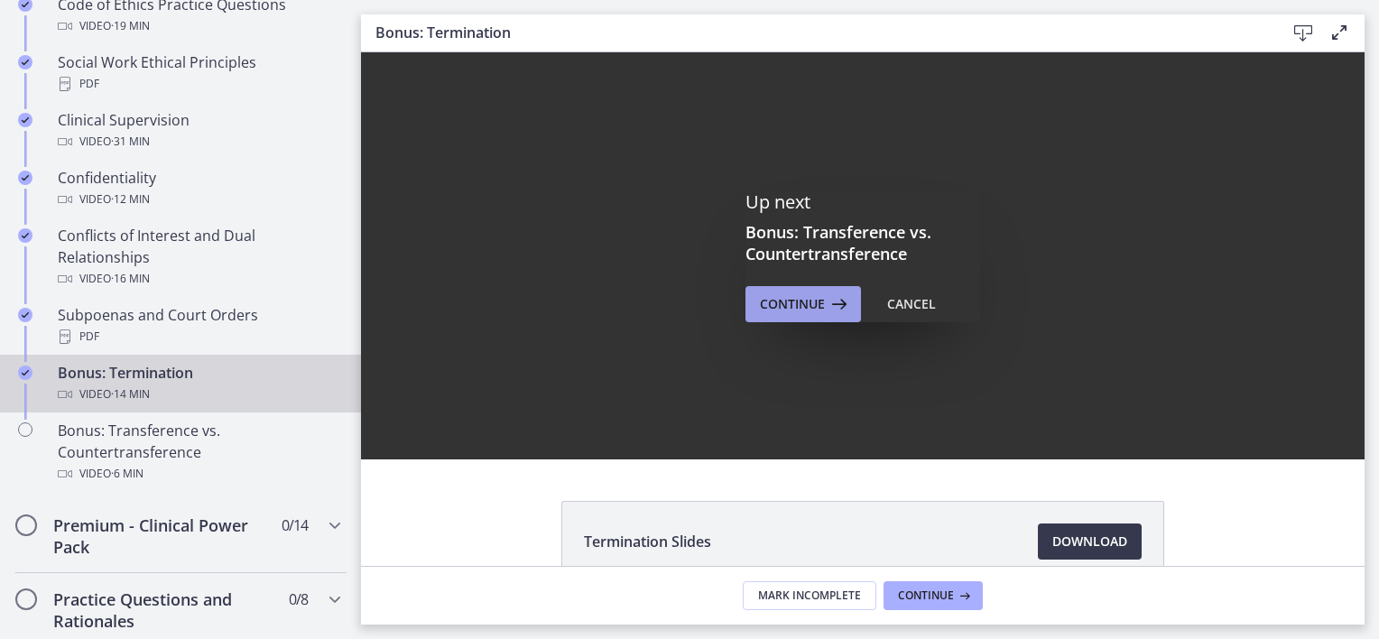
click at [781, 302] on span "Continue" at bounding box center [792, 304] width 65 height 22
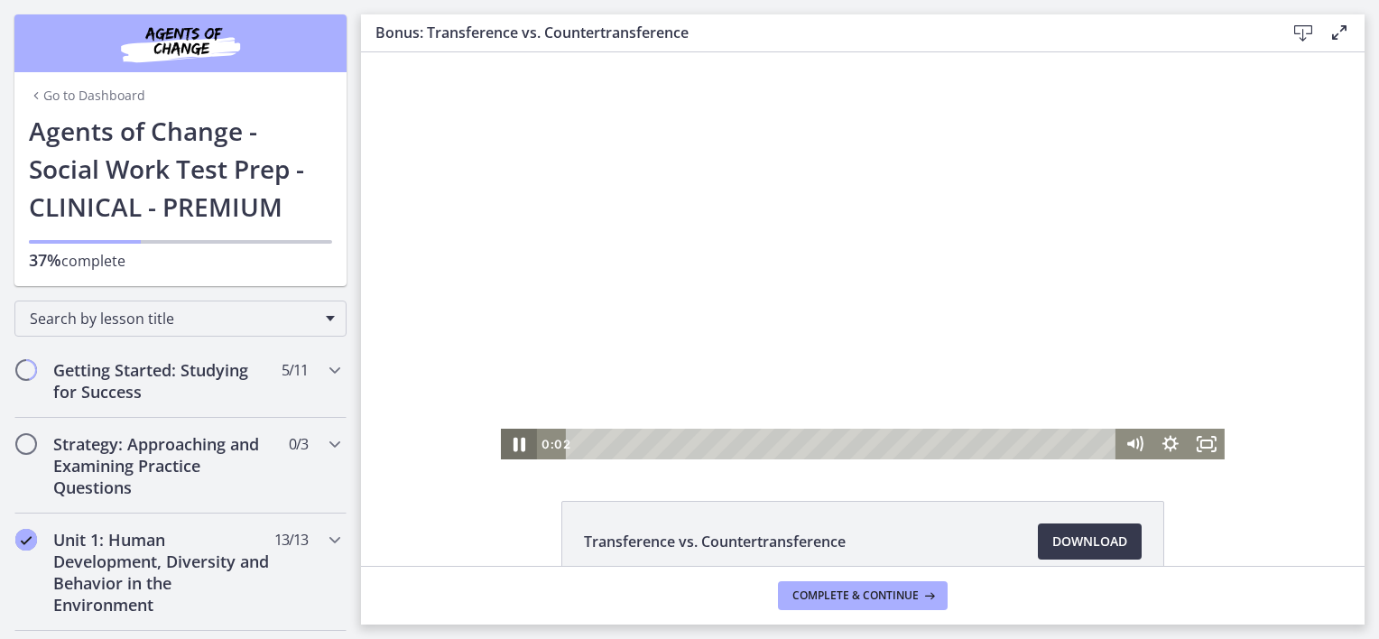
click at [506, 445] on icon "Pause" at bounding box center [518, 444] width 43 height 37
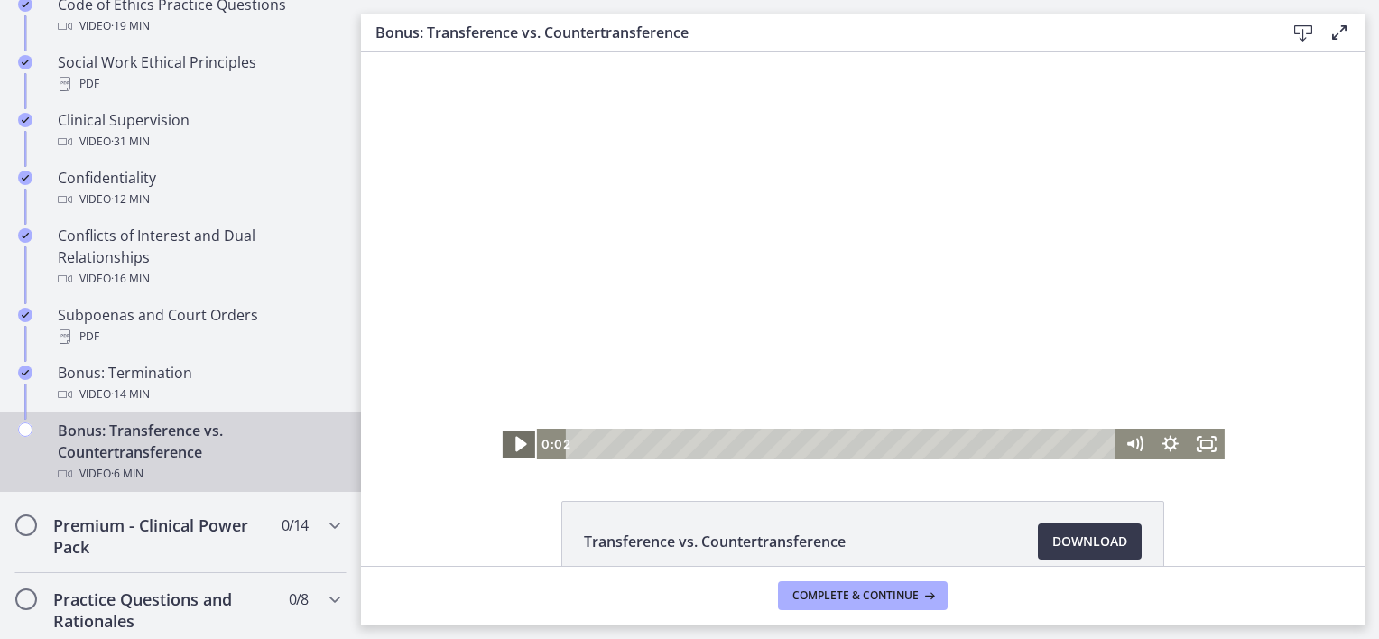
click at [515, 444] on icon "Play Video" at bounding box center [520, 444] width 11 height 15
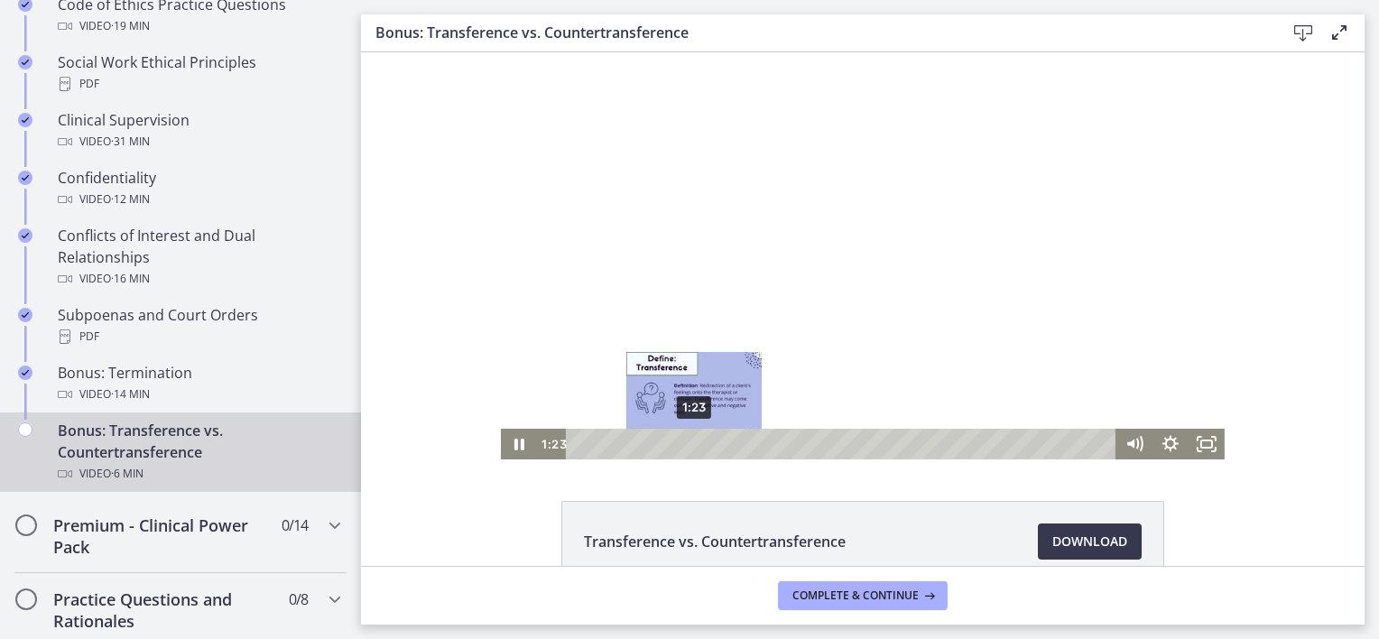
click at [687, 446] on div "1:23" at bounding box center [844, 444] width 528 height 31
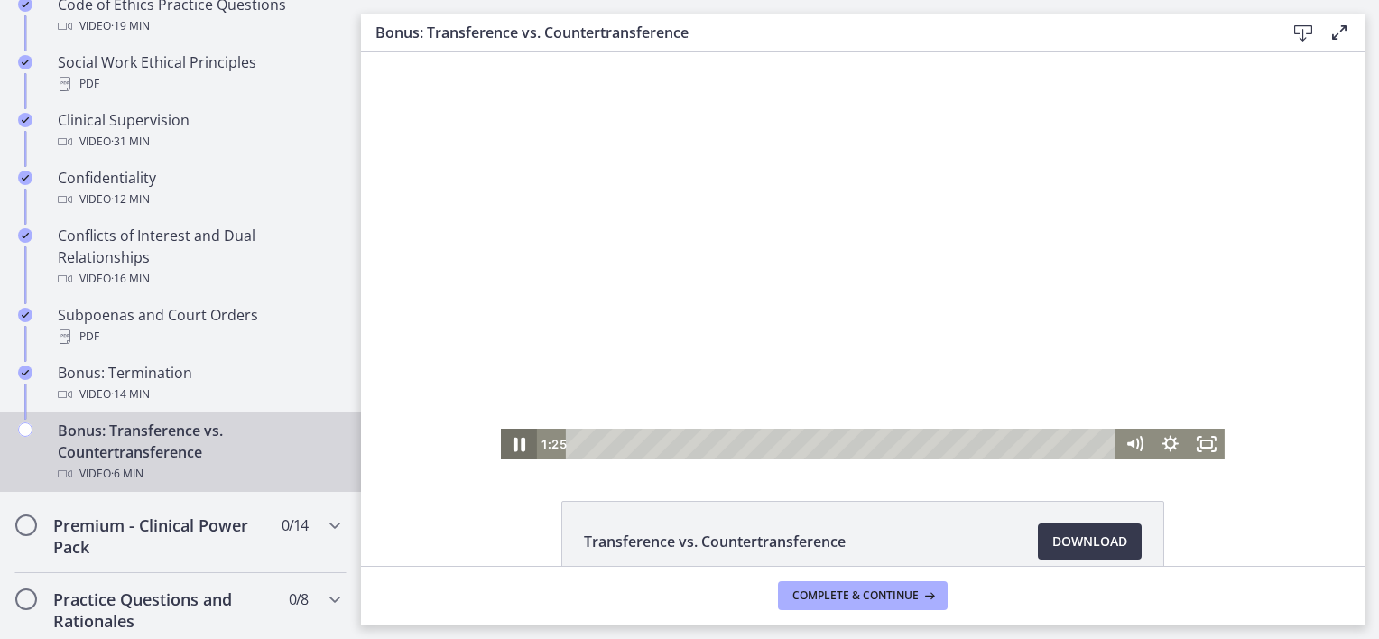
click at [497, 441] on icon "Pause" at bounding box center [518, 444] width 43 height 37
click at [508, 442] on icon "Play Video" at bounding box center [521, 444] width 36 height 31
click at [515, 445] on icon "Pause" at bounding box center [520, 445] width 10 height 12
drag, startPoint x: 509, startPoint y: 443, endPoint x: 768, endPoint y: 312, distance: 290.3
click at [515, 443] on icon "Play Video" at bounding box center [520, 444] width 11 height 15
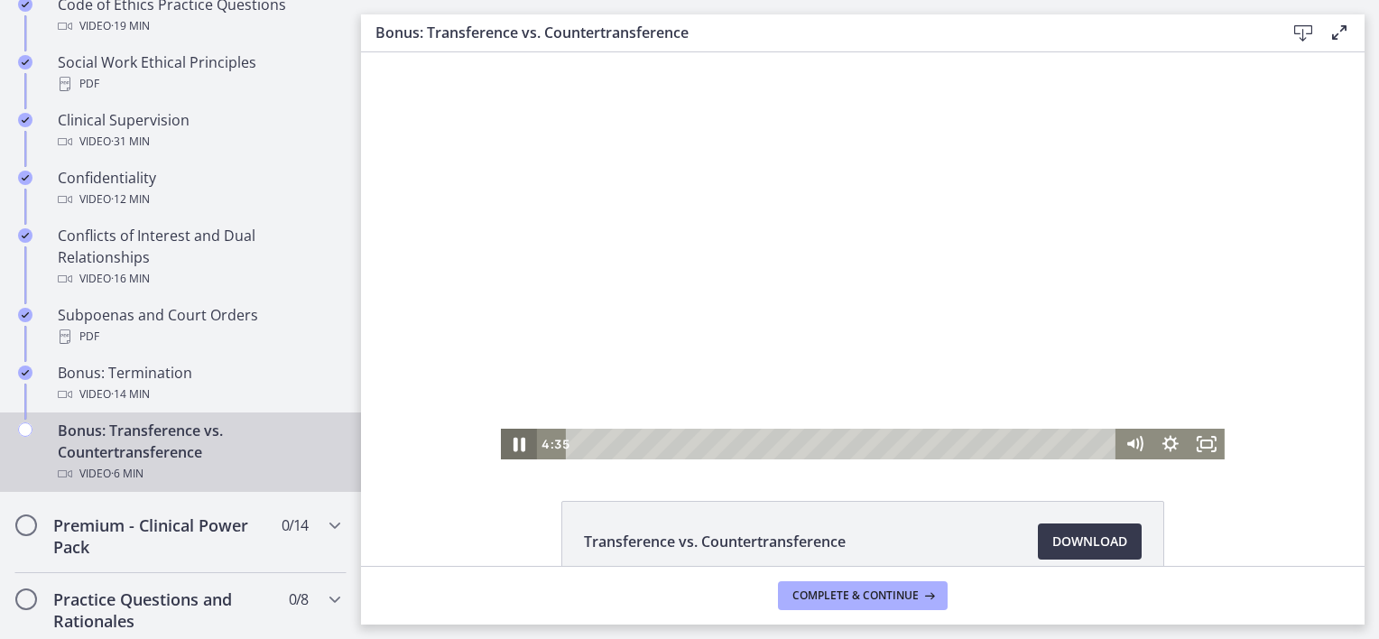
click at [508, 453] on icon "Pause" at bounding box center [518, 444] width 43 height 37
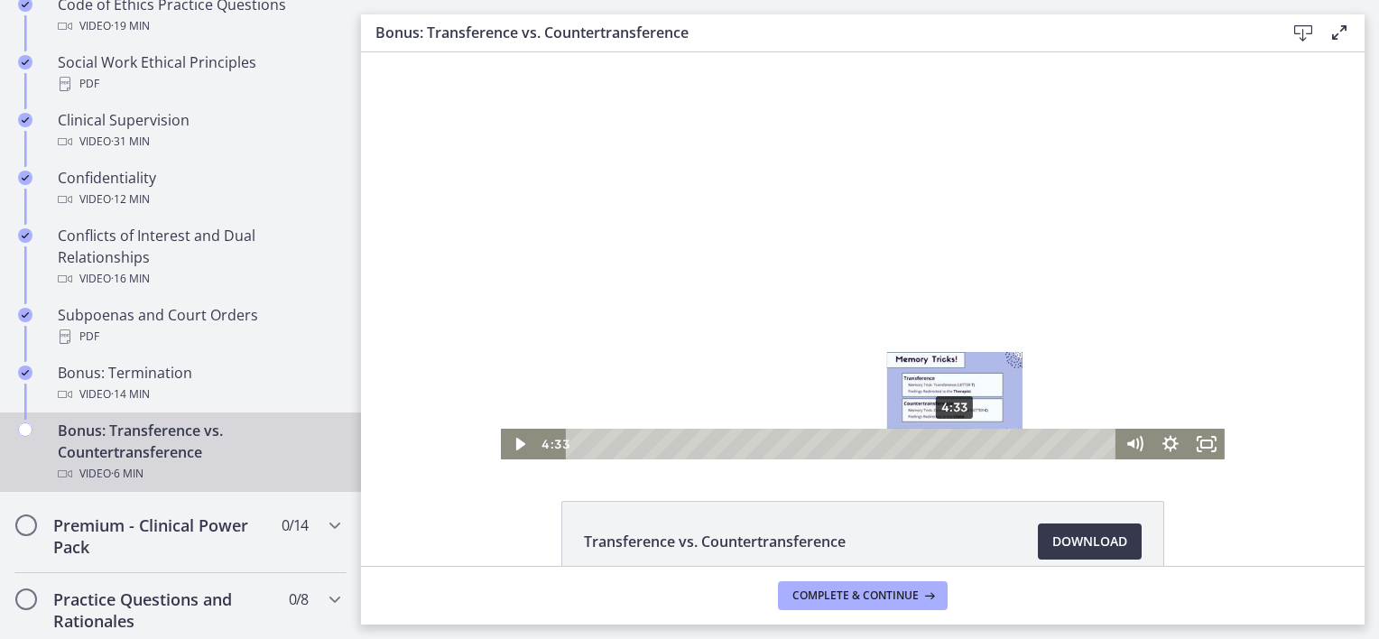
click at [950, 440] on div "Playbar" at bounding box center [955, 444] width 10 height 10
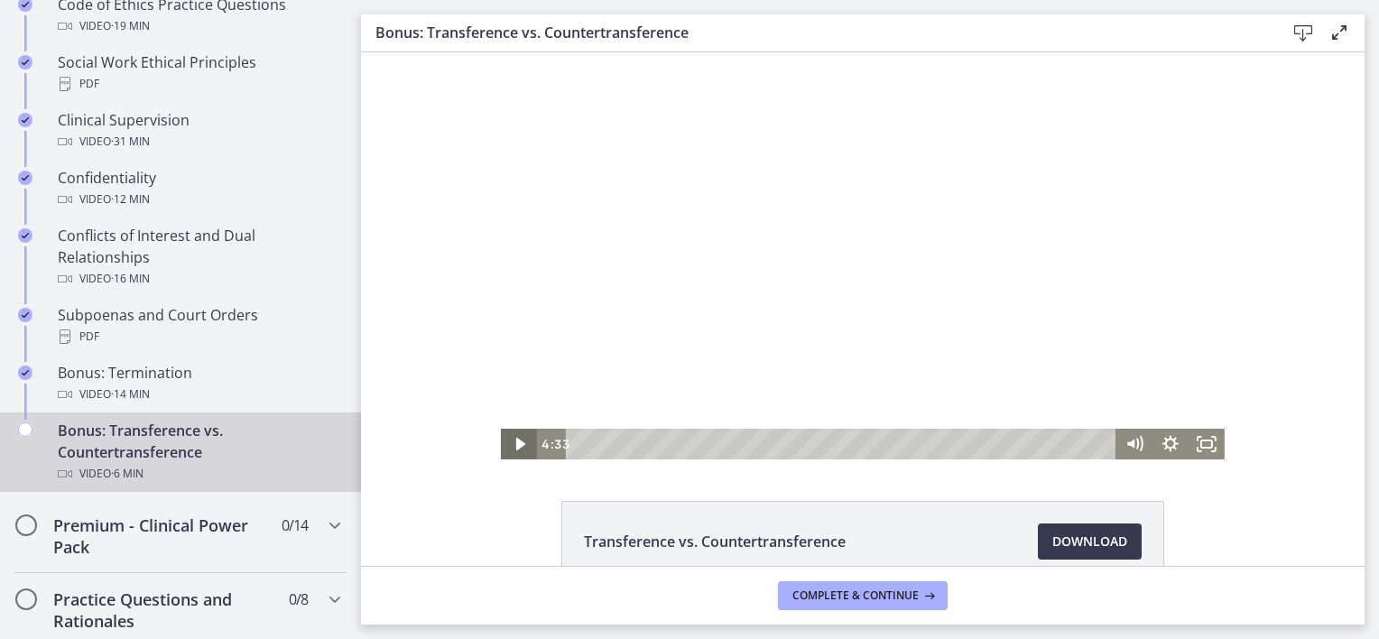
click at [516, 447] on icon "Play Video" at bounding box center [520, 444] width 9 height 13
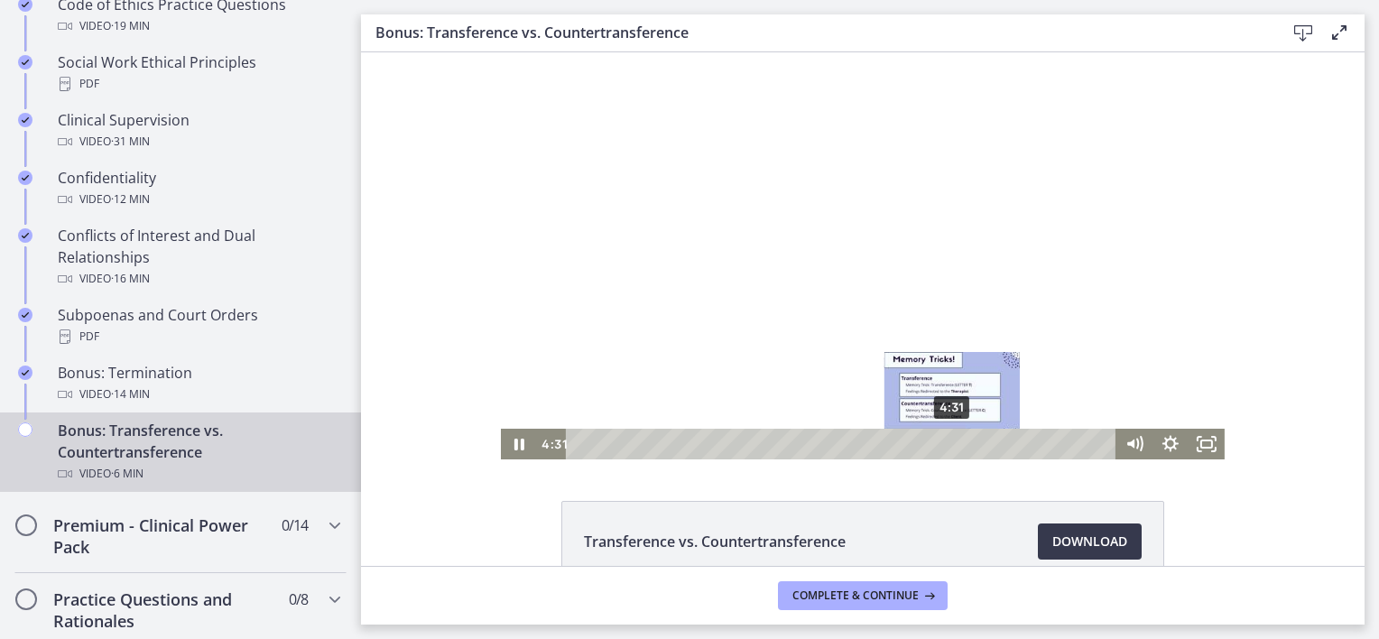
drag, startPoint x: 958, startPoint y: 442, endPoint x: 946, endPoint y: 443, distance: 11.8
click at [947, 443] on div "Playbar" at bounding box center [952, 444] width 10 height 10
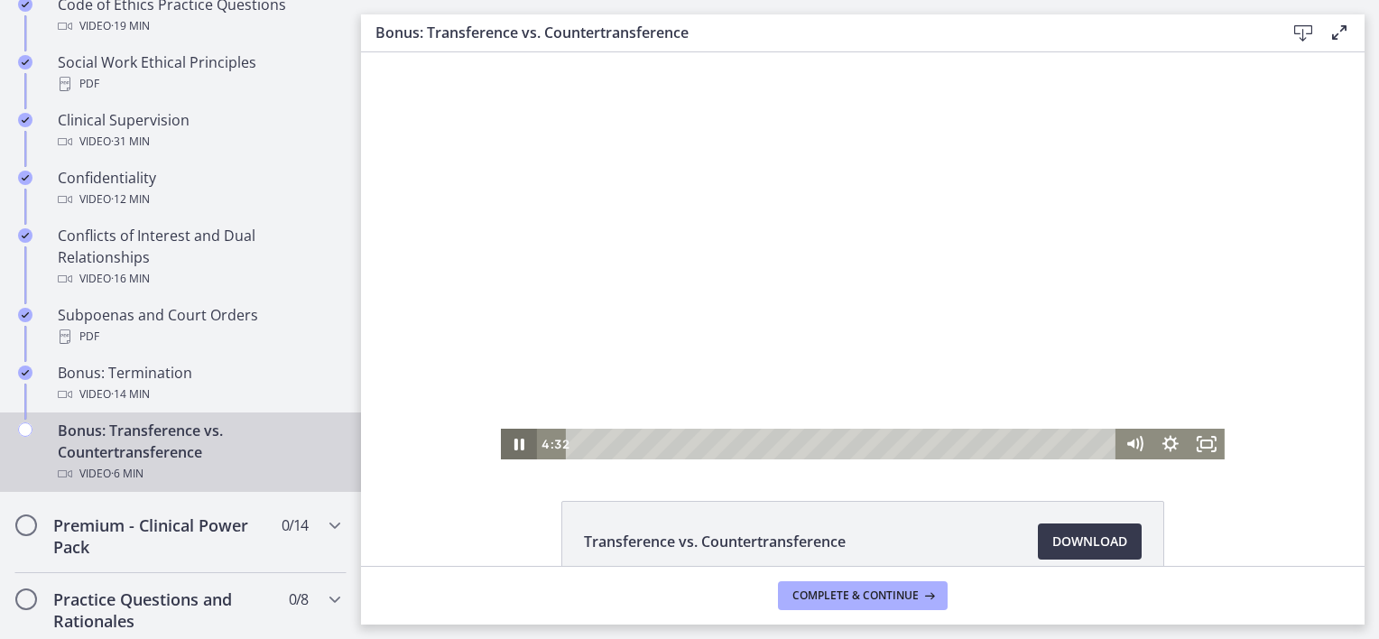
click at [515, 447] on icon "Pause" at bounding box center [520, 445] width 10 height 12
click at [522, 447] on icon "Play Video" at bounding box center [520, 444] width 43 height 37
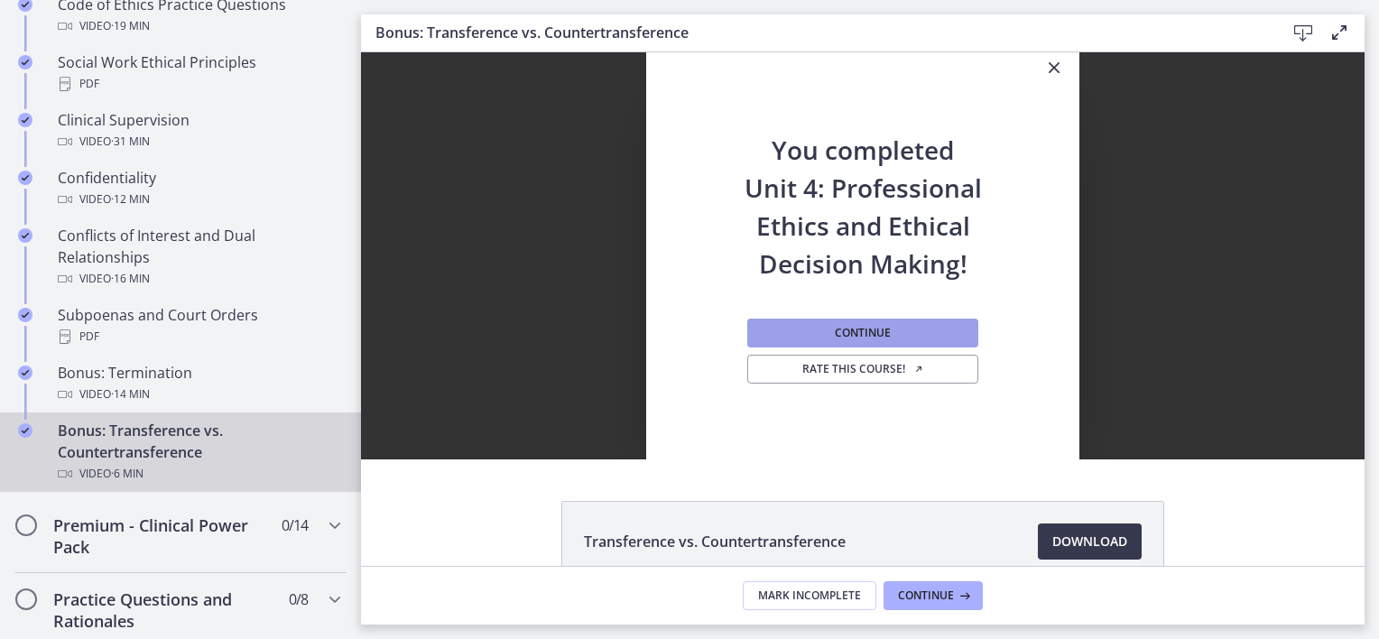
click at [857, 328] on span "Continue" at bounding box center [863, 333] width 56 height 14
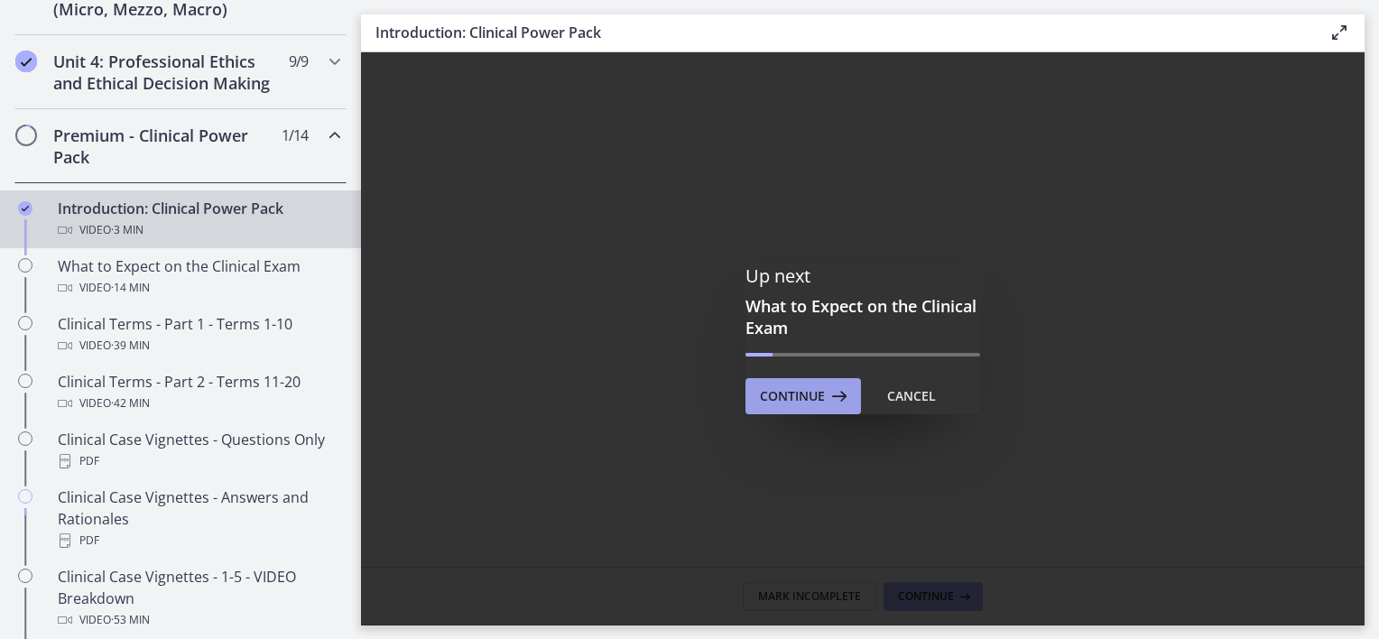
click at [816, 388] on span "Continue" at bounding box center [792, 396] width 65 height 22
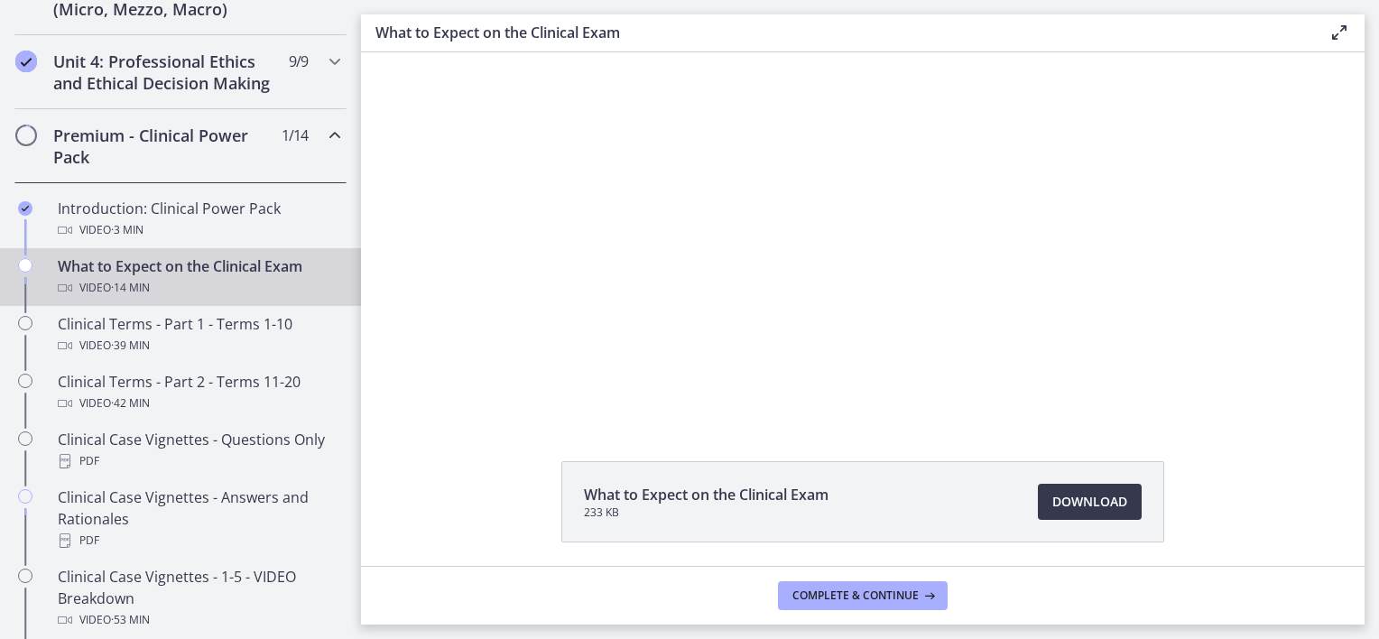
scroll to position [12, 0]
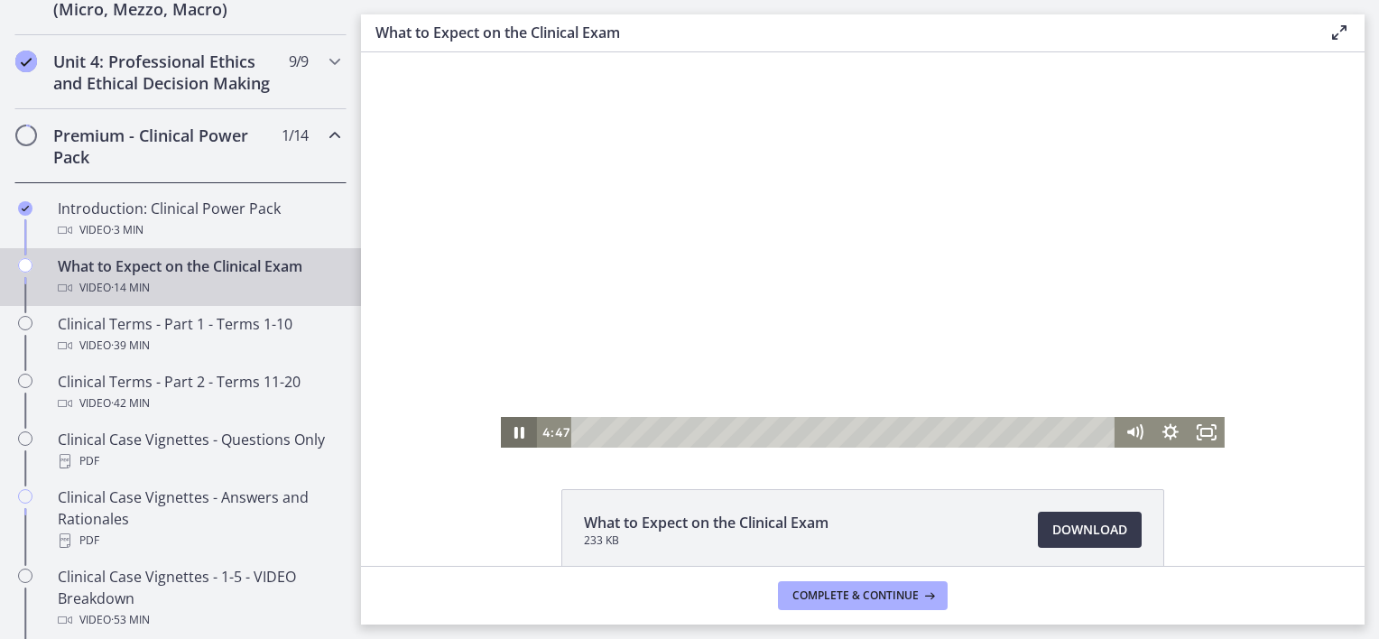
click at [513, 431] on icon "Pause" at bounding box center [519, 432] width 36 height 31
click at [516, 435] on icon "Play Video" at bounding box center [520, 432] width 9 height 13
click at [514, 436] on icon "Pause" at bounding box center [520, 433] width 12 height 14
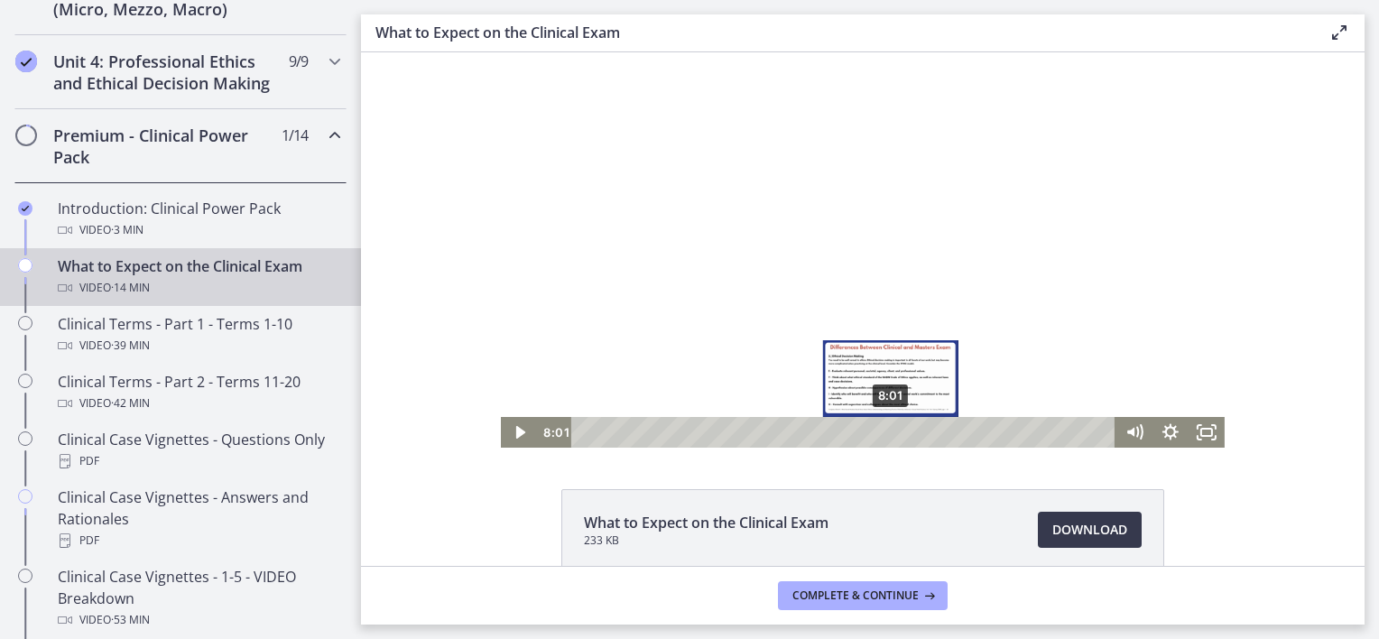
click at [886, 431] on div "Playbar" at bounding box center [891, 432] width 10 height 10
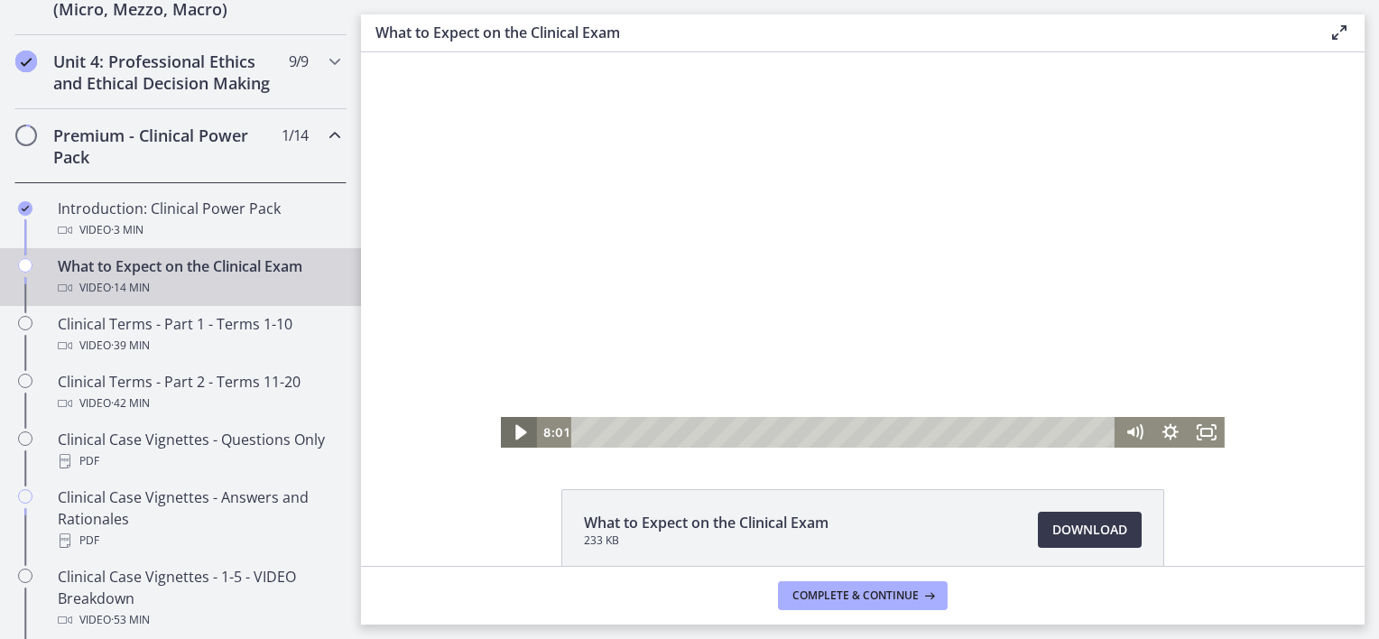
click at [515, 429] on icon "Play Video" at bounding box center [520, 432] width 11 height 15
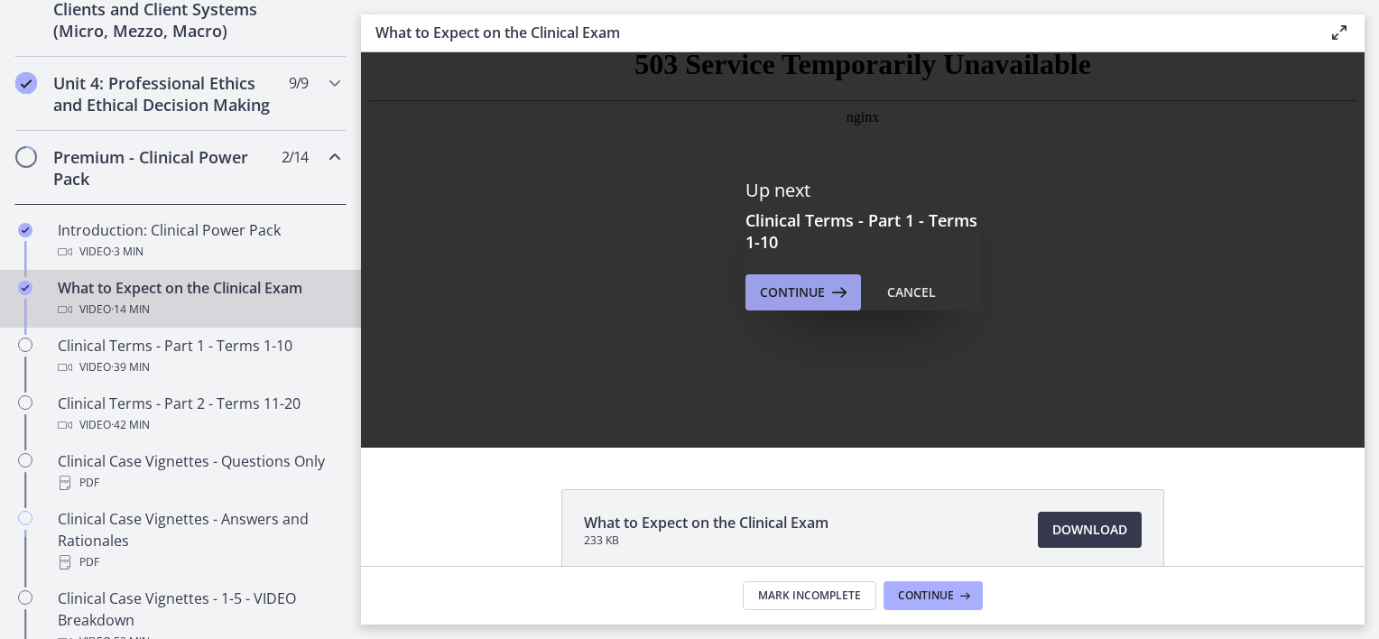
scroll to position [0, 0]
click at [809, 291] on span "Continue" at bounding box center [792, 293] width 65 height 22
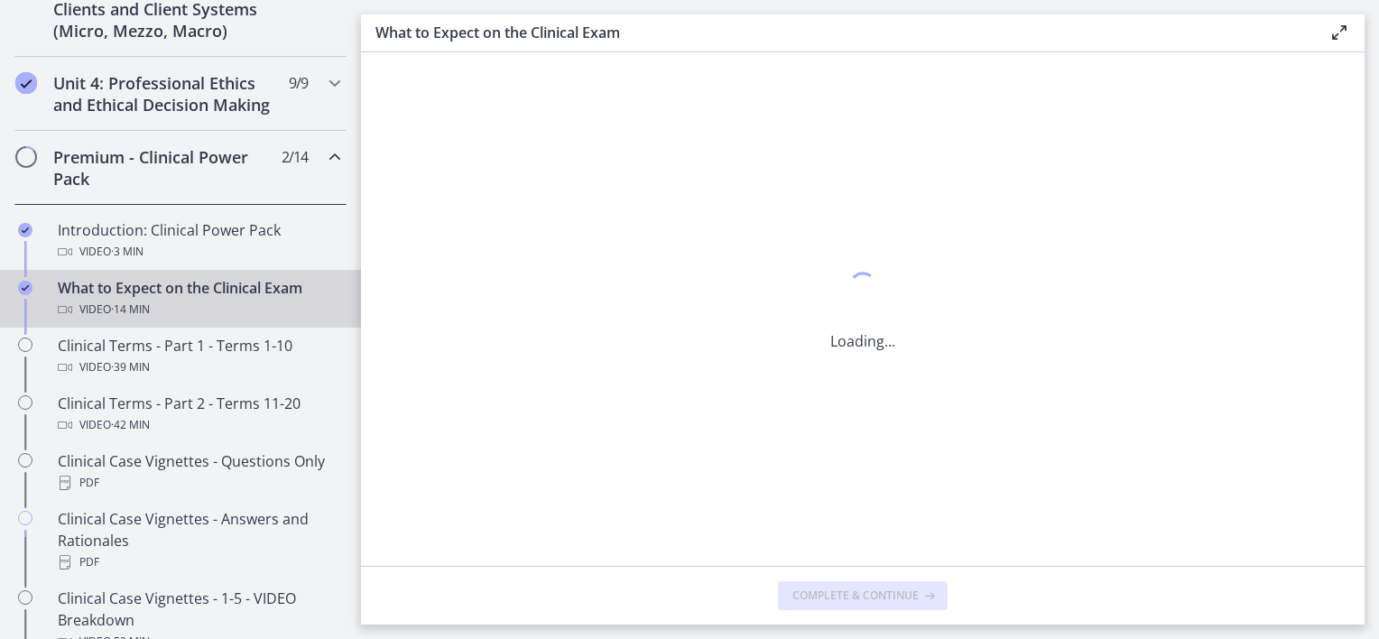
click at [190, 313] on div "What to Expect on the Clinical Exam Video · 14 min" at bounding box center [199, 298] width 282 height 43
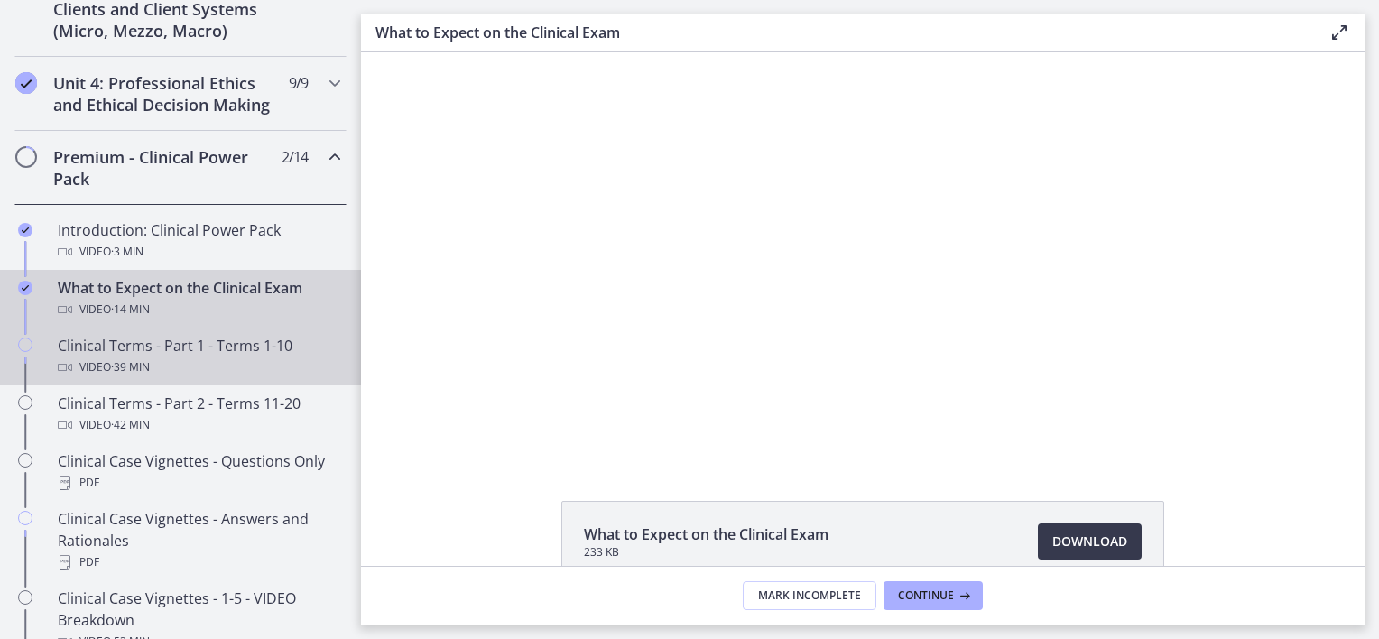
click at [199, 377] on div "Video · 39 min" at bounding box center [199, 368] width 282 height 22
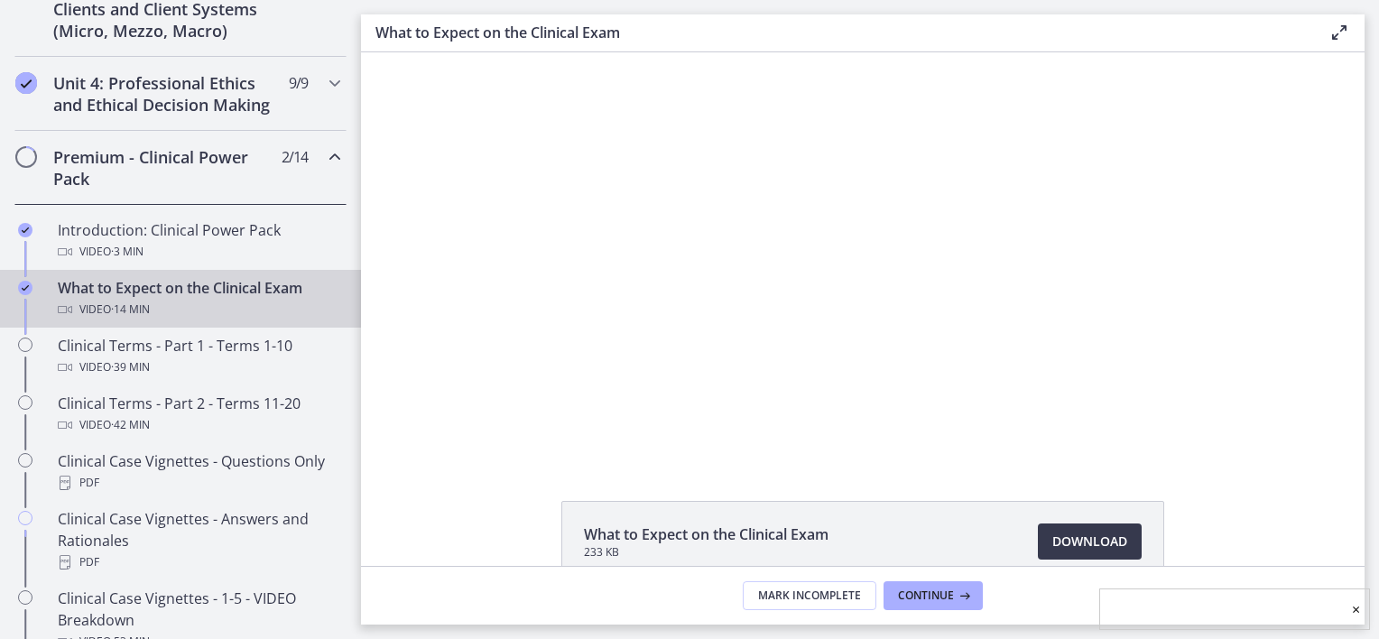
click at [191, 318] on div "Video · 14 min" at bounding box center [199, 310] width 282 height 22
click at [918, 592] on span "Continue" at bounding box center [926, 596] width 56 height 14
click at [916, 592] on span "Continue" at bounding box center [926, 596] width 56 height 14
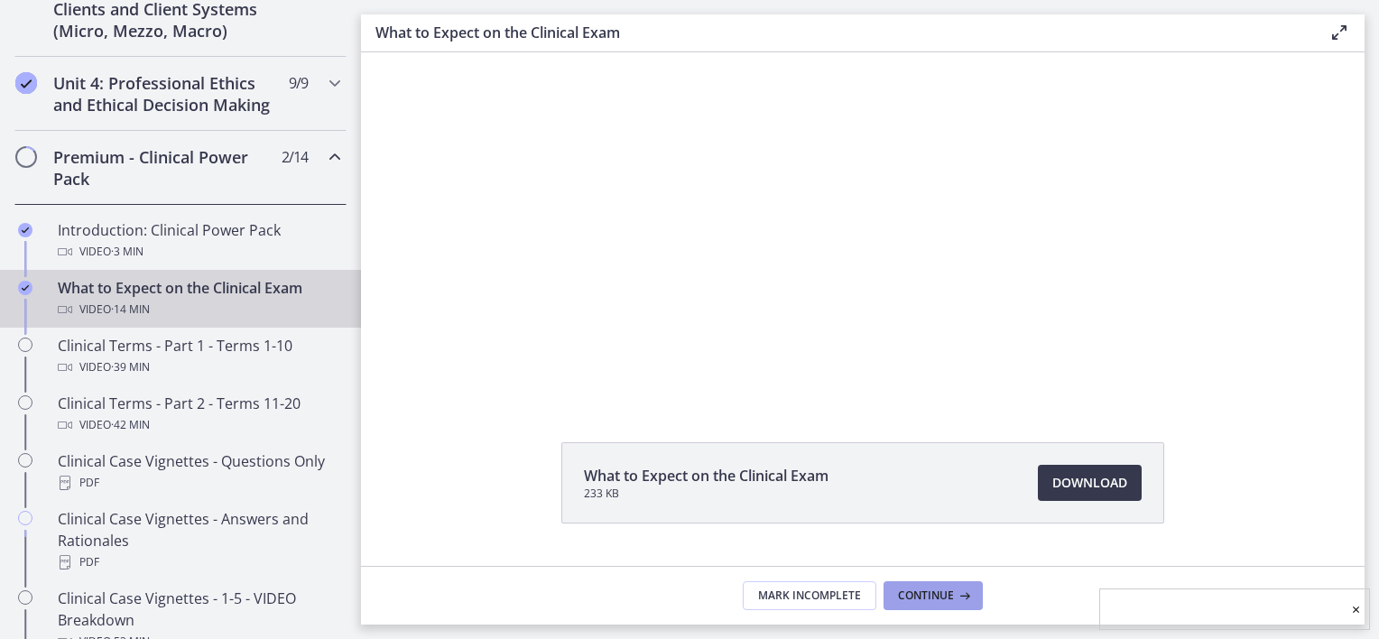
scroll to position [90, 0]
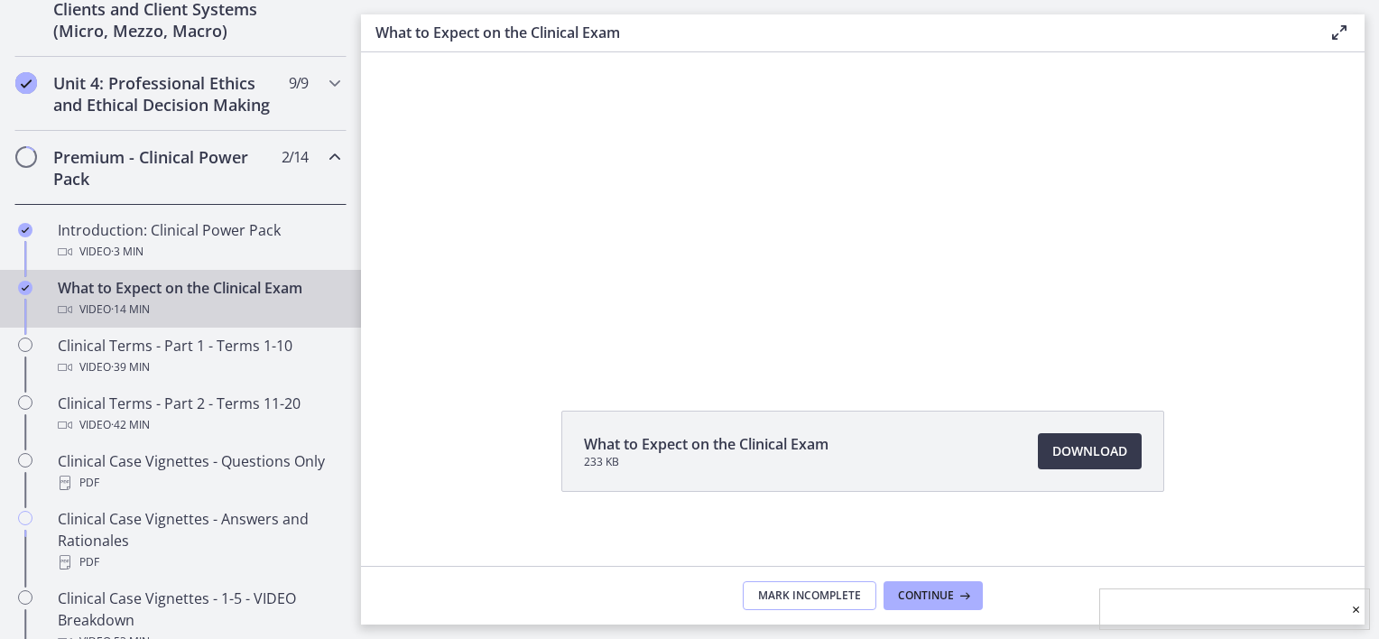
click at [829, 596] on span "Mark Incomplete" at bounding box center [809, 596] width 103 height 14
click at [830, 596] on span "Complete & continue" at bounding box center [856, 596] width 126 height 14
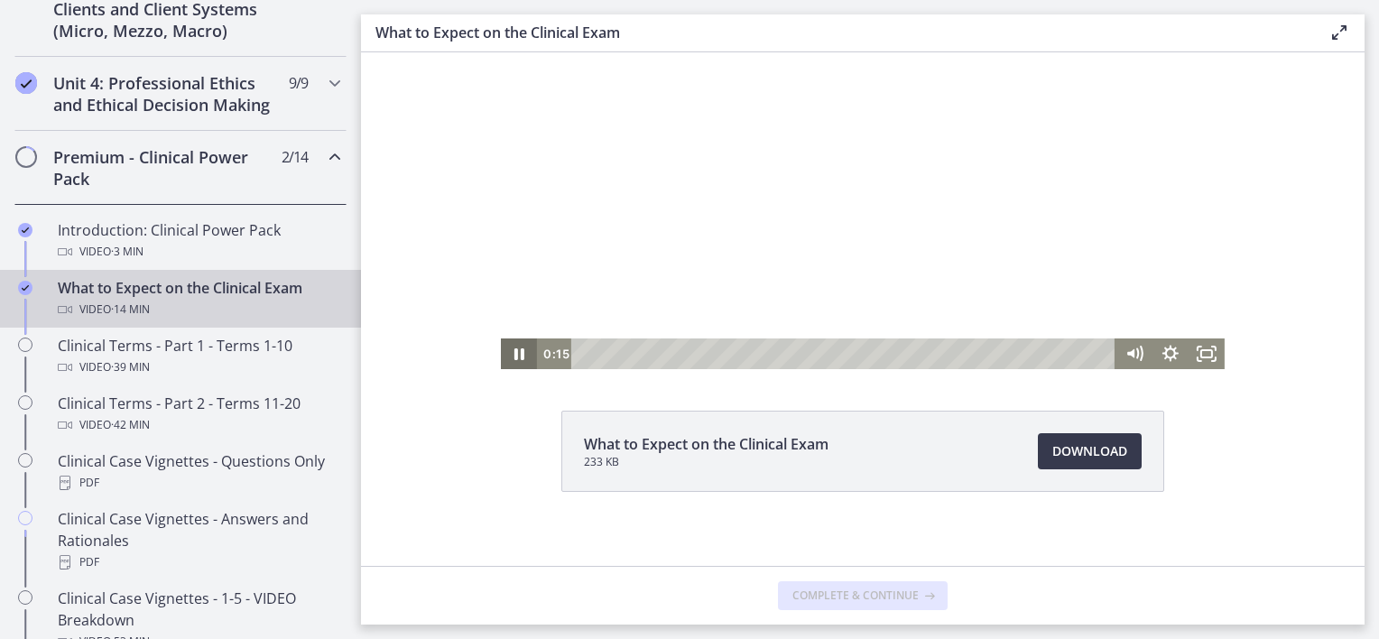
click at [515, 357] on icon "Pause" at bounding box center [520, 354] width 10 height 12
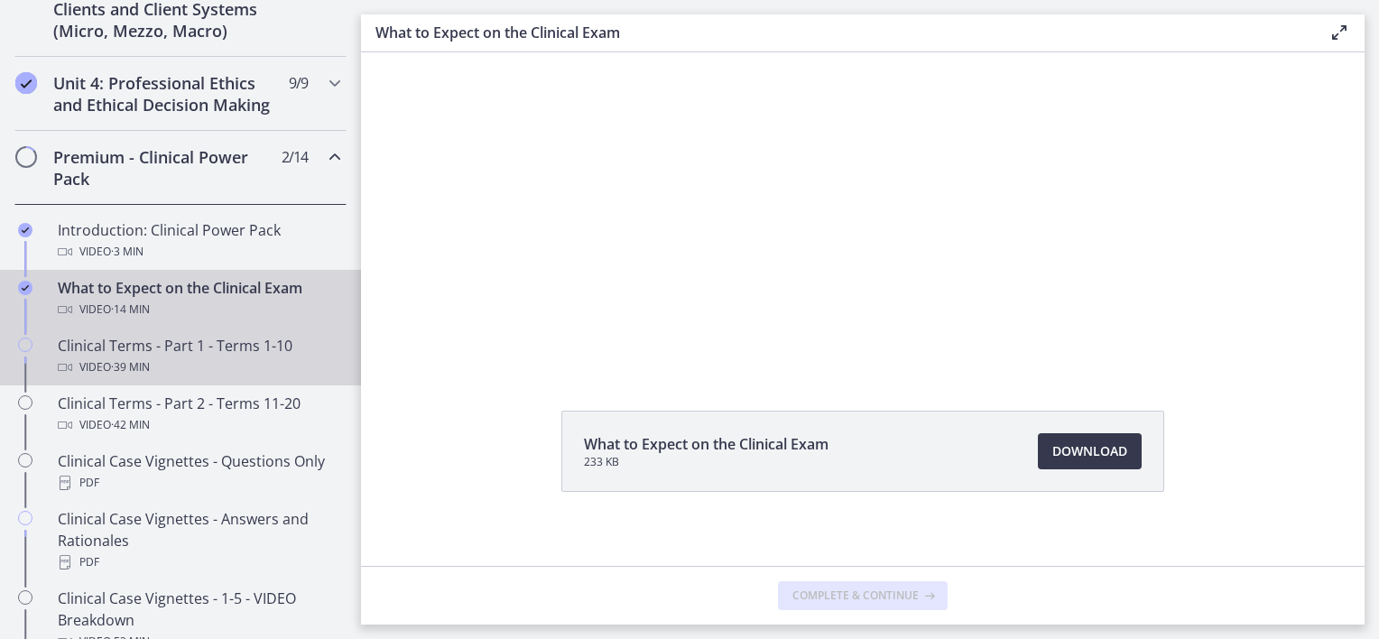
click at [139, 369] on div "Clinical Terms - Part 1 - Terms 1-10 Video · 39 min" at bounding box center [199, 356] width 282 height 43
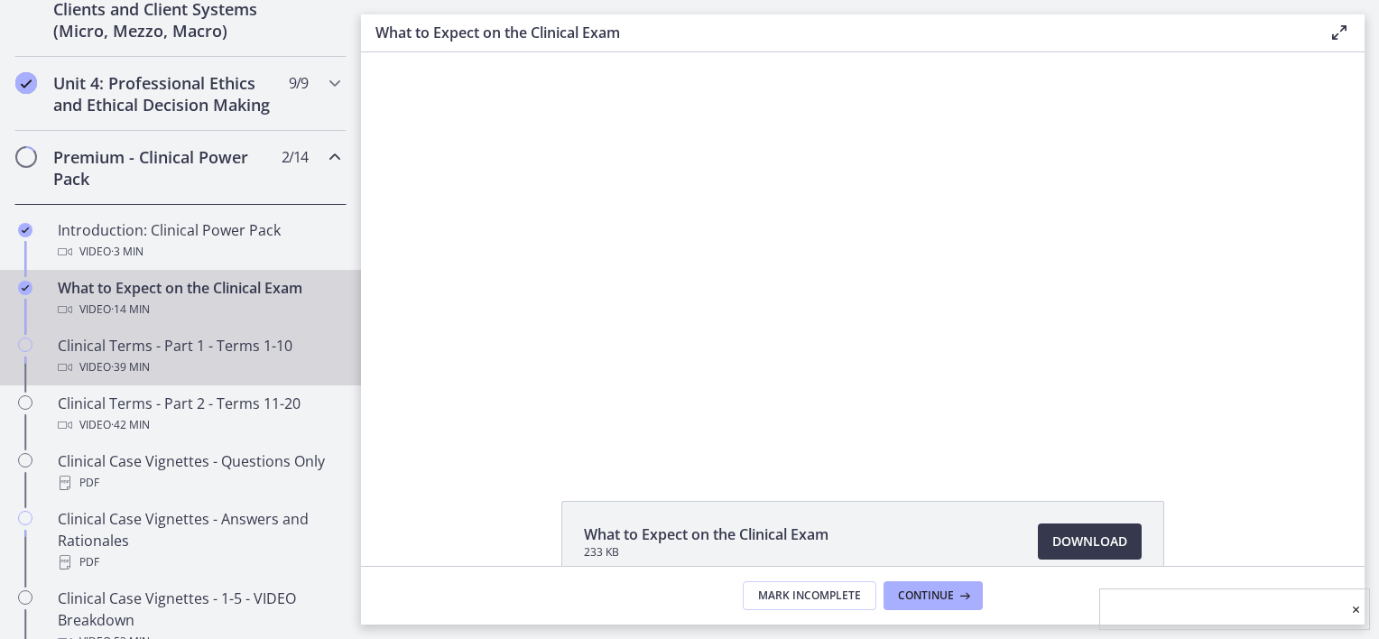
click at [181, 366] on div "Clinical Terms - Part 1 - Terms 1-10 Video · 39 min" at bounding box center [199, 356] width 282 height 43
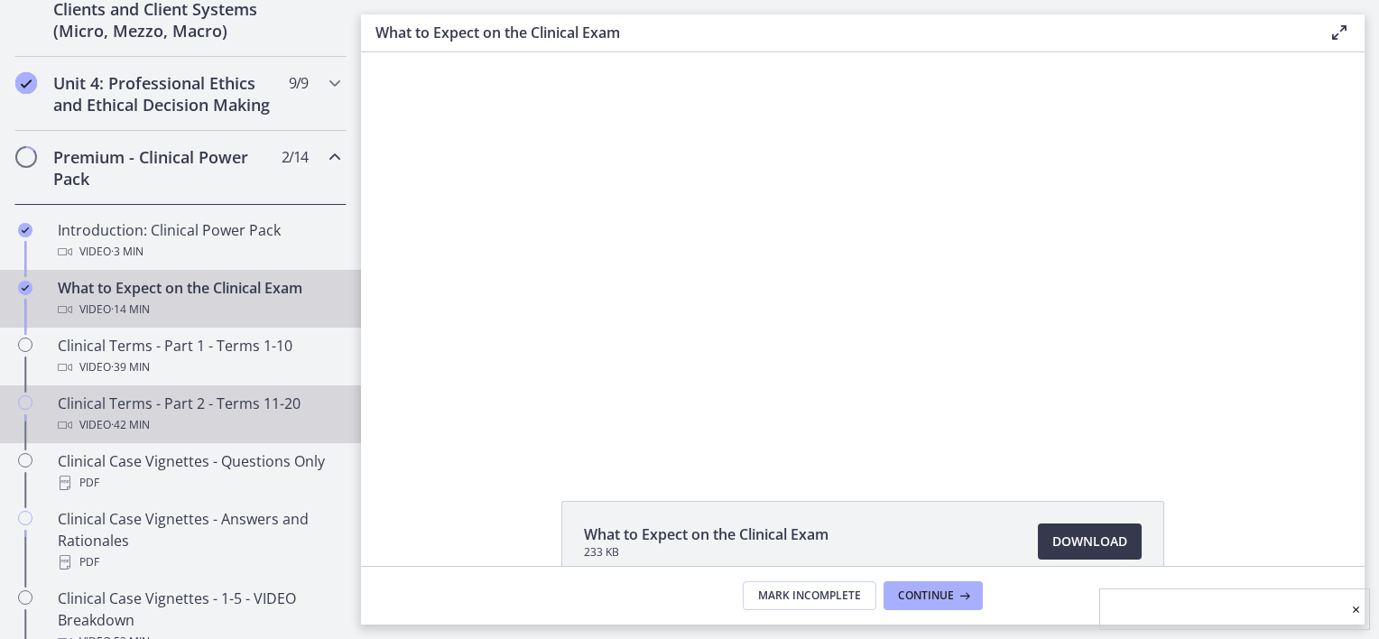
click at [156, 419] on div "Clinical Terms - Part 2 - Terms 11-20 Video · 42 min" at bounding box center [199, 414] width 282 height 43
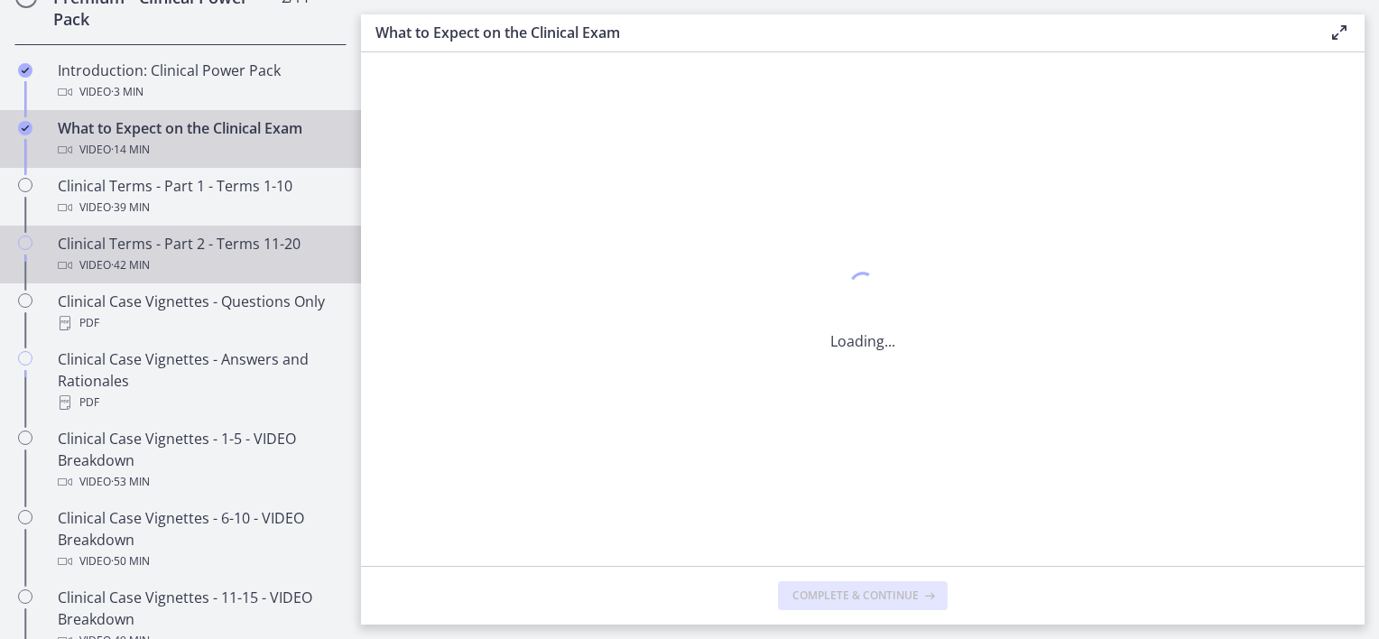
scroll to position [924, 0]
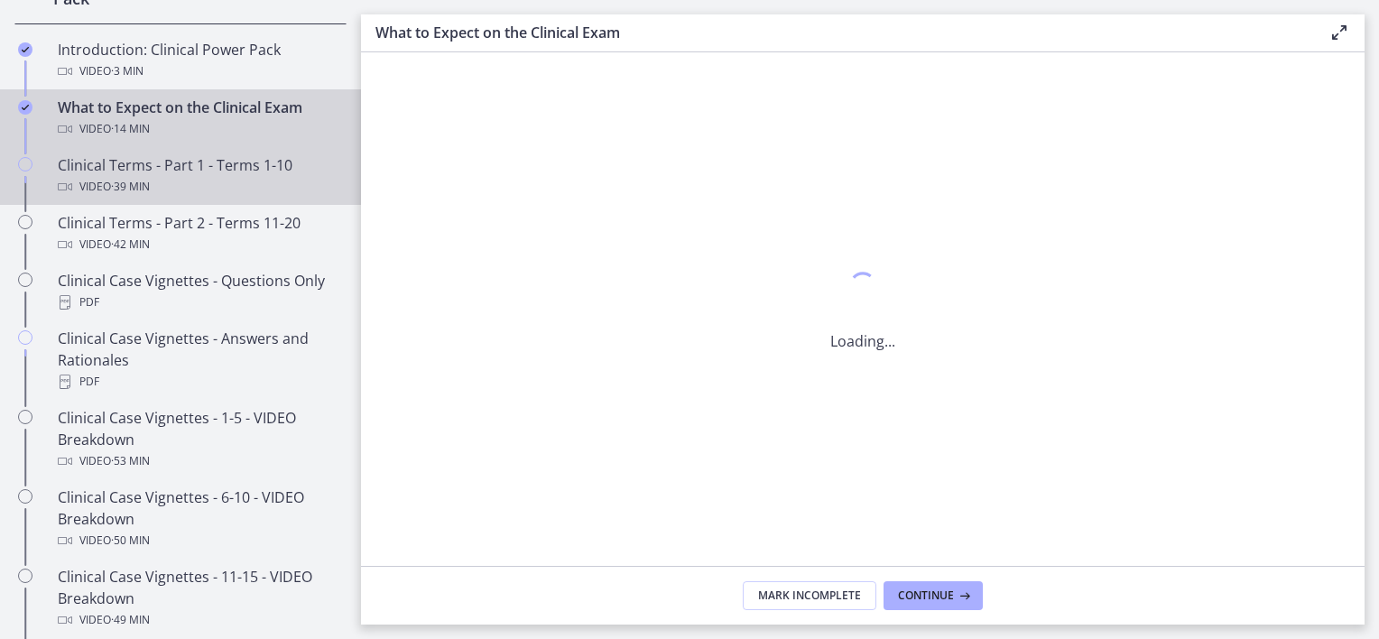
click at [142, 184] on div "Clinical Terms - Part 1 - Terms 1-10 Video · 39 min" at bounding box center [199, 175] width 282 height 43
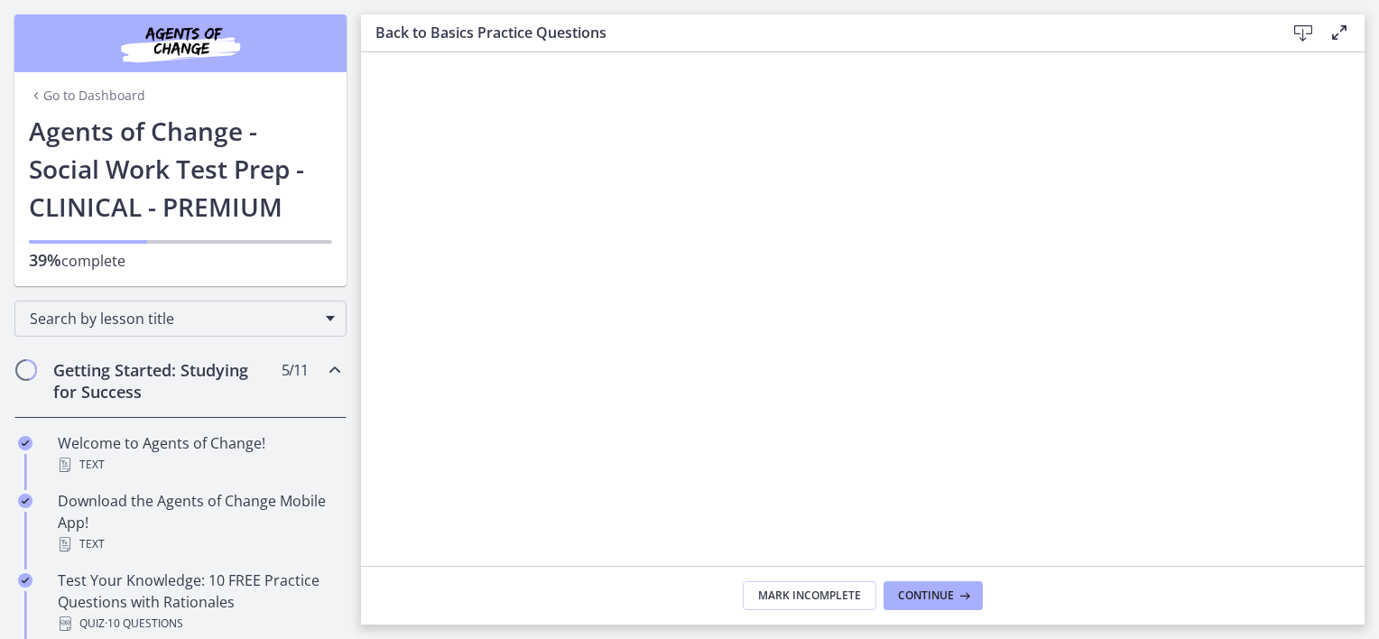
click at [324, 371] on icon "Chapters" at bounding box center [335, 370] width 22 height 22
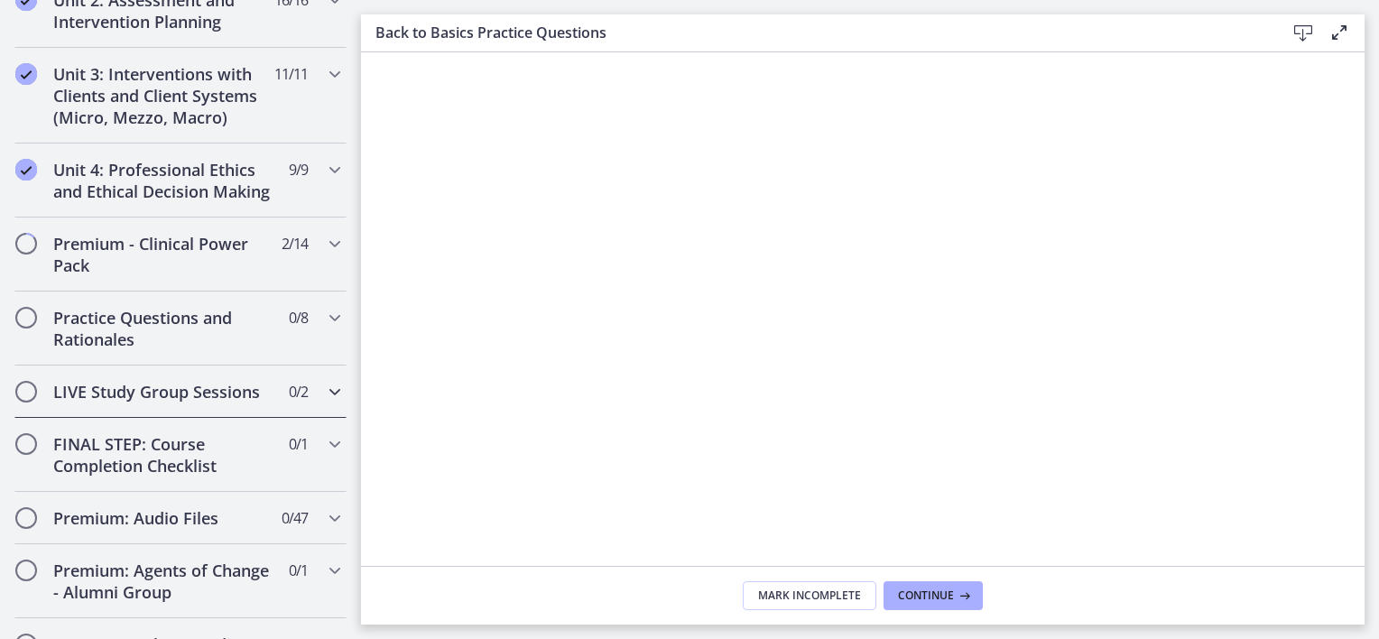
scroll to position [722, 0]
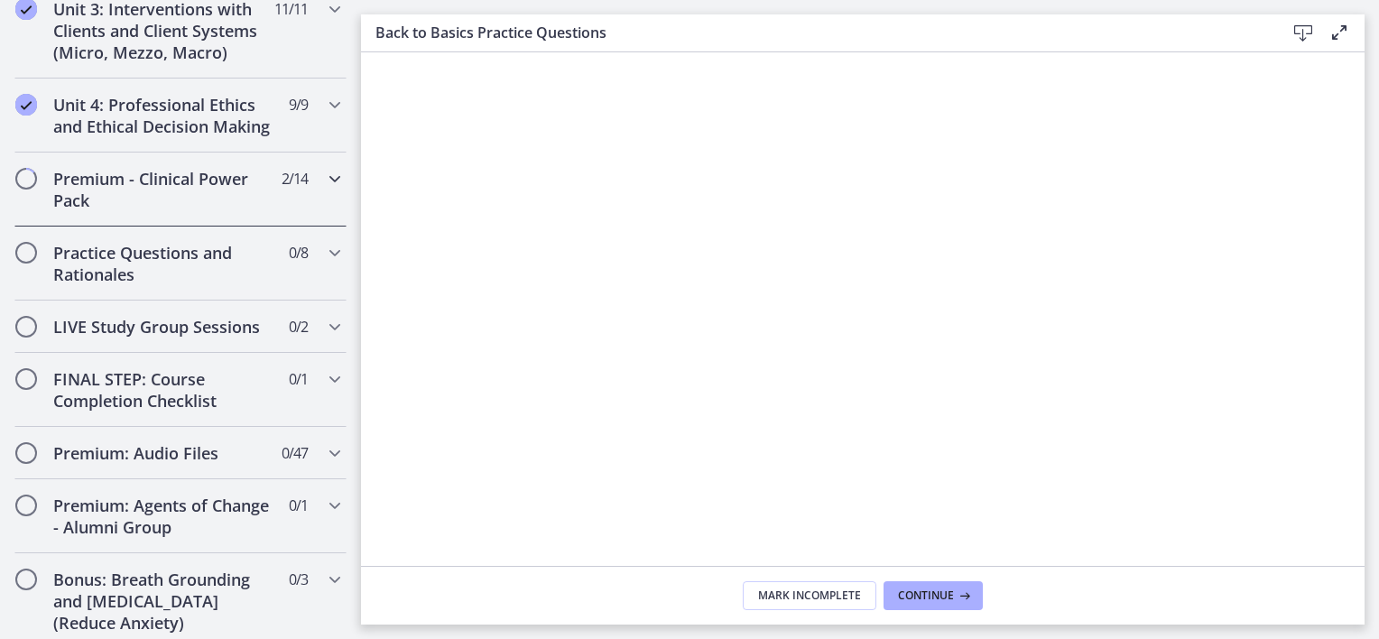
click at [324, 190] on icon "Chapters" at bounding box center [335, 179] width 22 height 22
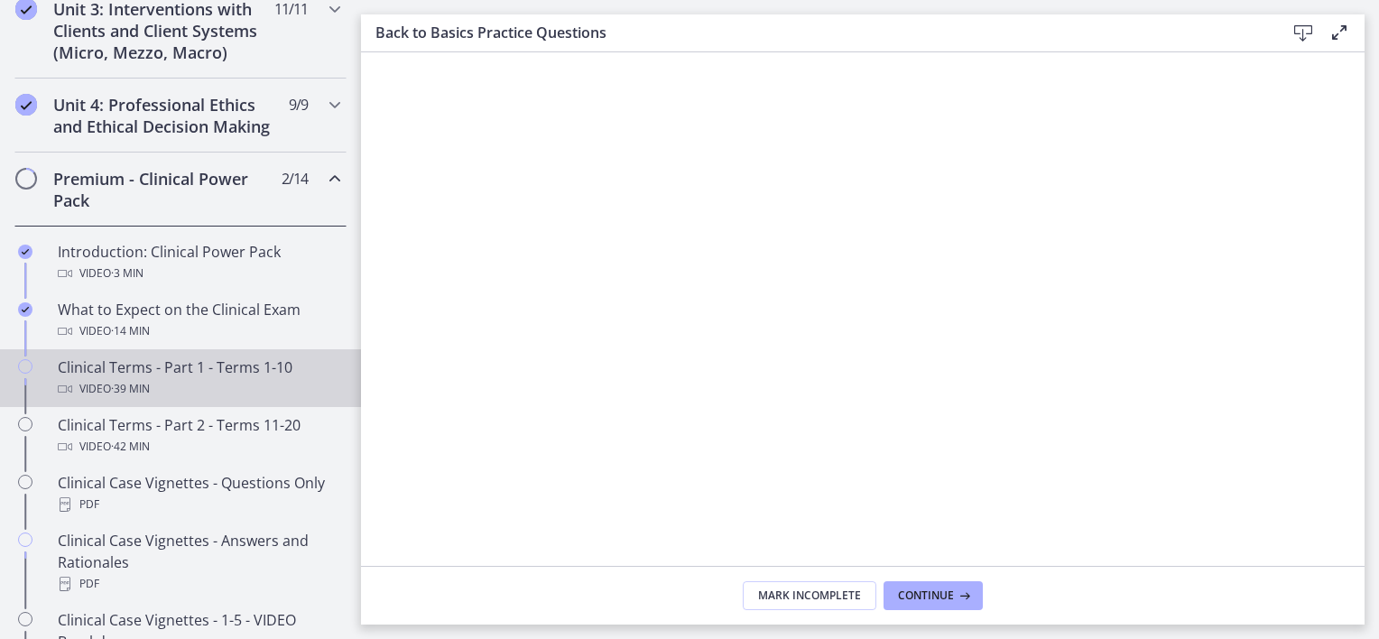
click at [148, 390] on div "Clinical Terms - Part 1 - Terms 1-10 Video · 39 min" at bounding box center [199, 378] width 282 height 43
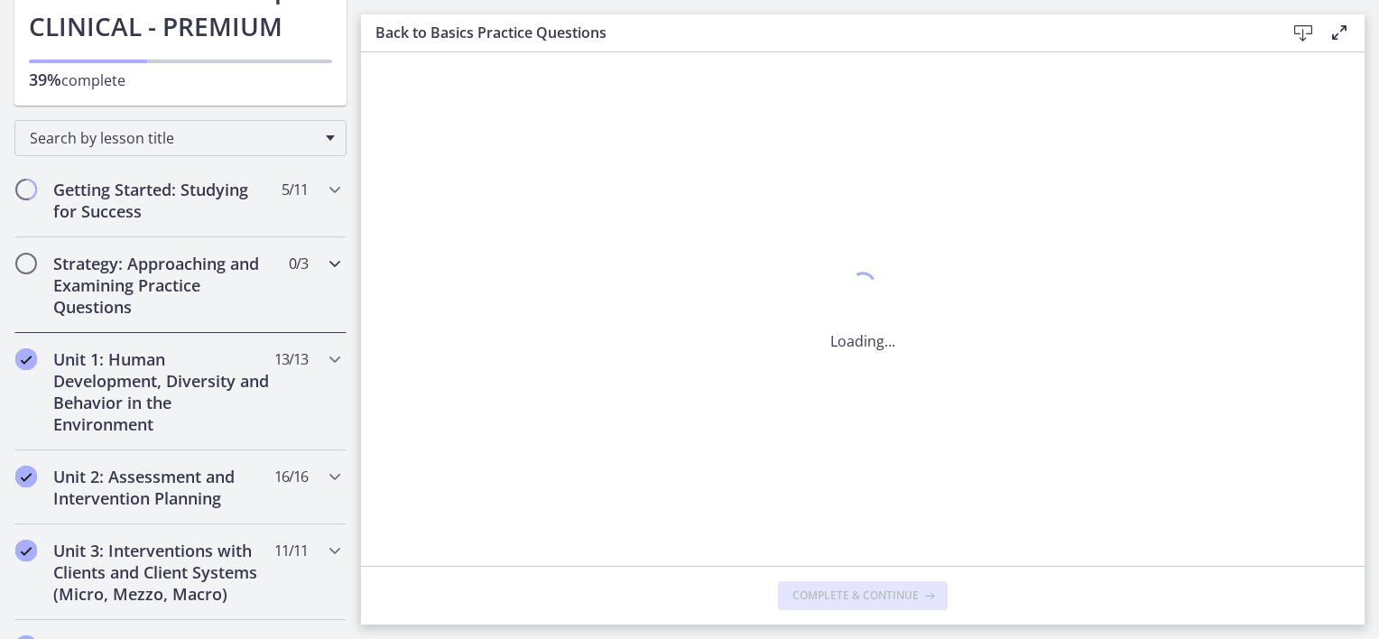
scroll to position [0, 0]
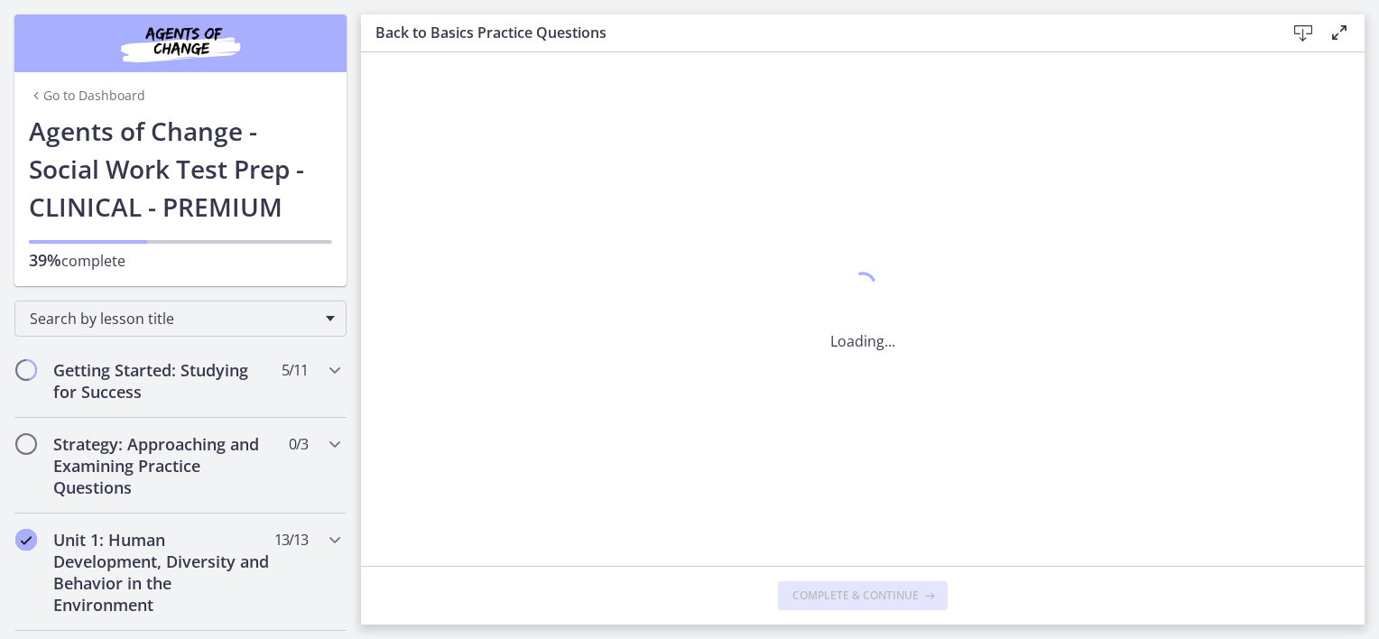
click at [89, 96] on link "Go to Dashboard" at bounding box center [87, 96] width 116 height 18
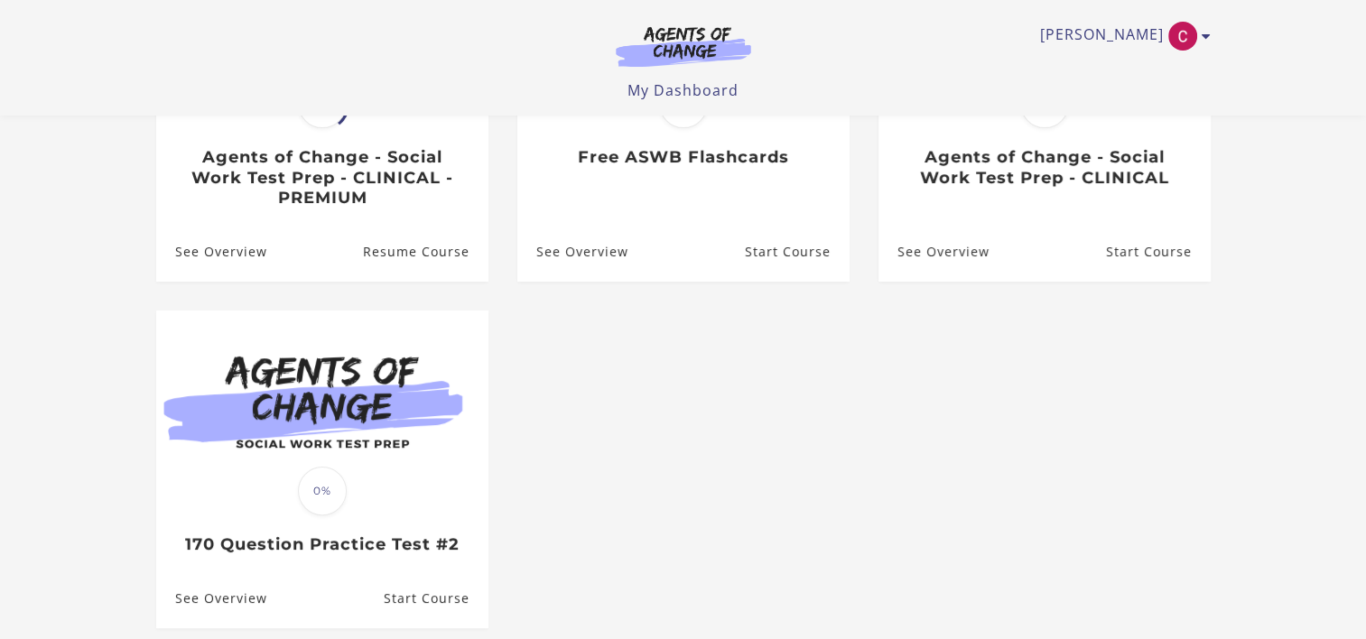
scroll to position [175, 0]
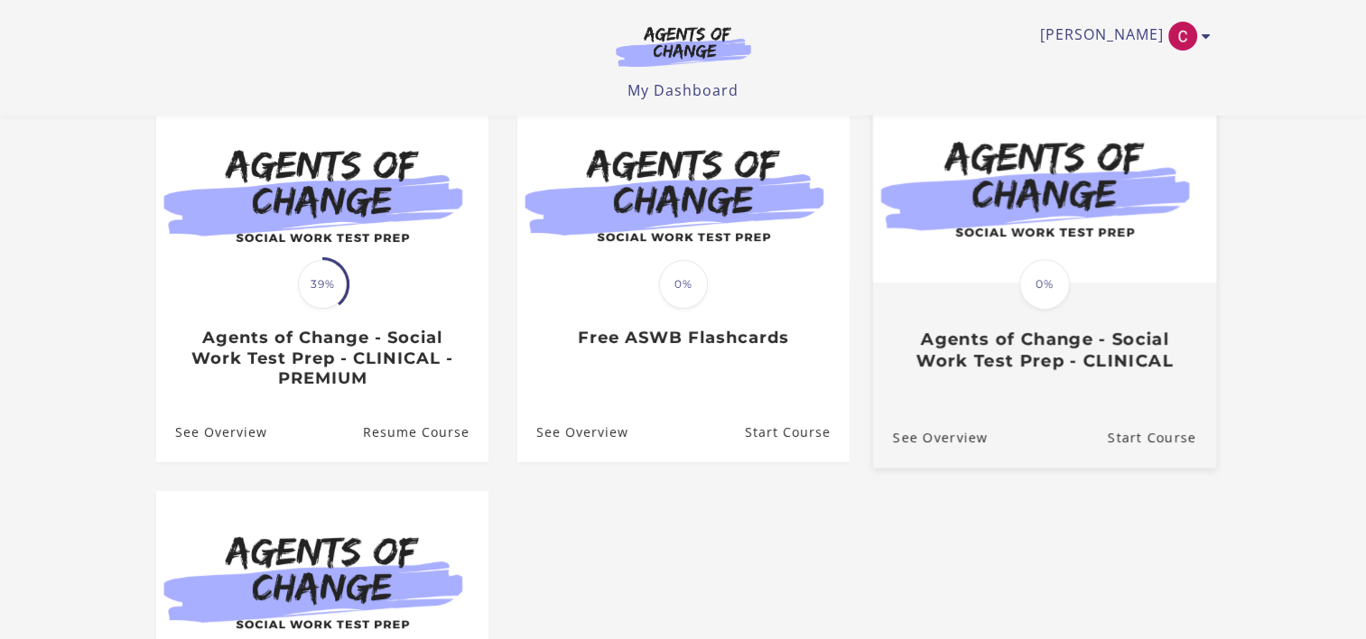
click at [1038, 358] on h3 "Agents of Change - Social Work Test Prep - CLINICAL" at bounding box center [1043, 350] width 303 height 42
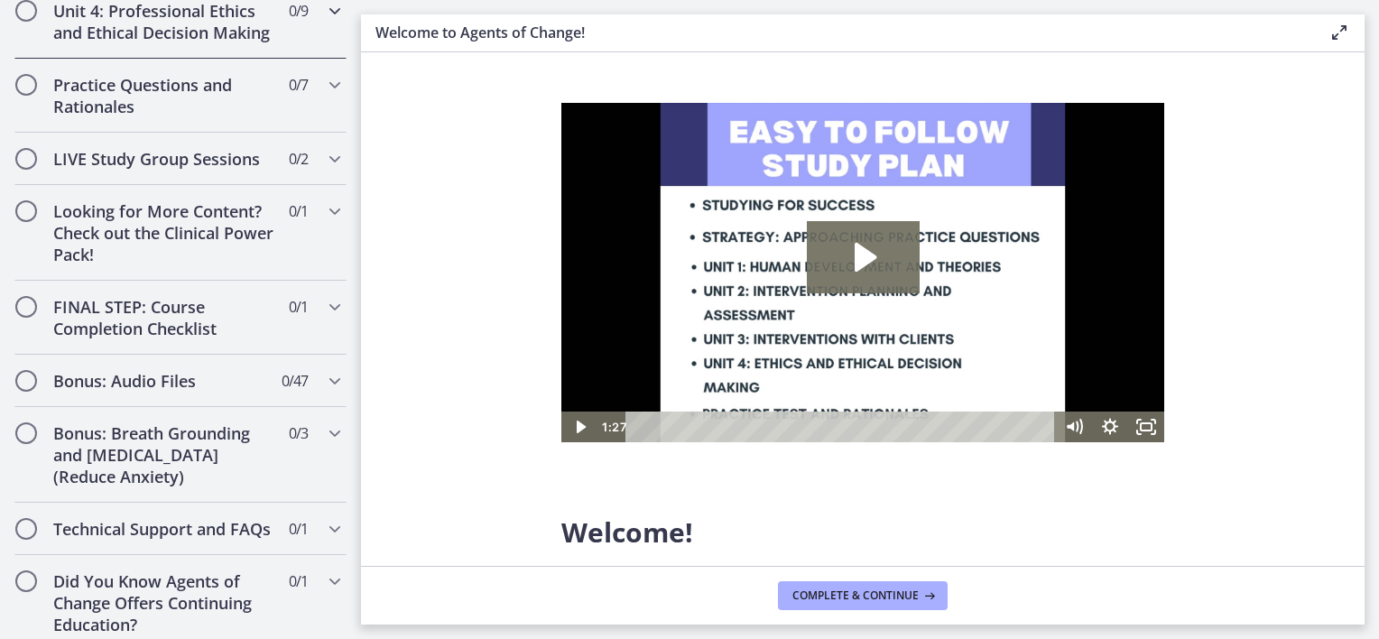
scroll to position [1535, 0]
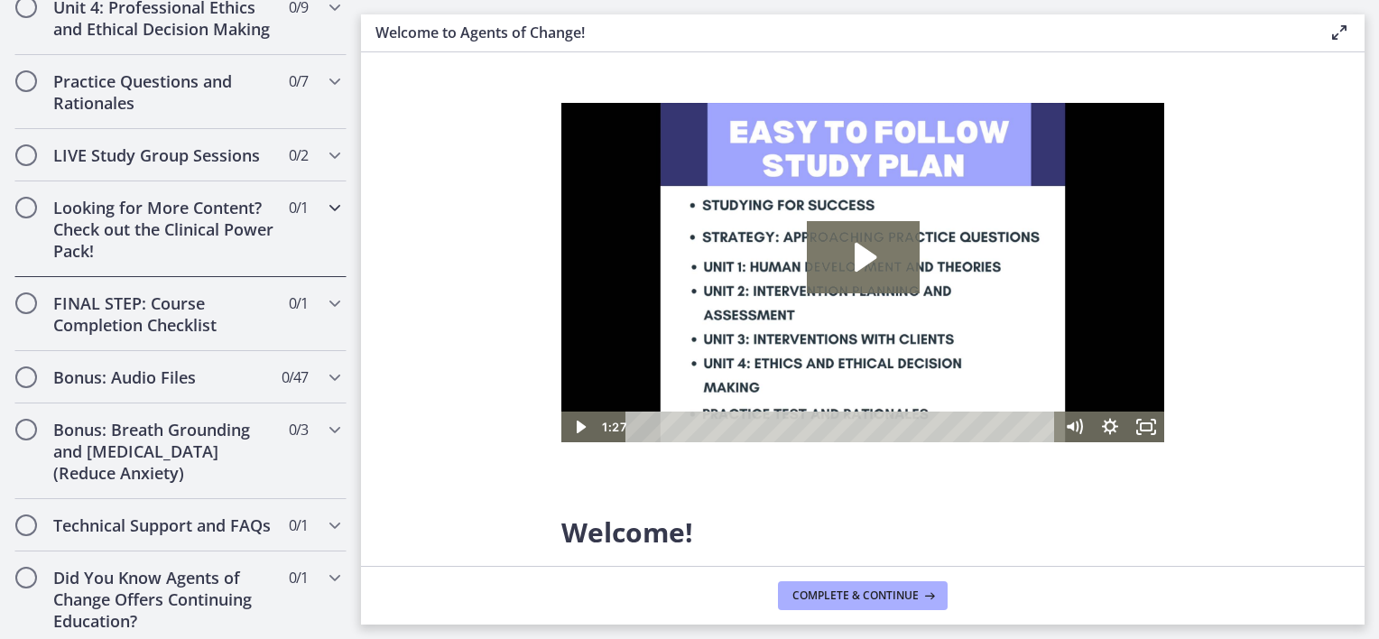
click at [324, 218] on icon "Chapters" at bounding box center [335, 208] width 22 height 22
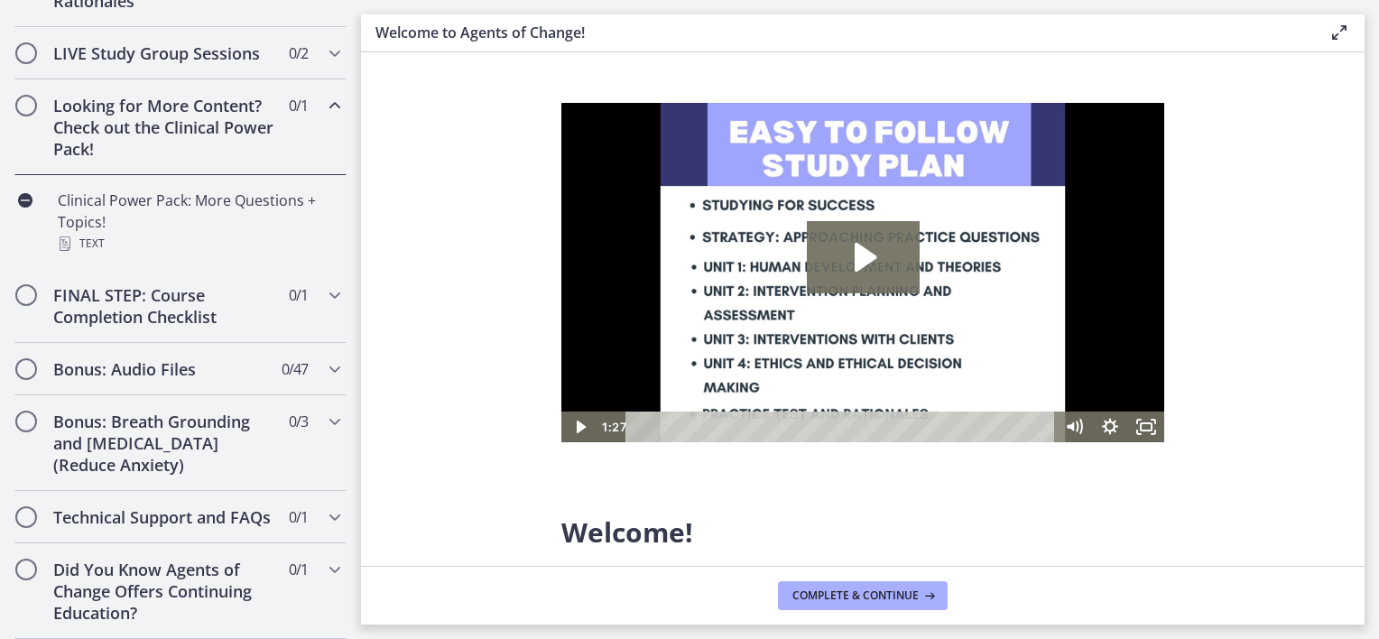
scroll to position [820, 0]
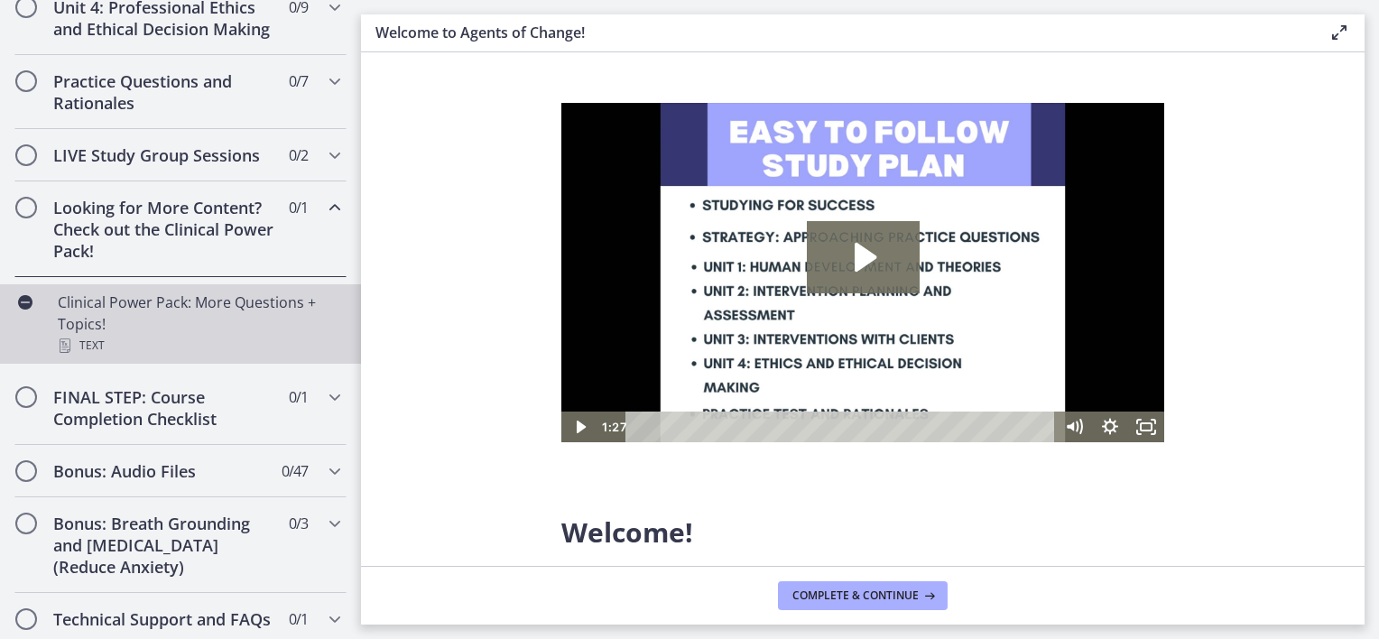
click at [176, 321] on div "Clinical Power Pack: More Questions + Topics! Text" at bounding box center [199, 324] width 282 height 65
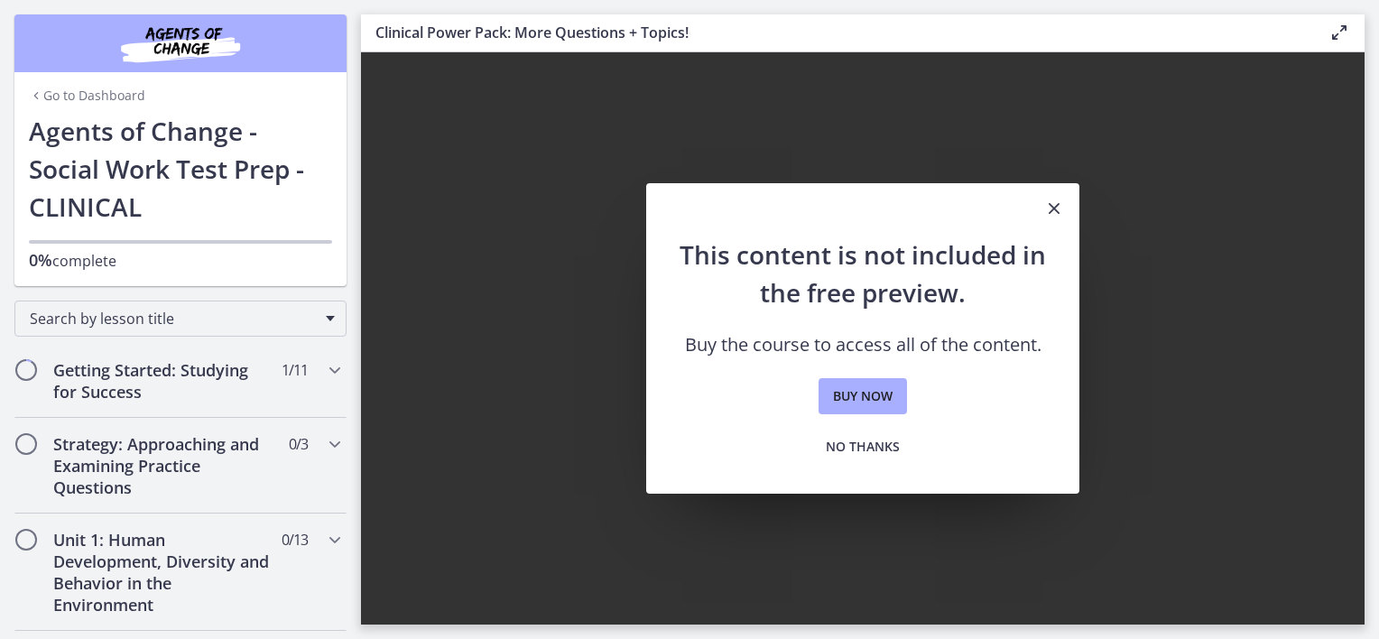
click at [87, 92] on link "Go to Dashboard" at bounding box center [87, 96] width 116 height 18
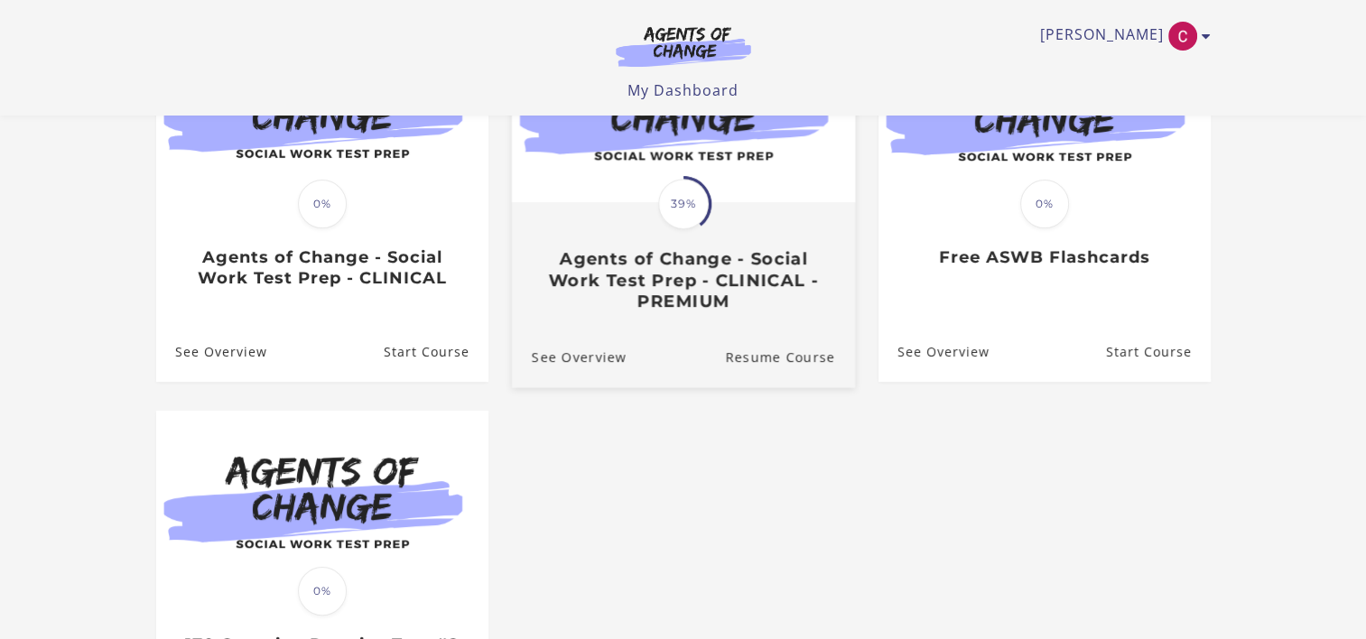
scroll to position [271, 0]
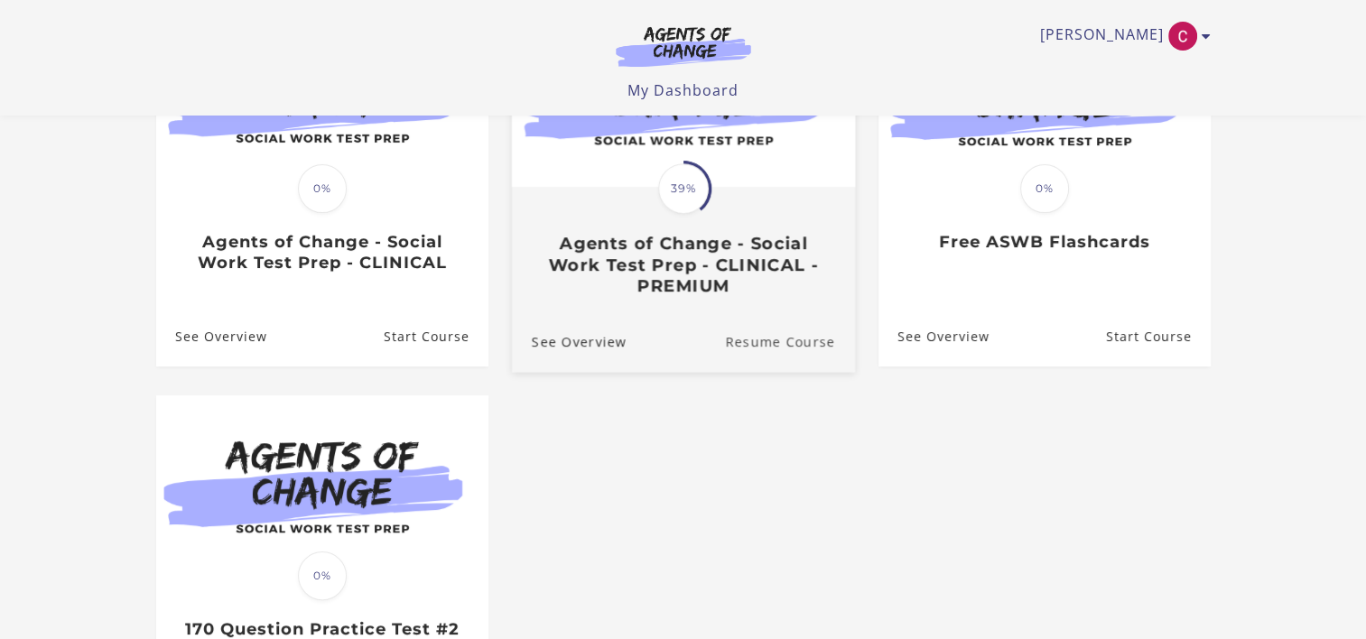
click at [751, 342] on link "Resume Course" at bounding box center [790, 341] width 130 height 60
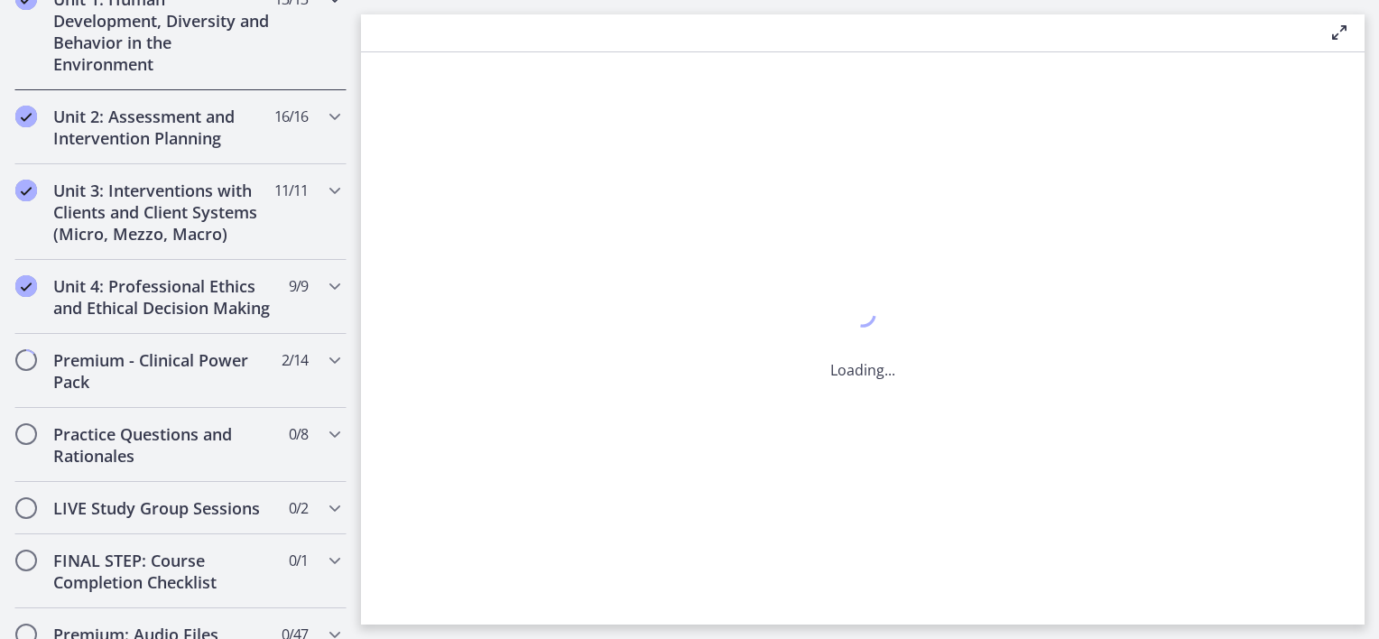
scroll to position [632, 0]
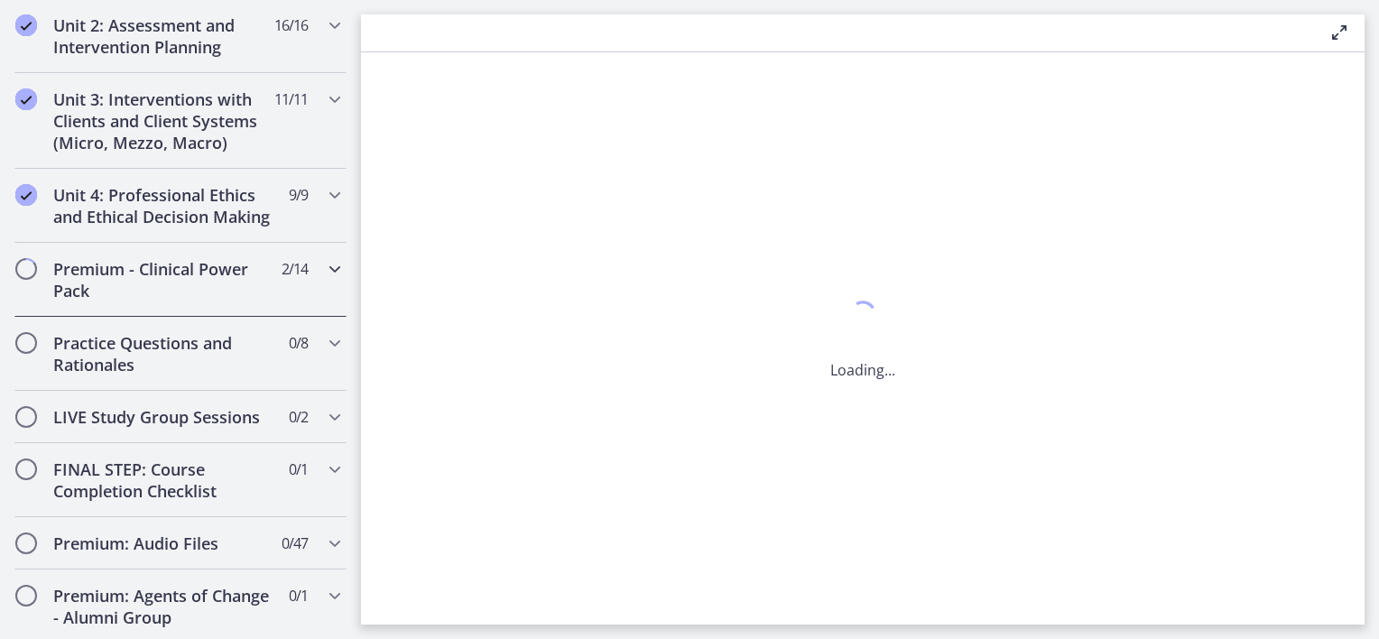
click at [324, 280] on icon "Chapters" at bounding box center [335, 269] width 22 height 22
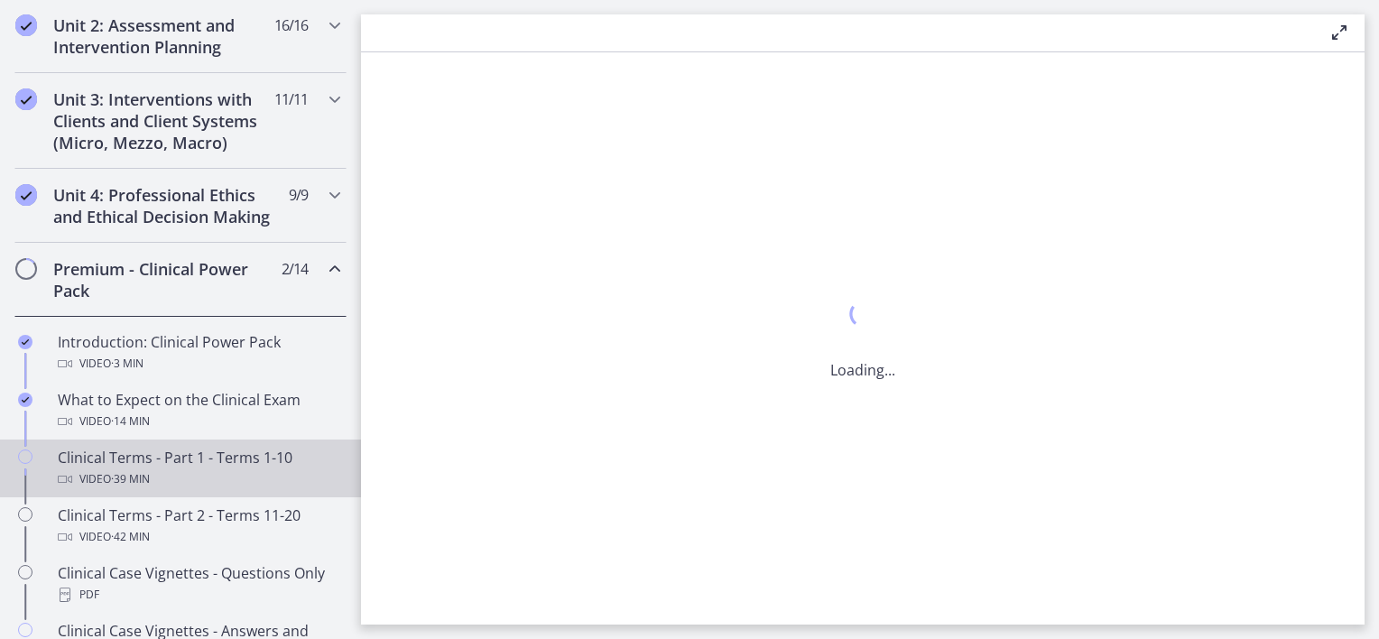
click at [237, 470] on div "Clinical Terms - Part 1 - Terms 1-10 Video · 39 min" at bounding box center [199, 468] width 282 height 43
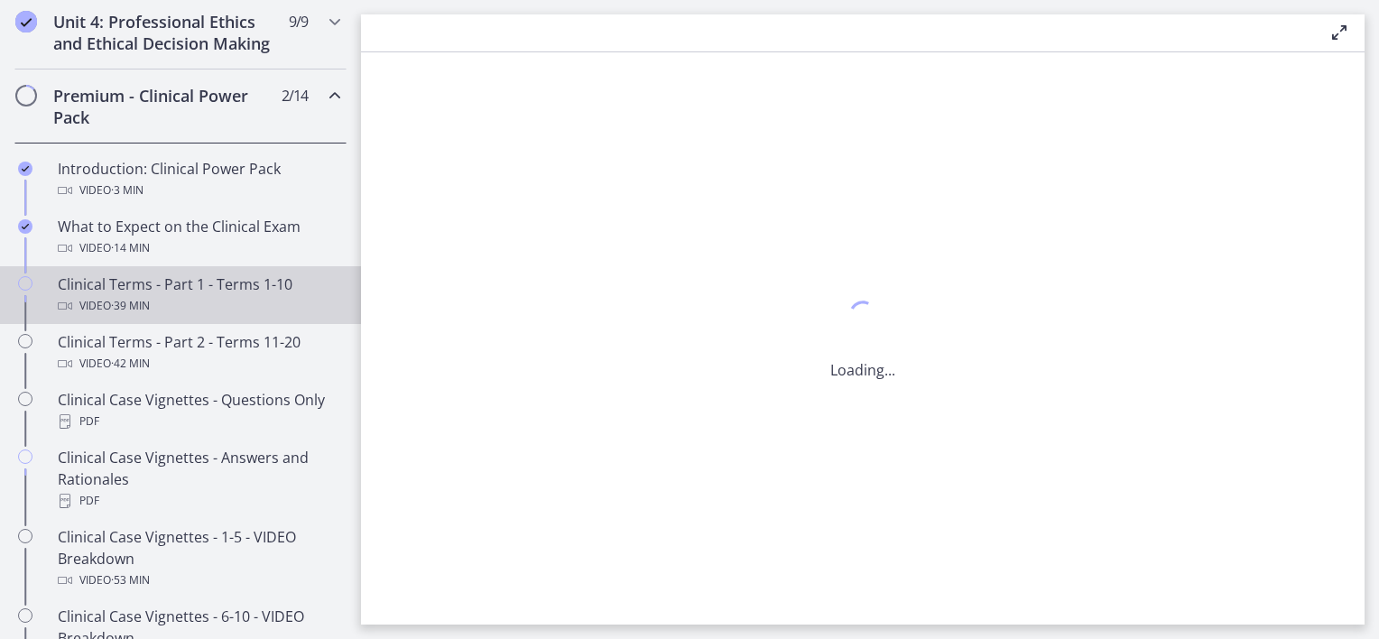
scroll to position [812, 0]
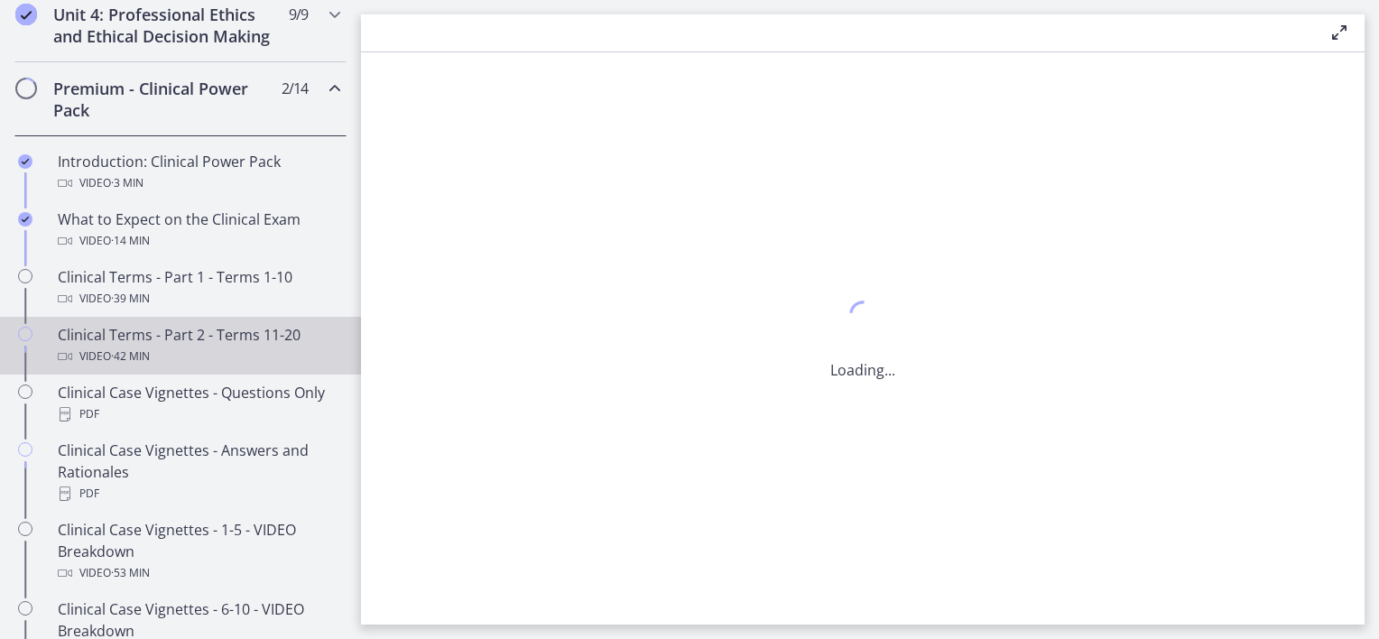
click at [203, 357] on div "Clinical Terms - Part 2 - Terms 11-20 Video · 42 min" at bounding box center [199, 345] width 282 height 43
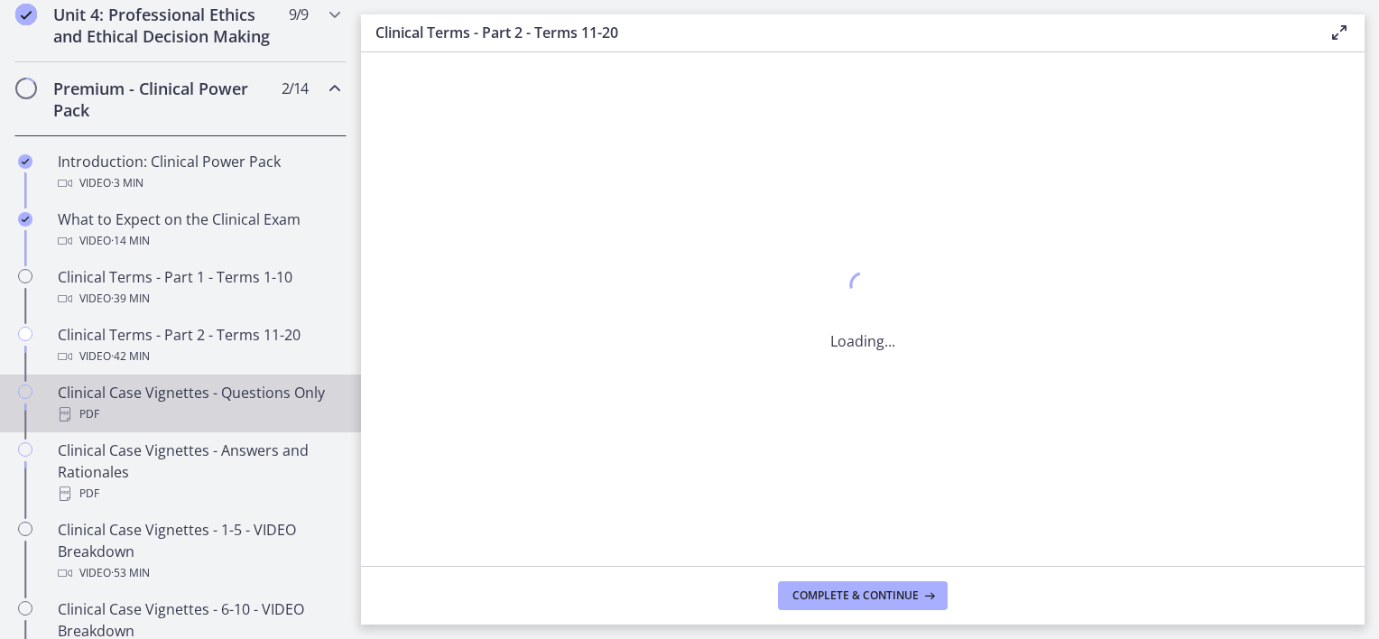
click at [201, 408] on div "Clinical Case Vignettes - Questions Only PDF" at bounding box center [199, 403] width 282 height 43
click at [1302, 34] on icon at bounding box center [1304, 34] width 22 height 22
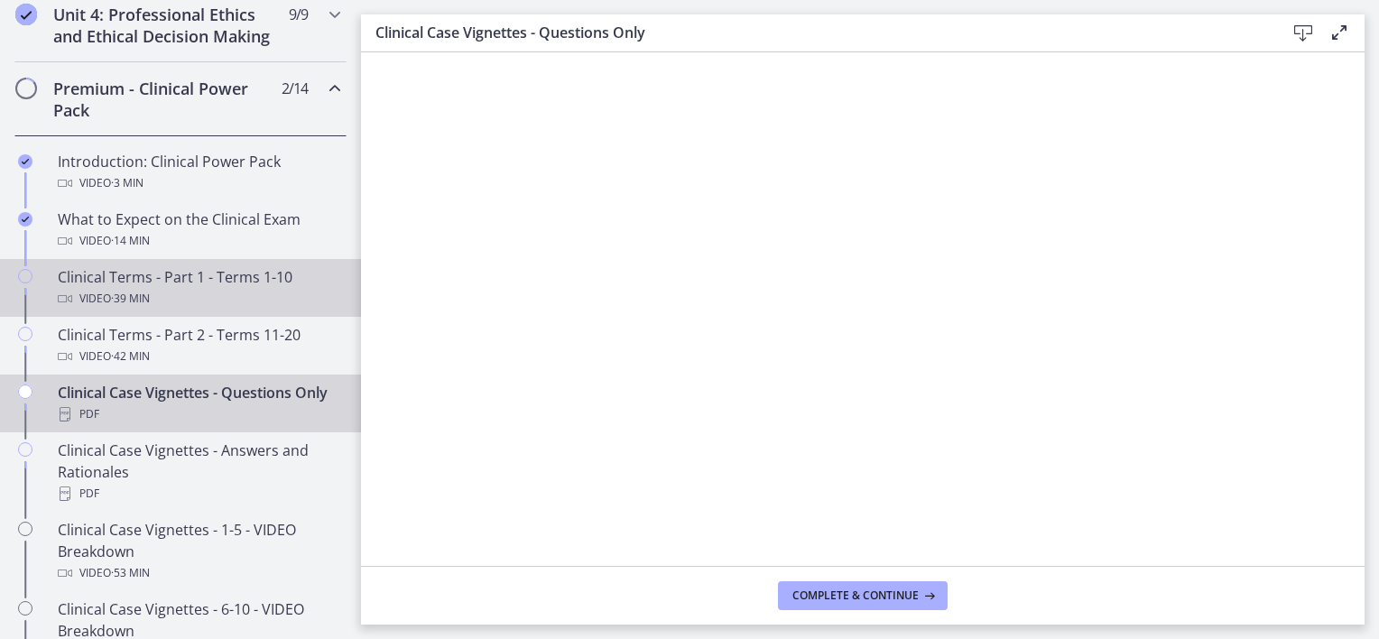
click at [186, 309] on div "Video · 39 min" at bounding box center [199, 299] width 282 height 22
click at [190, 307] on div "Video · 39 min" at bounding box center [199, 299] width 282 height 22
click at [168, 306] on div "Clinical Terms - Part 1 - Terms 1-10 Video · 39 min" at bounding box center [199, 287] width 282 height 43
click at [156, 298] on div "Clinical Terms - Part 1 - Terms 1-10 Video · 39 min" at bounding box center [199, 287] width 282 height 43
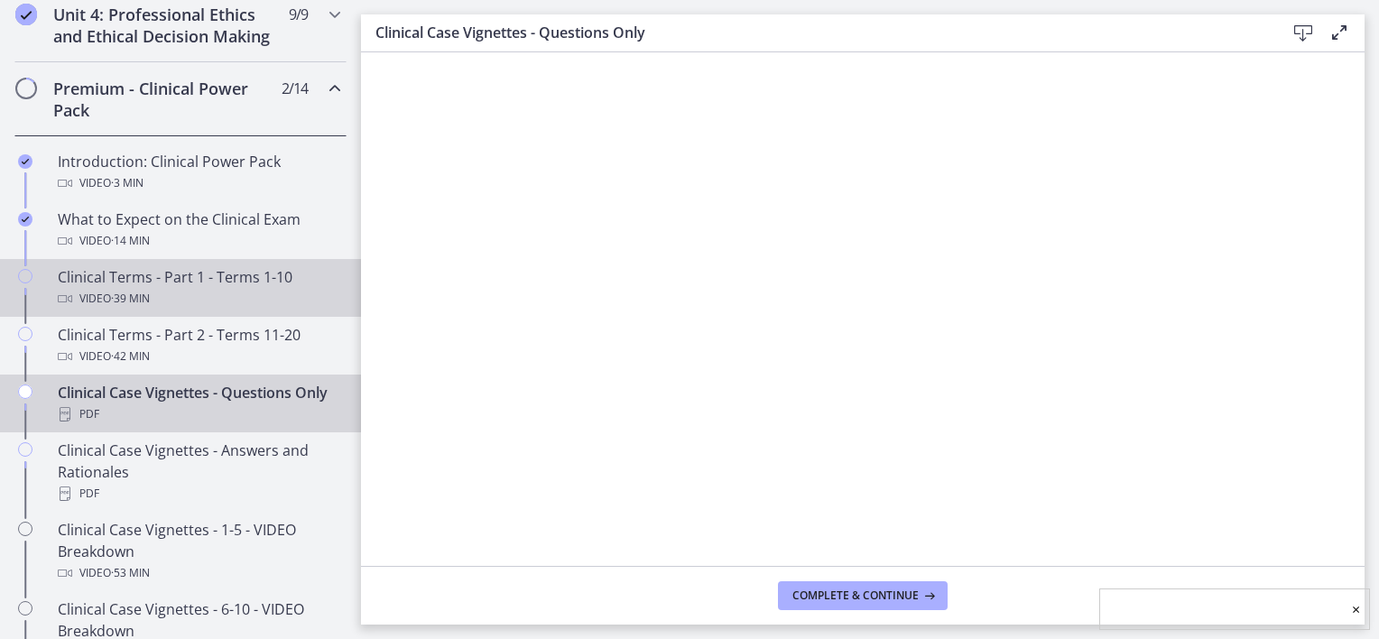
click at [157, 298] on div "Clinical Terms - Part 1 - Terms 1-10 Video · 39 min" at bounding box center [199, 287] width 282 height 43
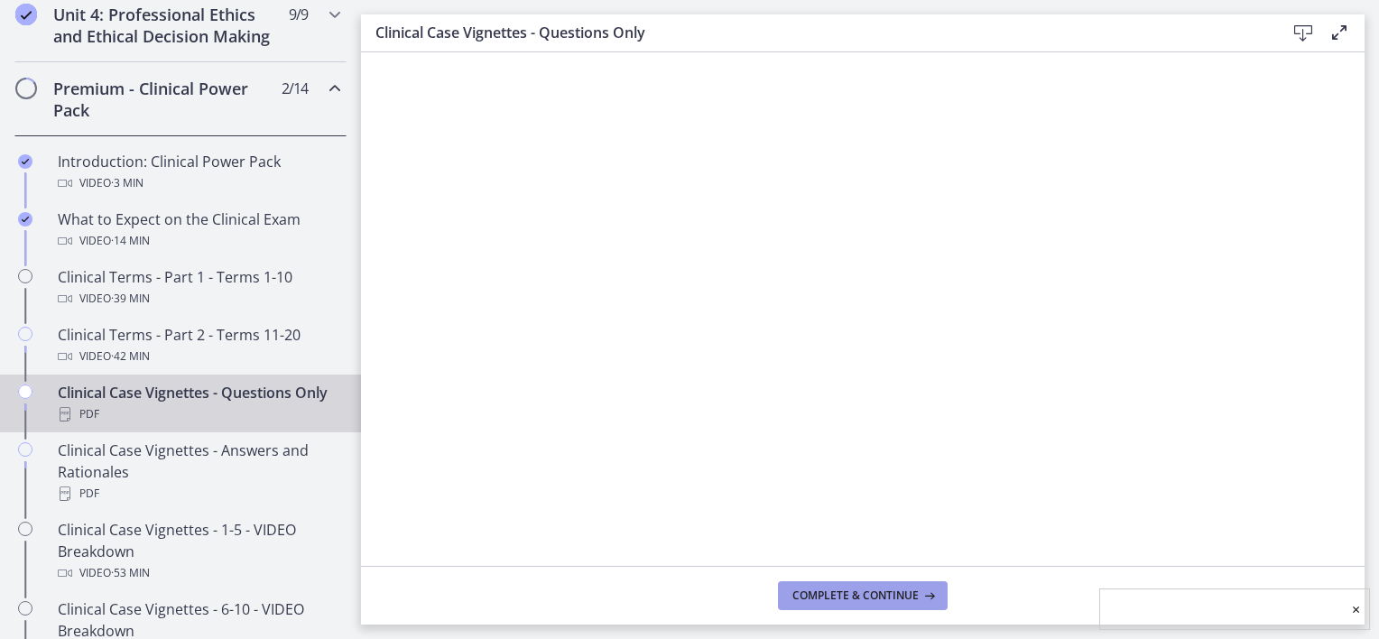
click at [848, 598] on span "Complete & continue" at bounding box center [856, 596] width 126 height 14
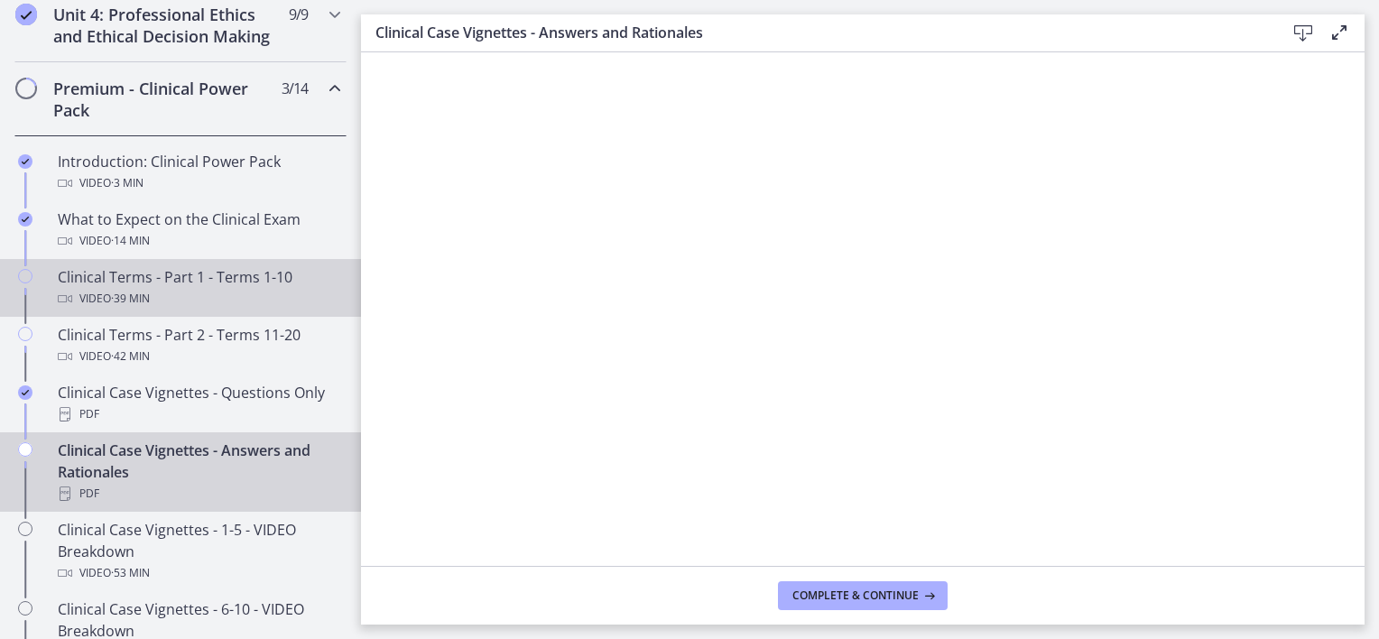
click at [162, 302] on div "Clinical Terms - Part 1 - Terms 1-10 Video · 39 min" at bounding box center [199, 287] width 282 height 43
click at [116, 302] on div "Clinical Terms - Part 1 - Terms 1-10 Video · 39 min" at bounding box center [199, 287] width 282 height 43
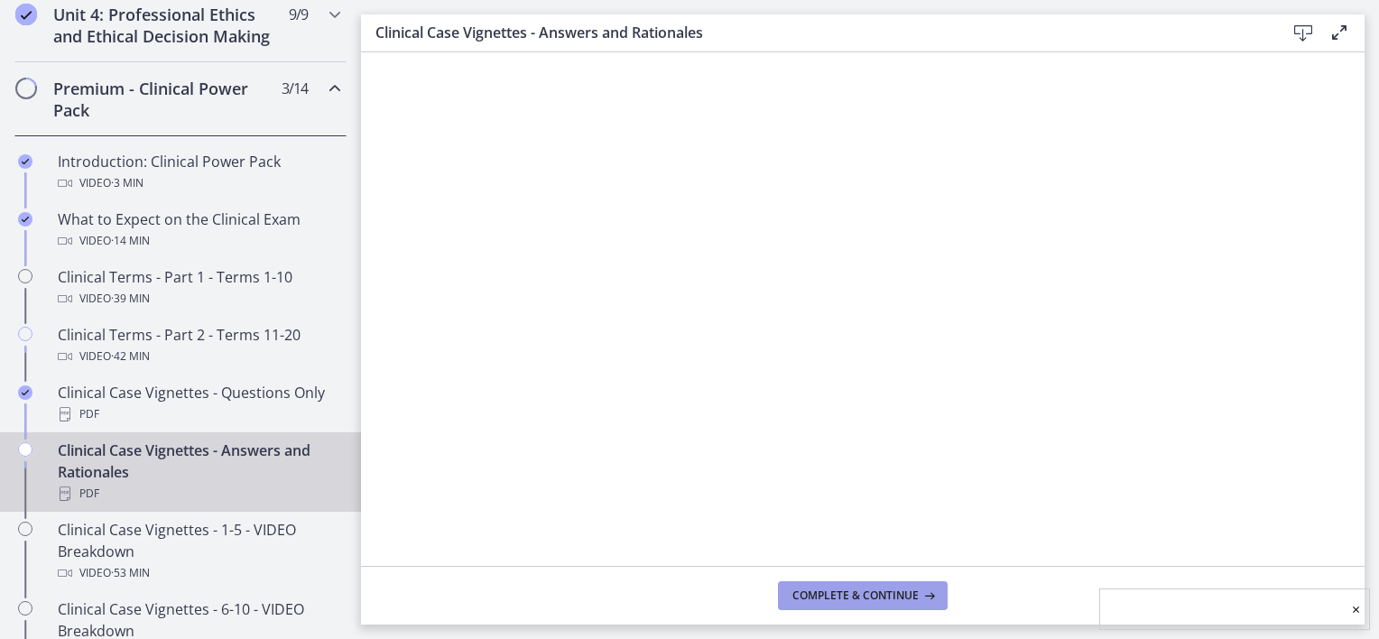
click at [843, 592] on span "Complete & continue" at bounding box center [856, 596] width 126 height 14
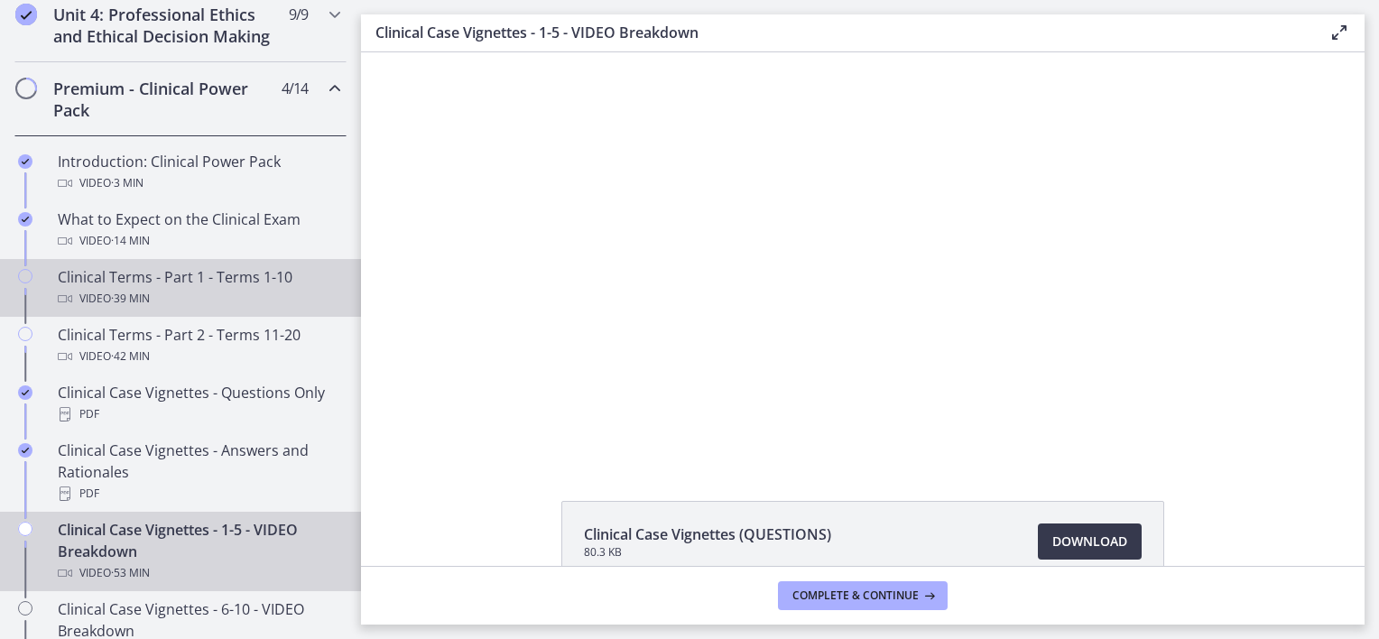
click at [94, 308] on div "Video · 39 min" at bounding box center [199, 299] width 282 height 22
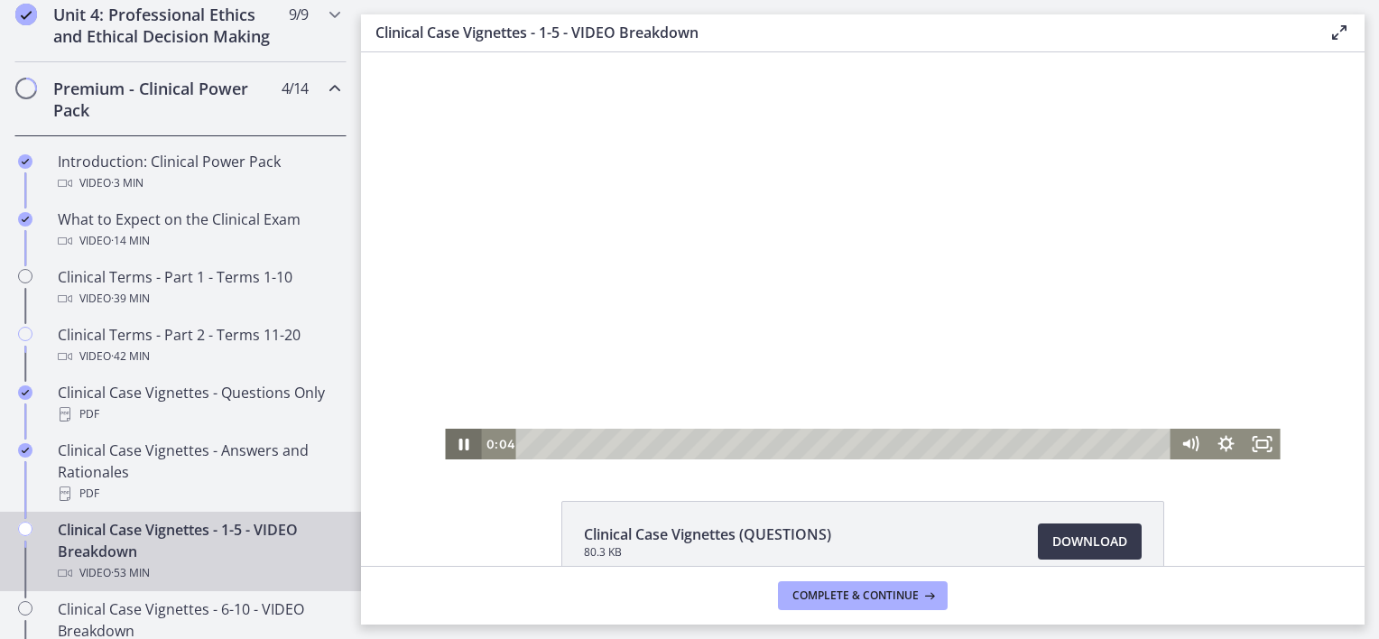
click at [455, 450] on icon "Pause" at bounding box center [463, 444] width 36 height 31
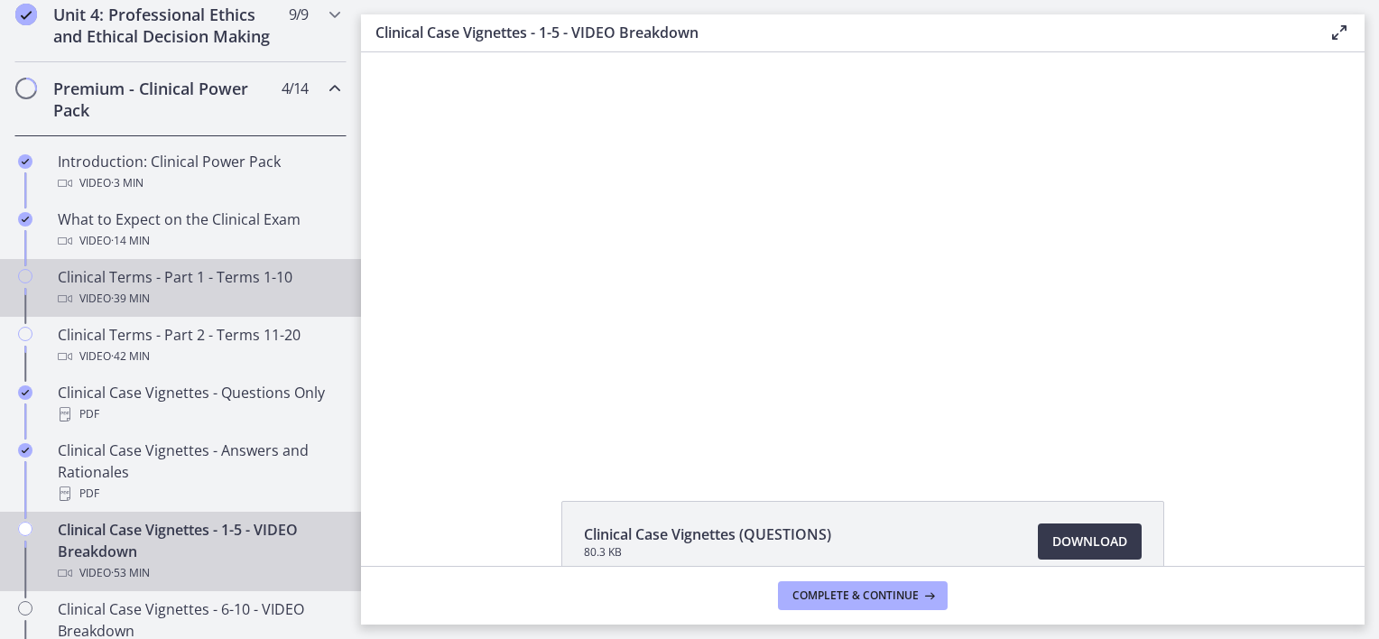
click at [109, 302] on div "Clinical Terms - Part 1 - Terms 1-10 Video · 39 min" at bounding box center [199, 287] width 282 height 43
click at [207, 301] on div "Clinical Terms - Part 1 - Terms 1-10 Video · 39 min" at bounding box center [199, 287] width 282 height 43
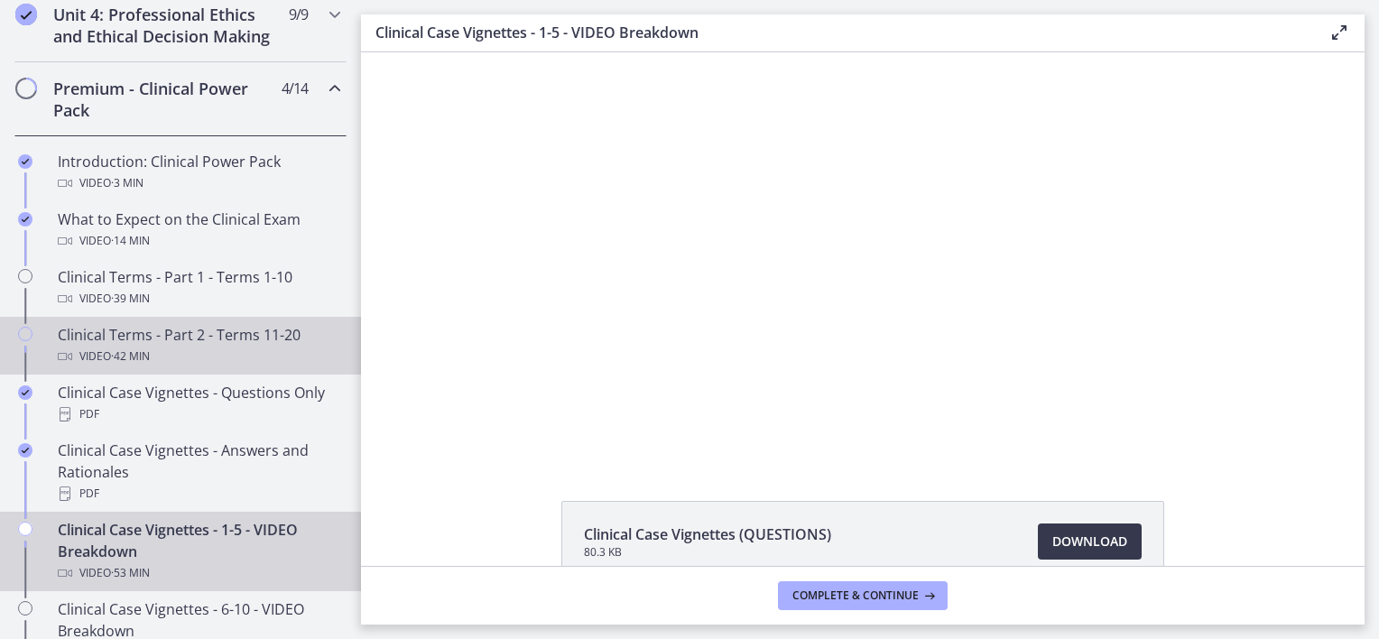
click at [205, 357] on div "Clinical Terms - Part 2 - Terms 11-20 Video · 42 min" at bounding box center [199, 345] width 282 height 43
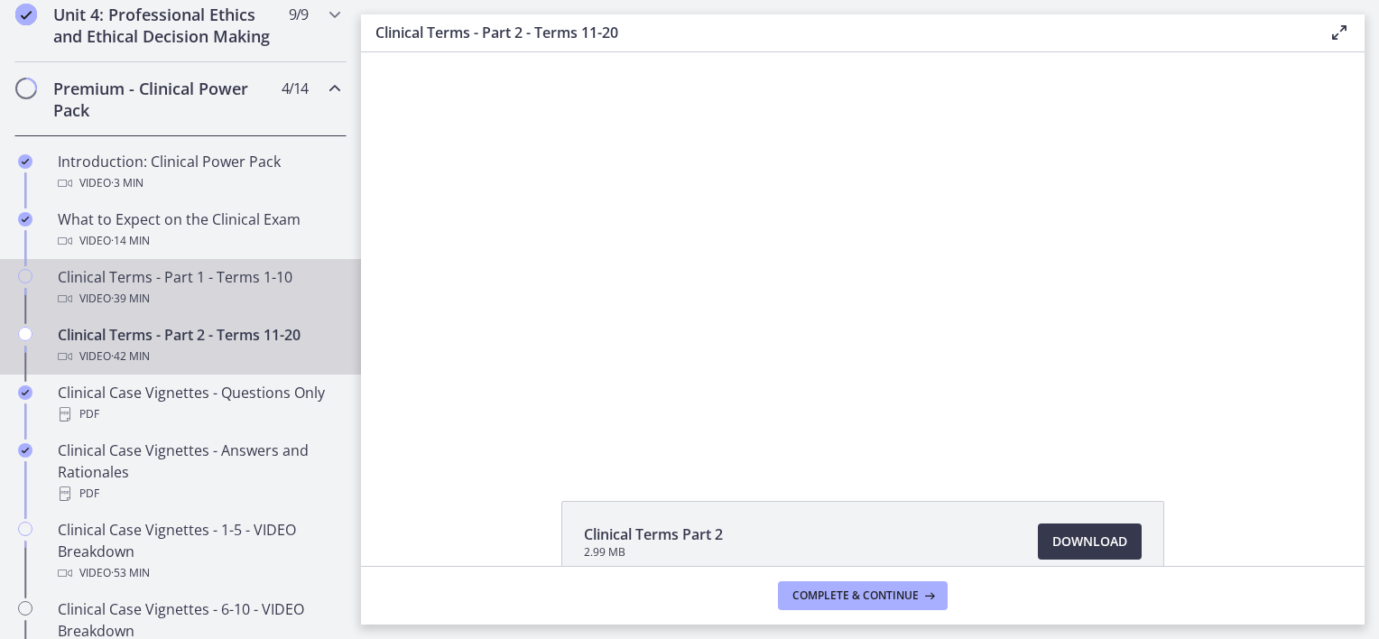
click at [227, 310] on div "Video · 39 min" at bounding box center [199, 299] width 282 height 22
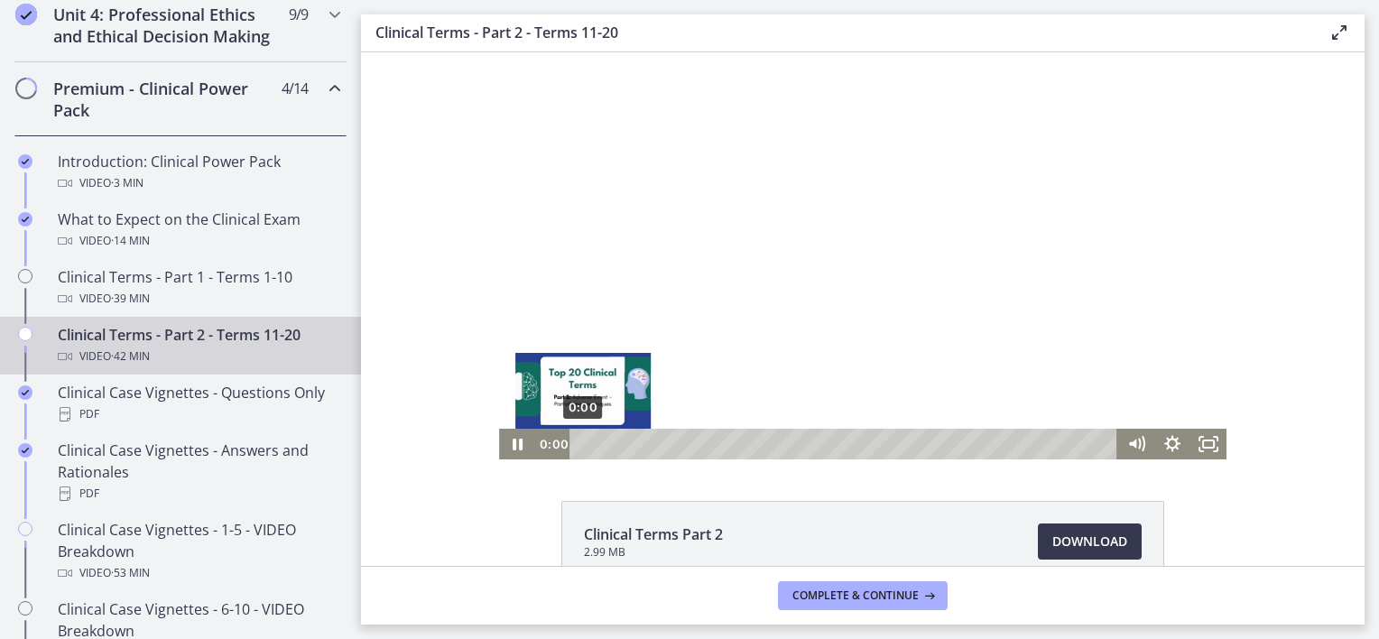
click at [578, 443] on div "Playbar" at bounding box center [583, 444] width 10 height 10
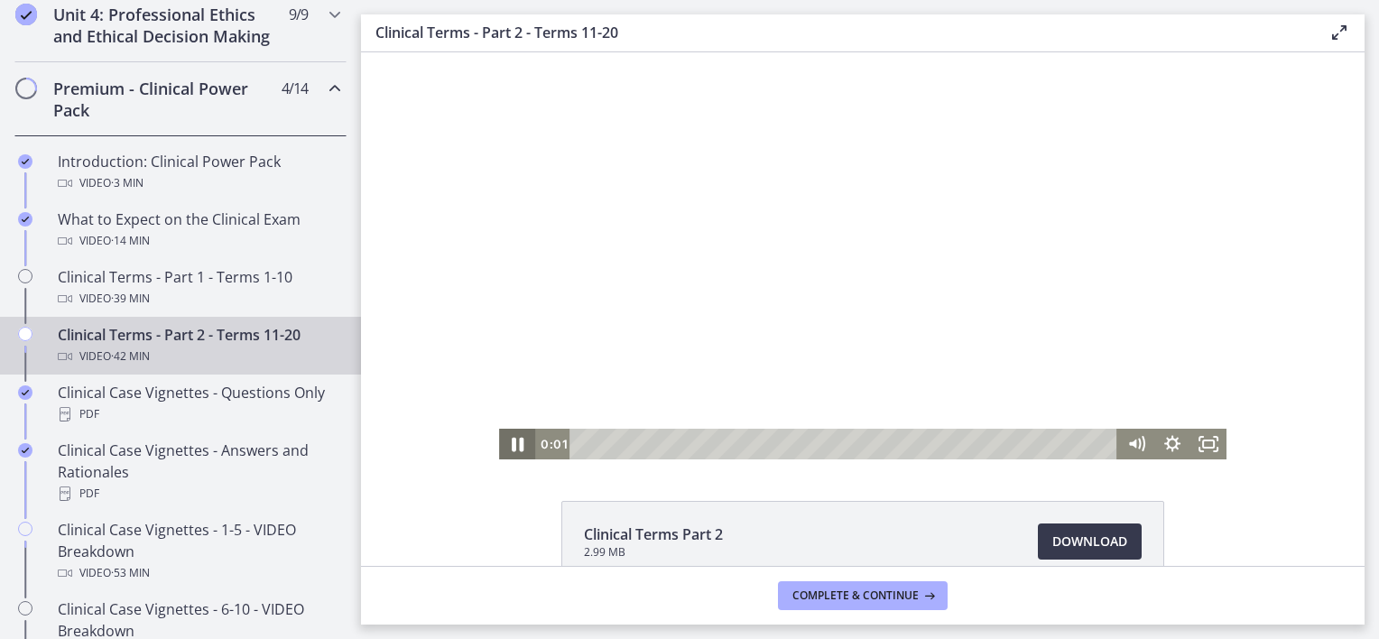
click at [512, 441] on icon "Pause" at bounding box center [517, 444] width 43 height 37
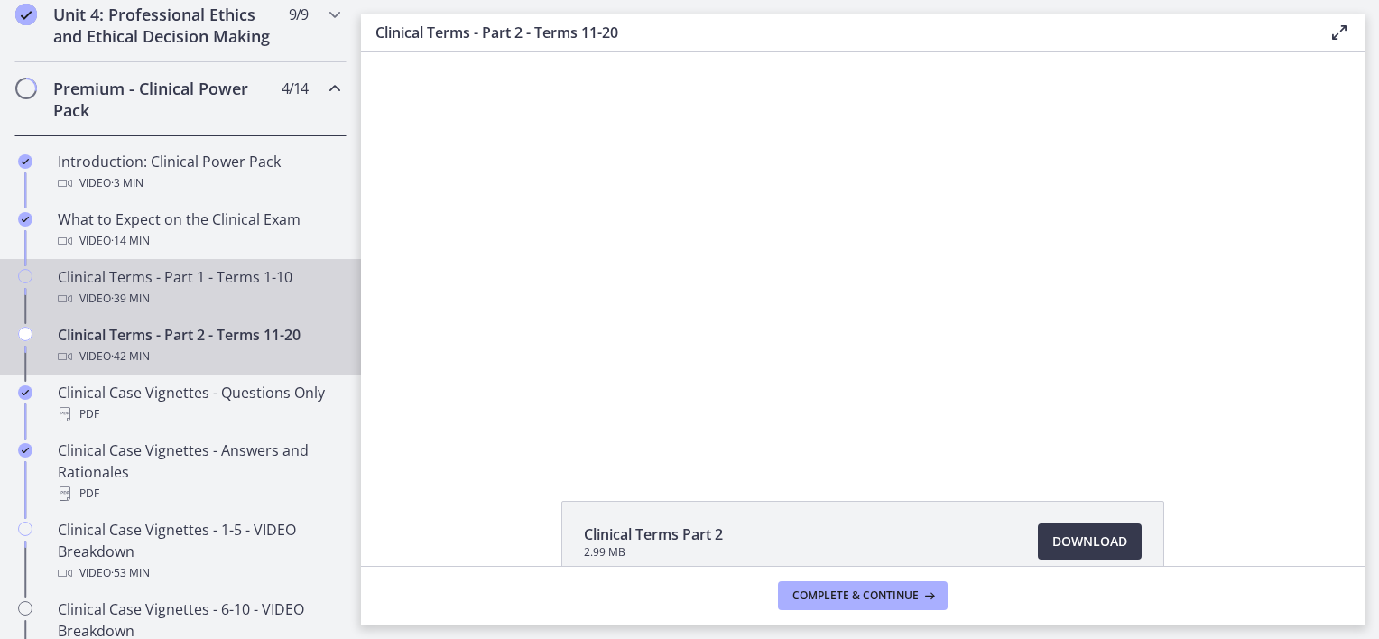
click at [161, 310] on div "Video · 39 min" at bounding box center [199, 299] width 282 height 22
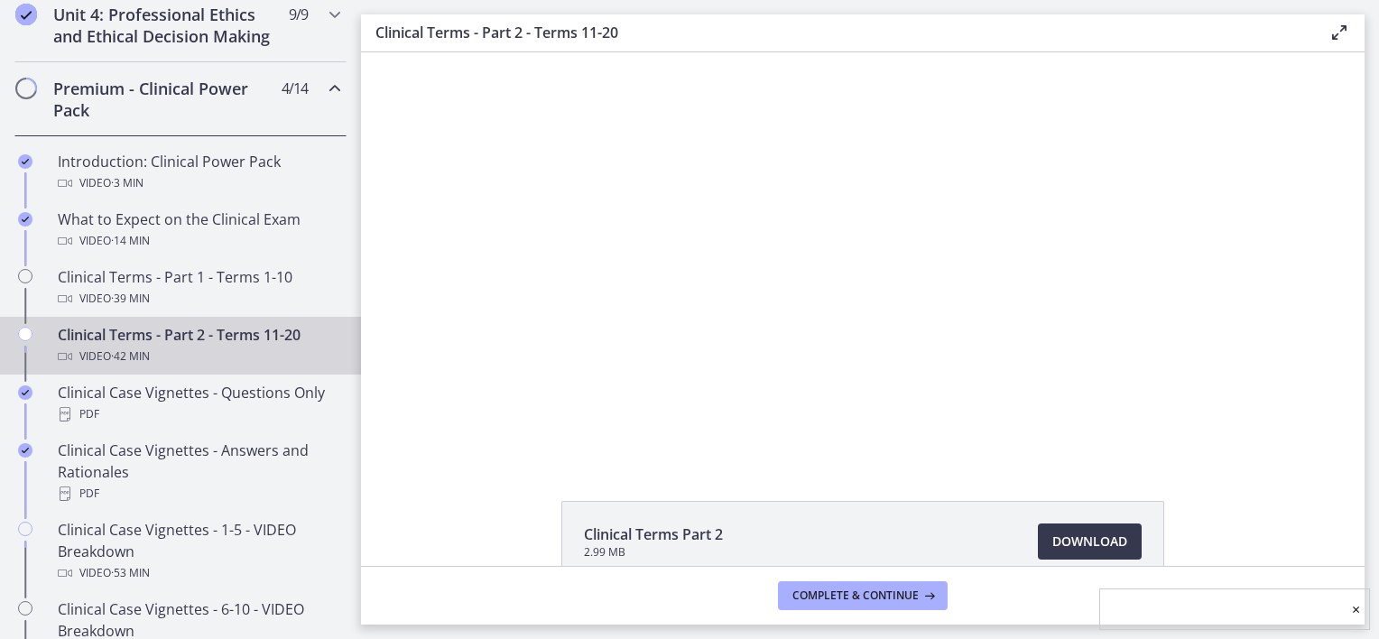
click at [194, 367] on div "Video · 42 min" at bounding box center [199, 357] width 282 height 22
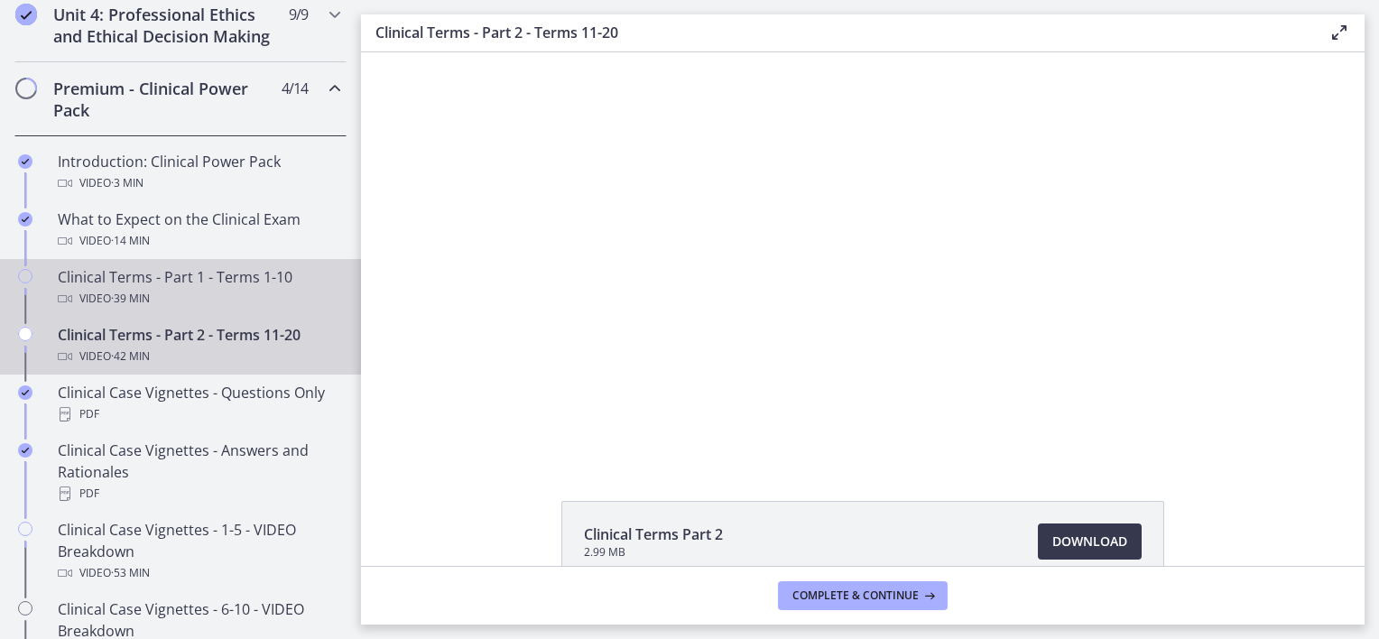
click at [285, 298] on div "Clinical Terms - Part 1 - Terms 1-10 Video · 39 min" at bounding box center [199, 287] width 282 height 43
click at [175, 302] on div "Clinical Terms - Part 1 - Terms 1-10 Video · 39 min" at bounding box center [199, 287] width 282 height 43
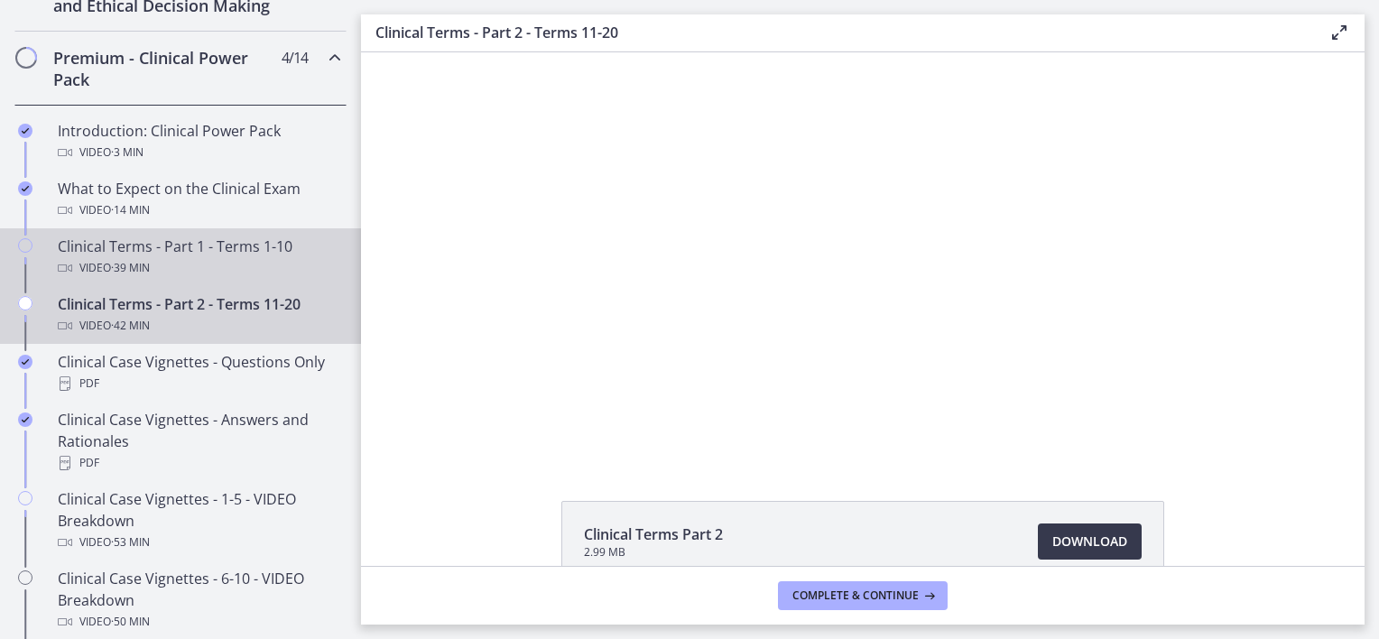
scroll to position [812, 0]
